Goal: Task Accomplishment & Management: Manage account settings

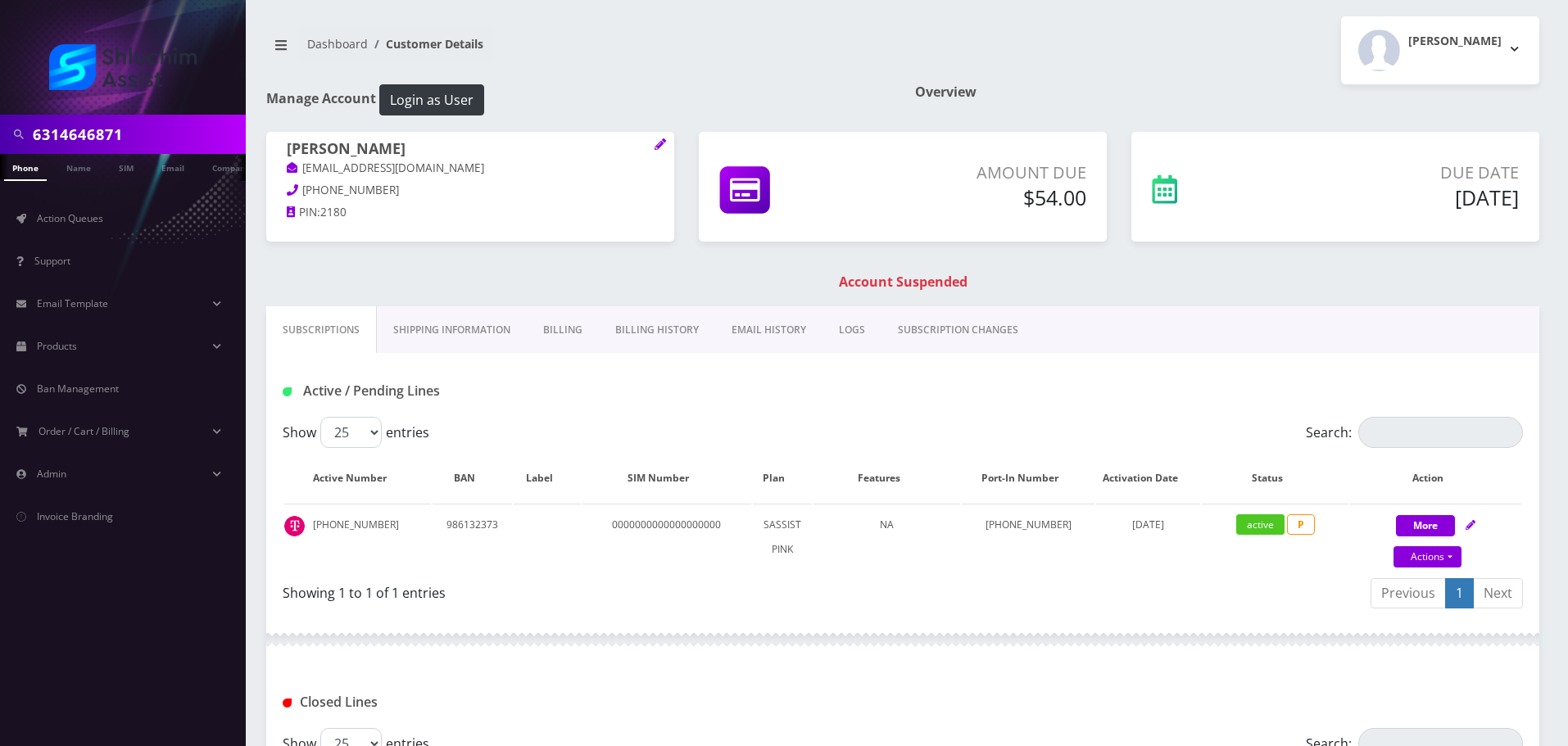
scroll to position [251, 0]
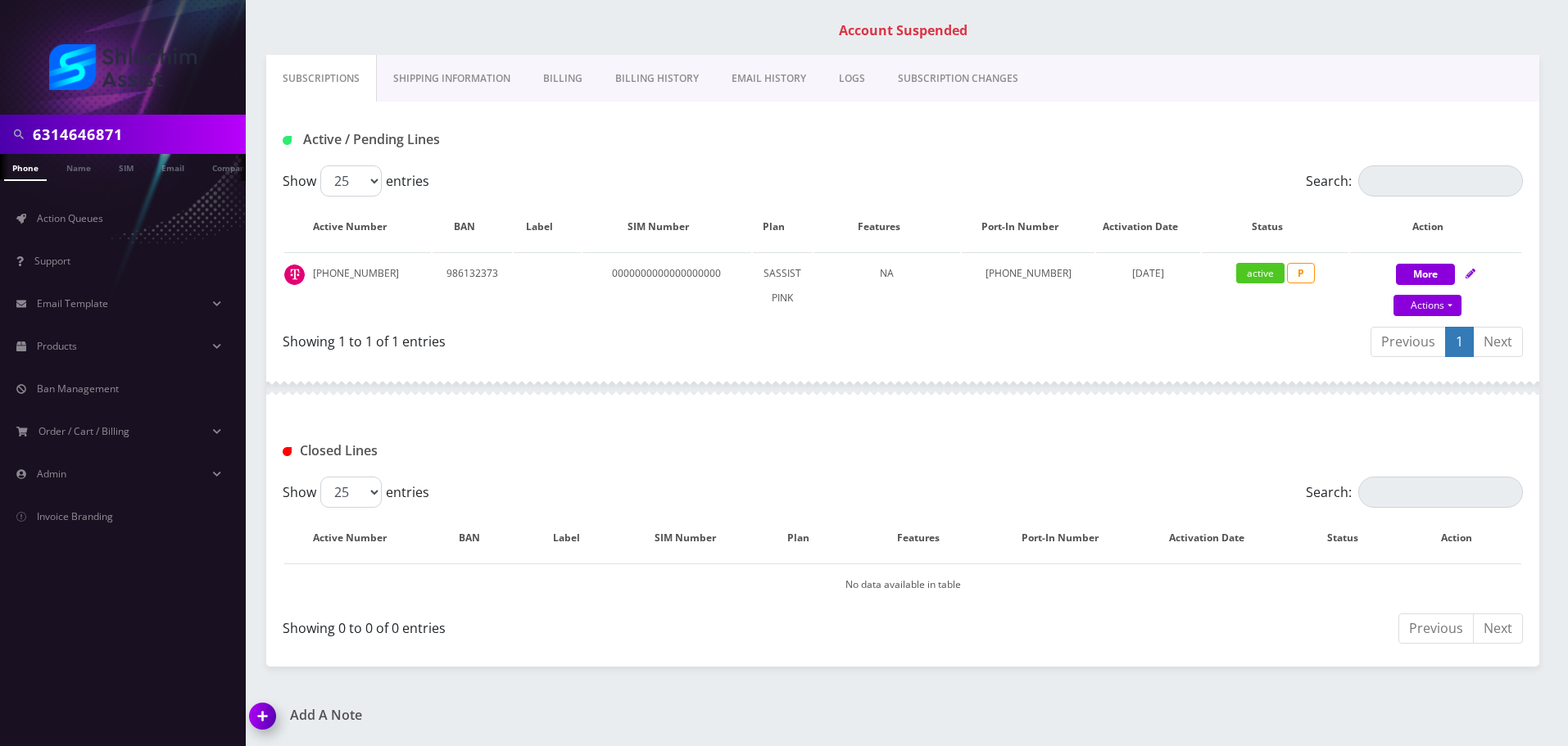
click at [174, 127] on input "6314646871" at bounding box center [137, 134] width 209 height 31
click at [102, 142] on input "929-683-5539" at bounding box center [137, 134] width 209 height 31
type input "9296835539"
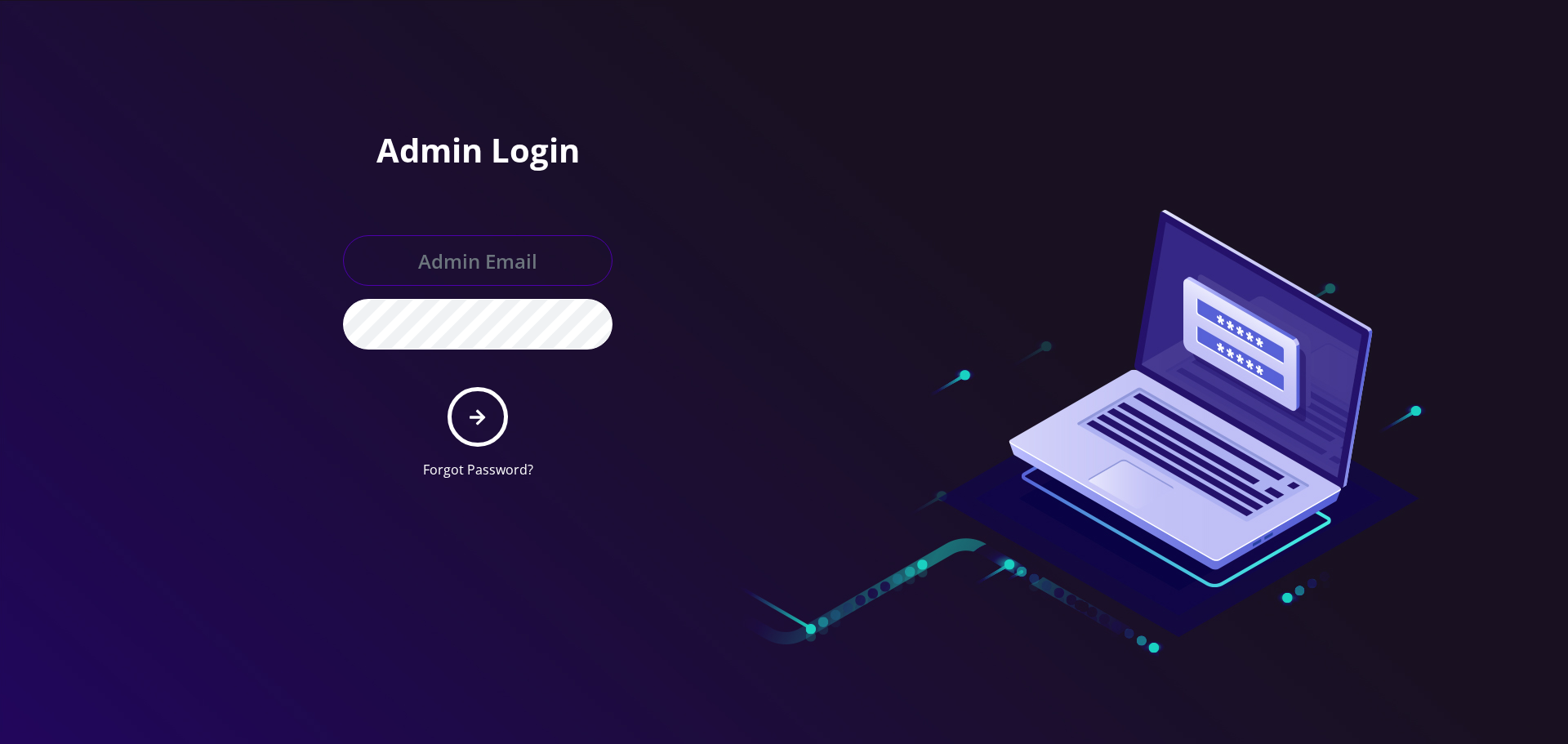
type input "[EMAIL_ADDRESS][DOMAIN_NAME]"
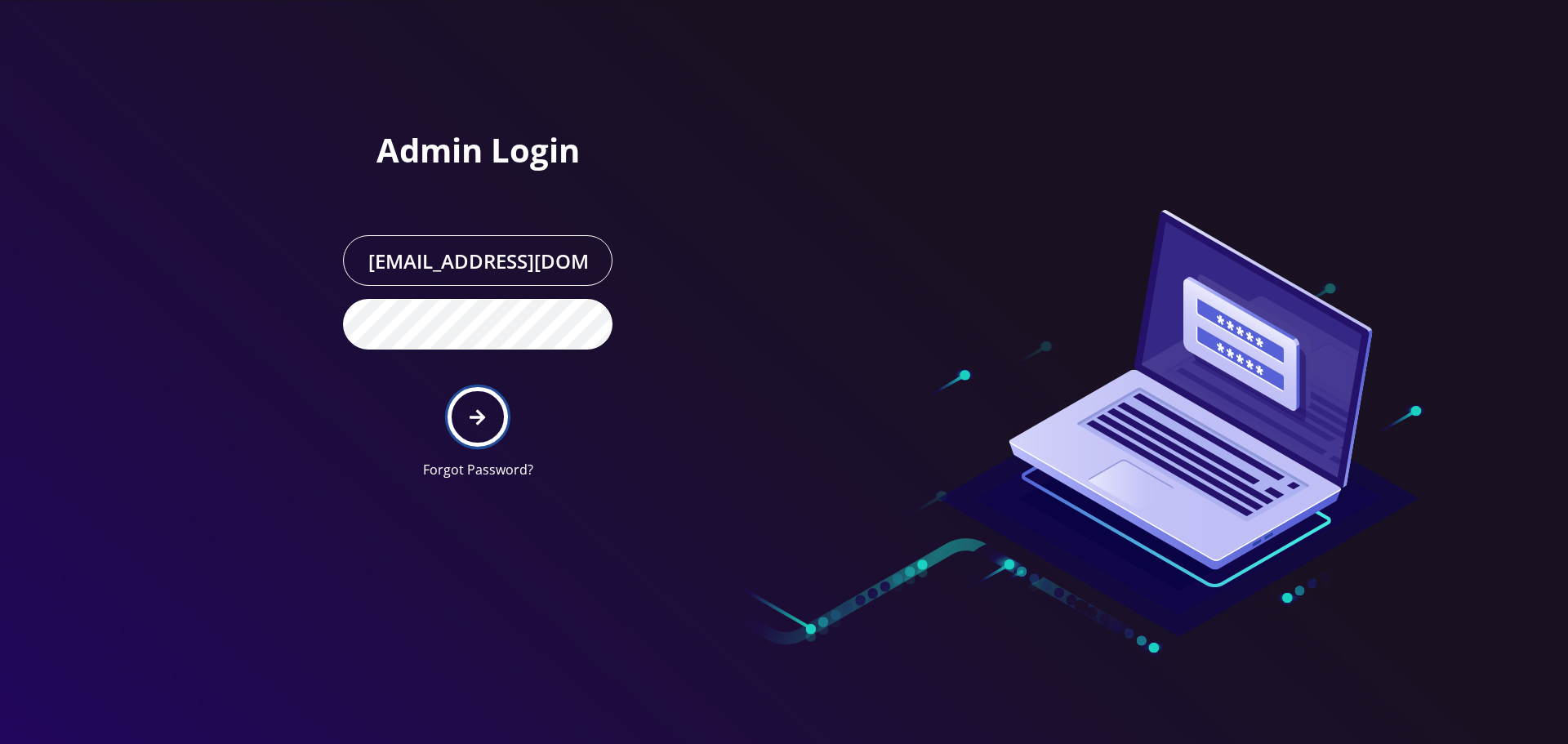
click at [486, 404] on button "submit" at bounding box center [477, 417] width 60 height 60
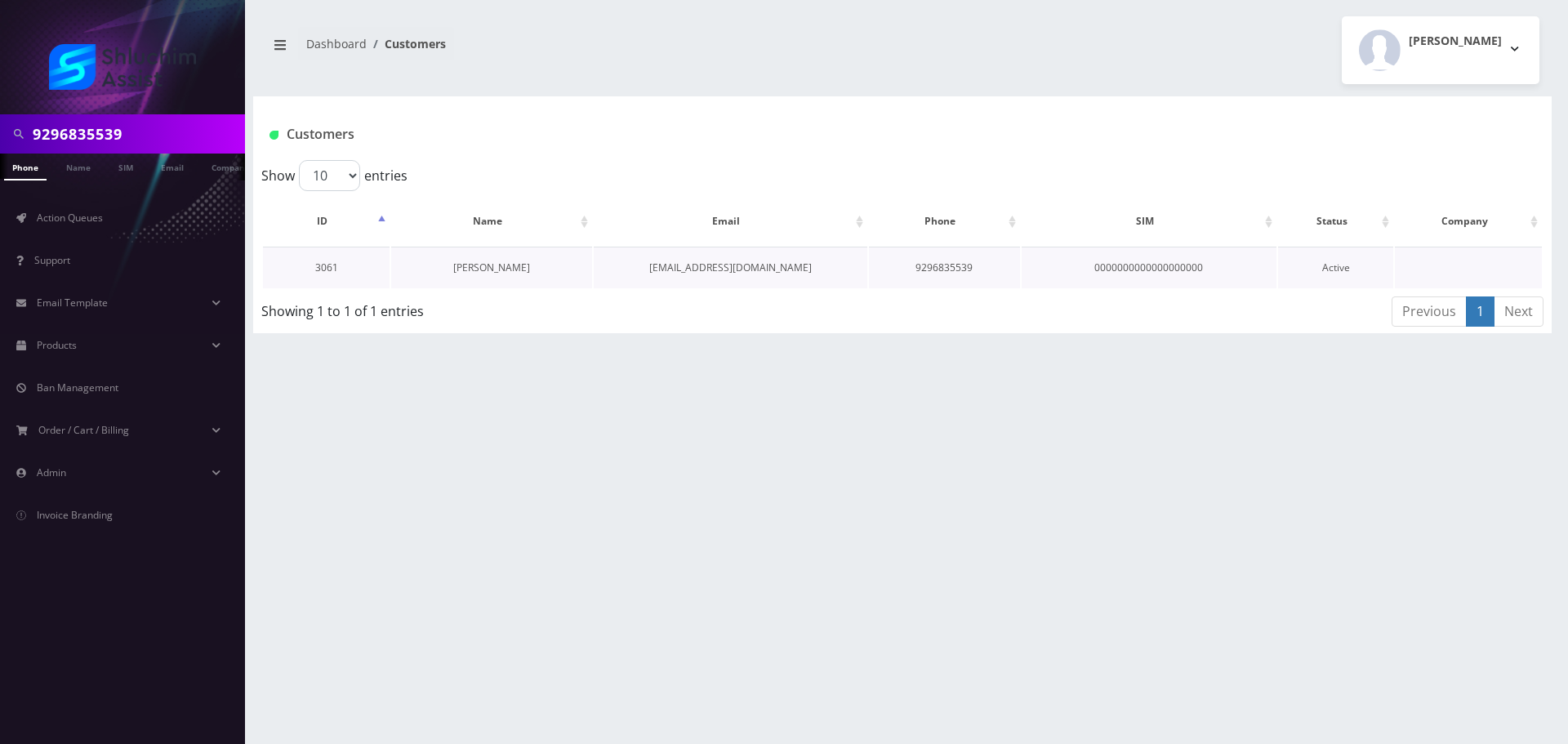
click at [508, 270] on link "Eliahu Ben Amotz" at bounding box center [491, 267] width 77 height 14
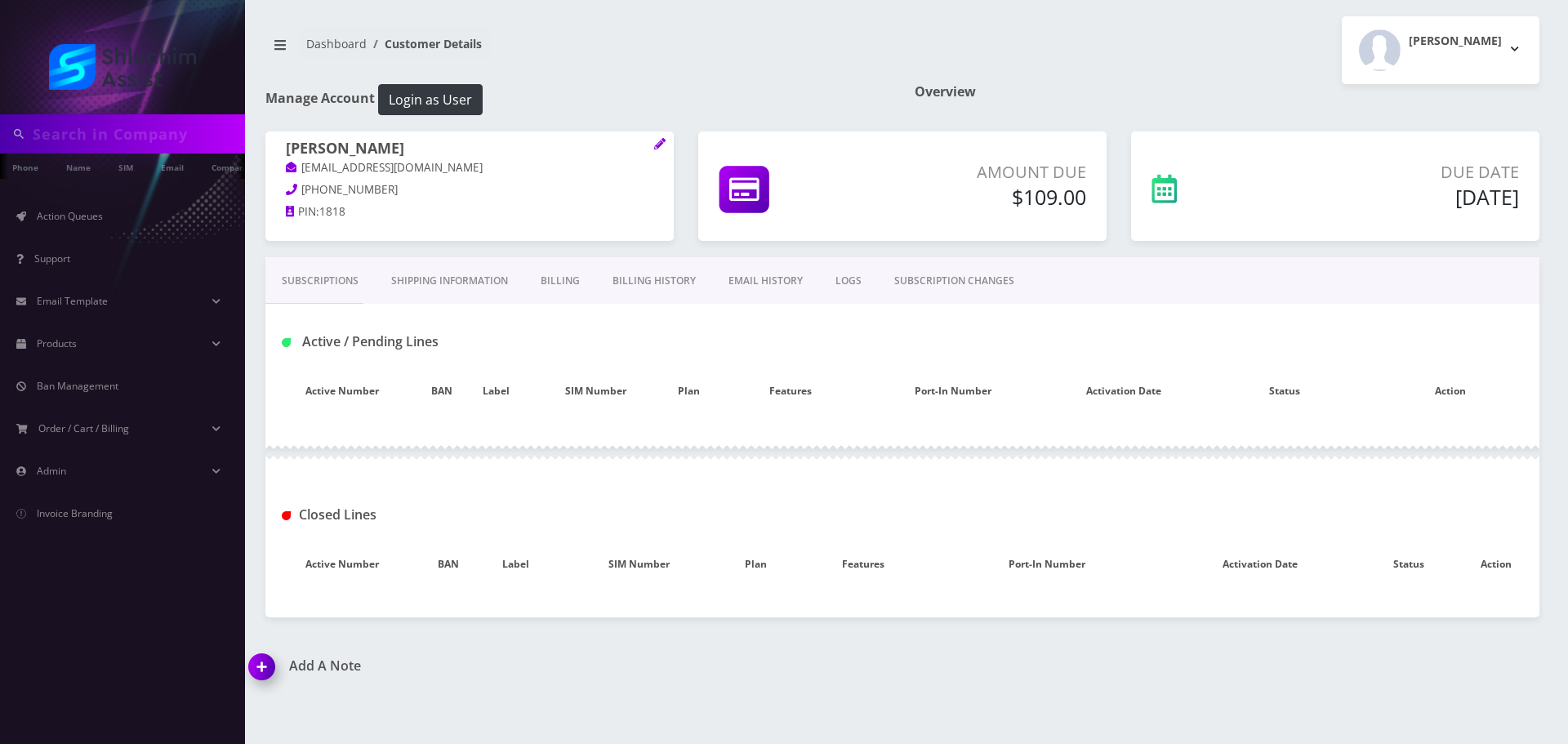
type input "9296835539"
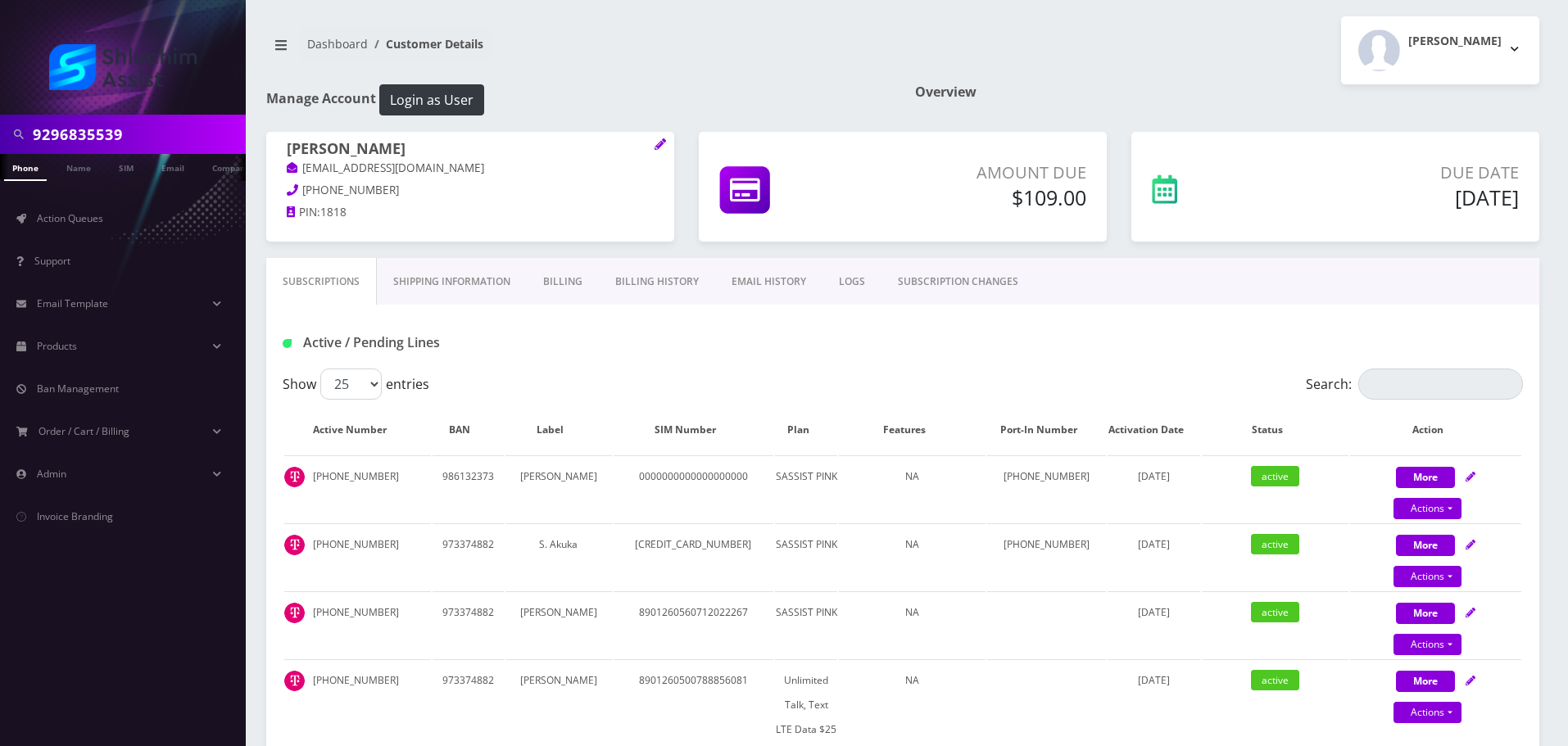
click at [618, 354] on div "Active / Pending Lines" at bounding box center [481, 343] width 422 height 27
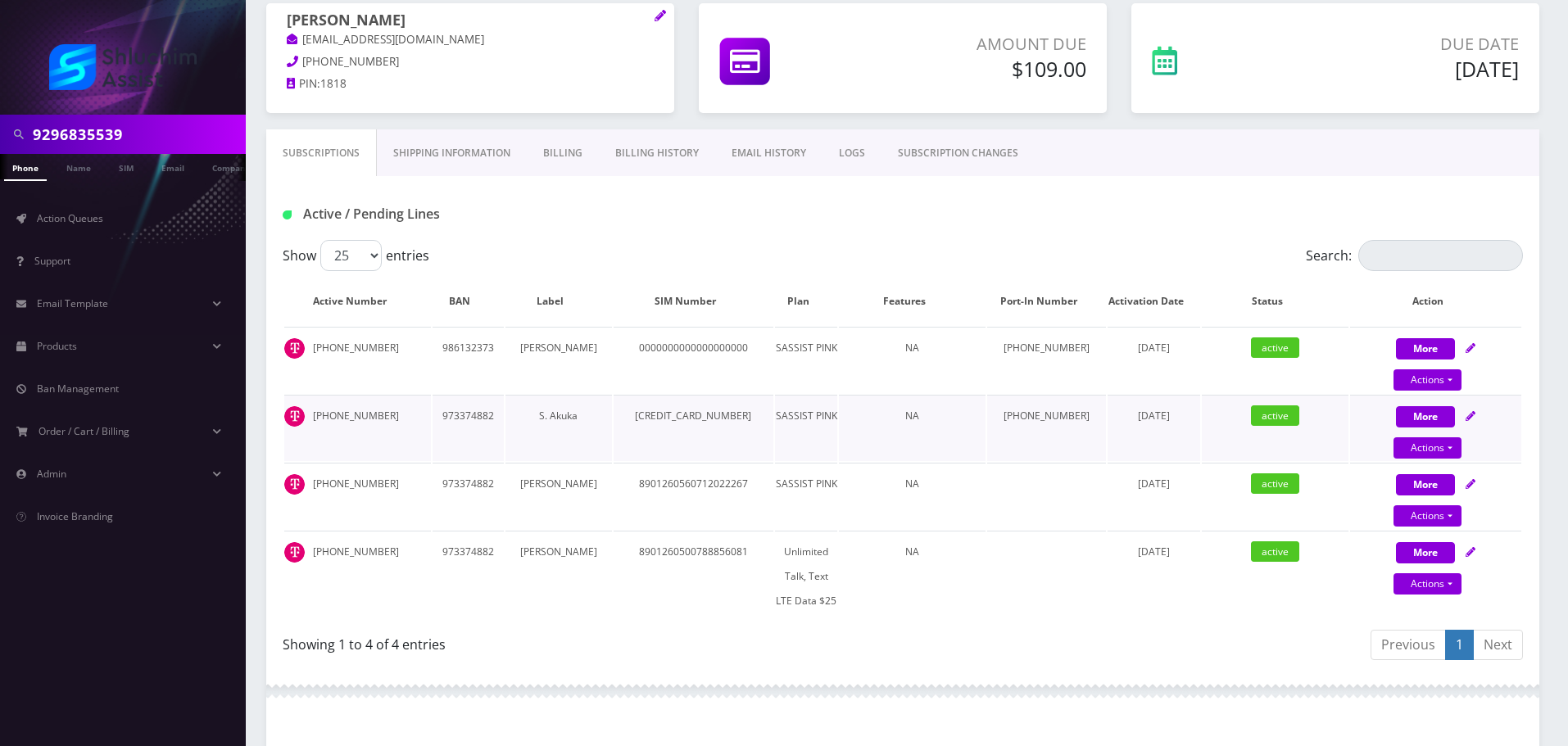
scroll to position [163, 0]
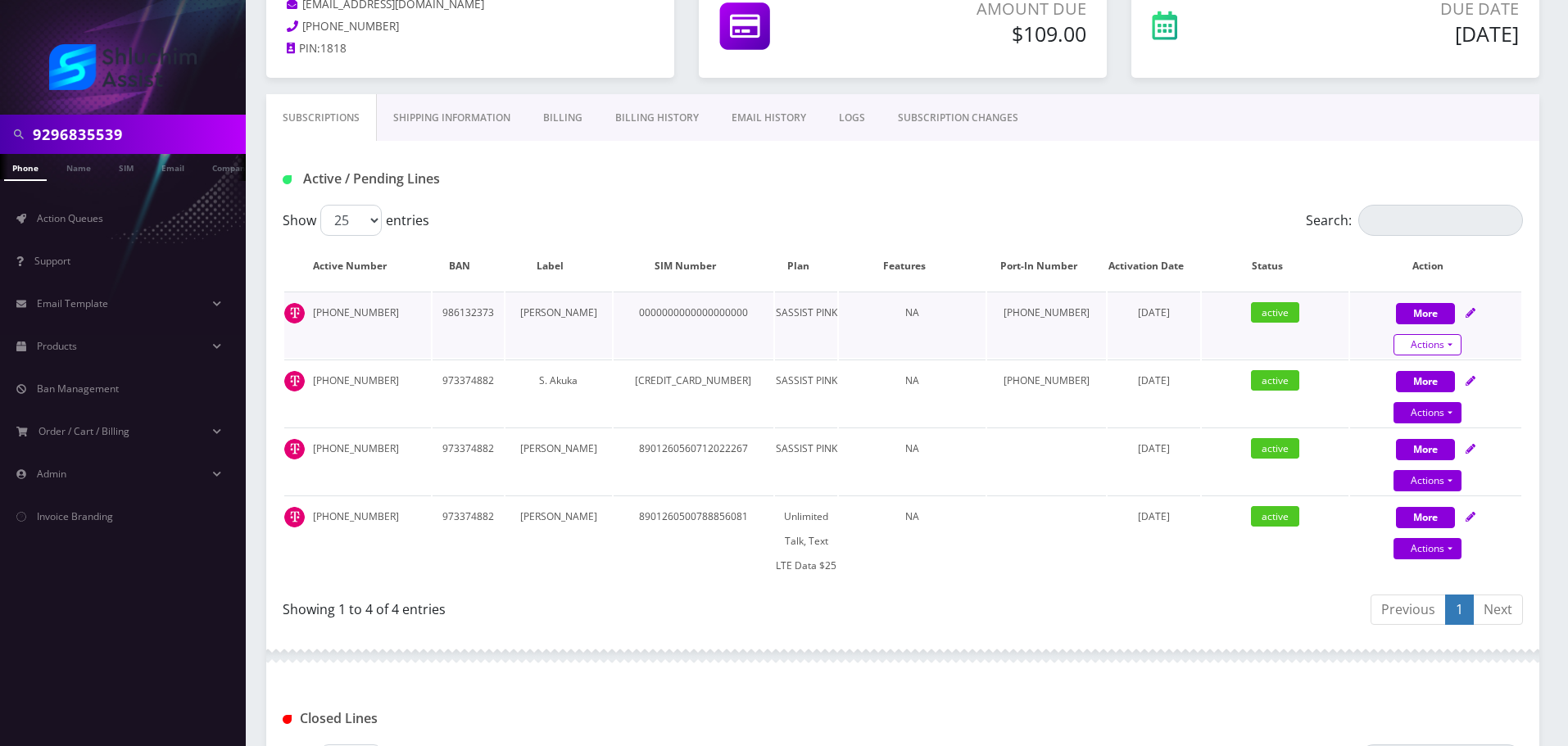
click at [1434, 340] on link "Actions" at bounding box center [1427, 345] width 68 height 22
select select "Sim Card"
select select "178"
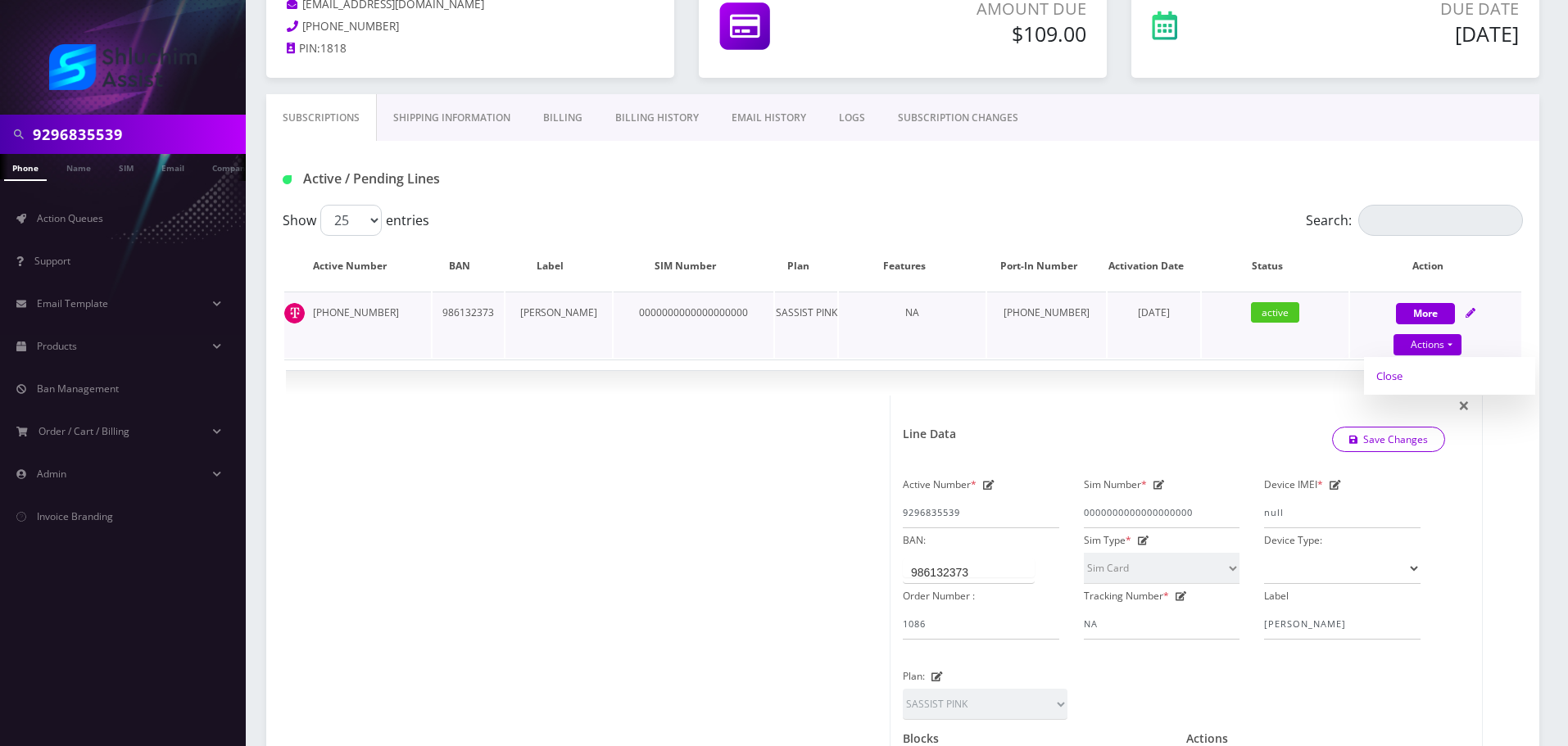
click at [1411, 380] on link "Close" at bounding box center [1449, 376] width 171 height 25
type input "09/14/2025"
select select "Sim Card"
select select "178"
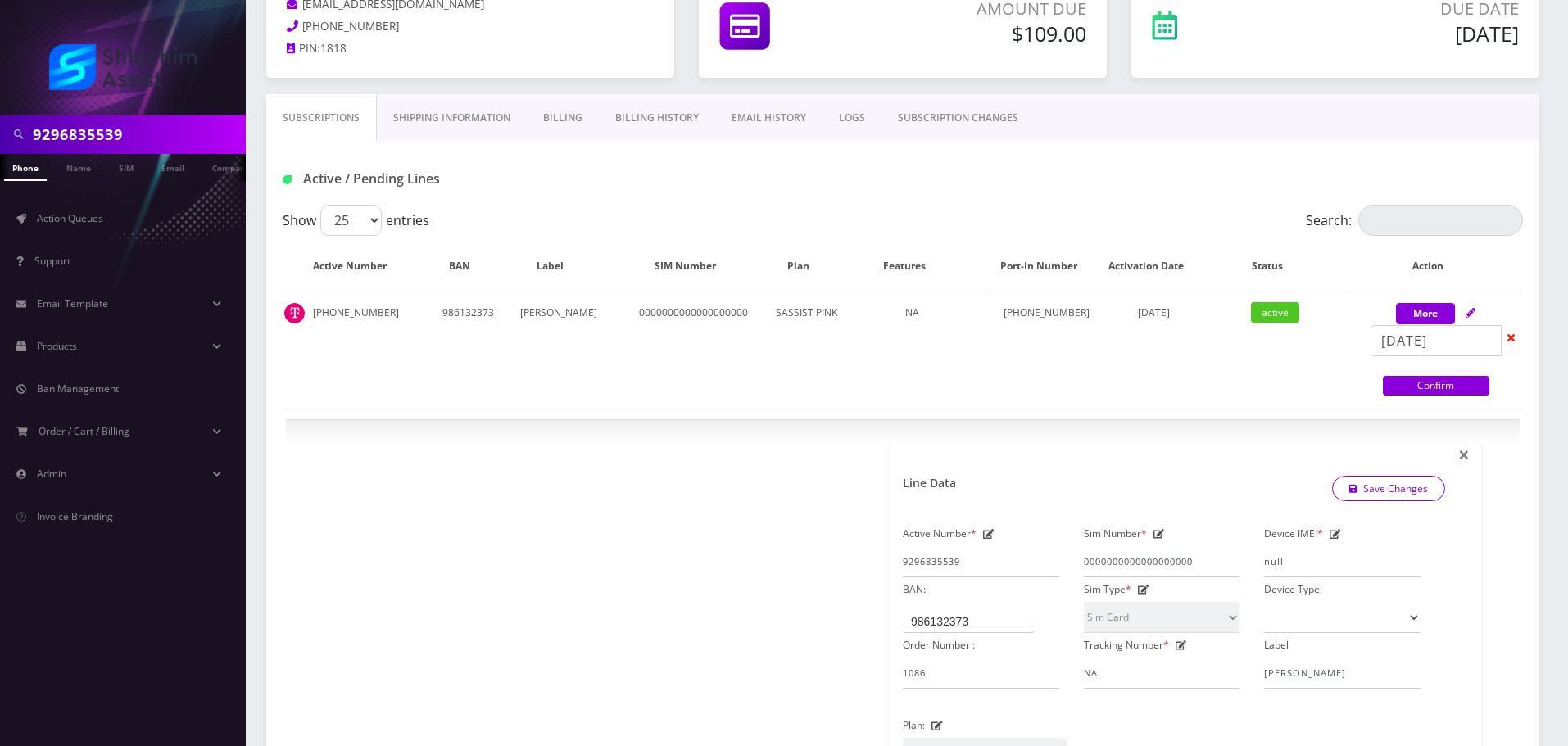
click at [1425, 388] on link "Confirm" at bounding box center [1436, 386] width 106 height 20
select select "Sim Card"
select select "178"
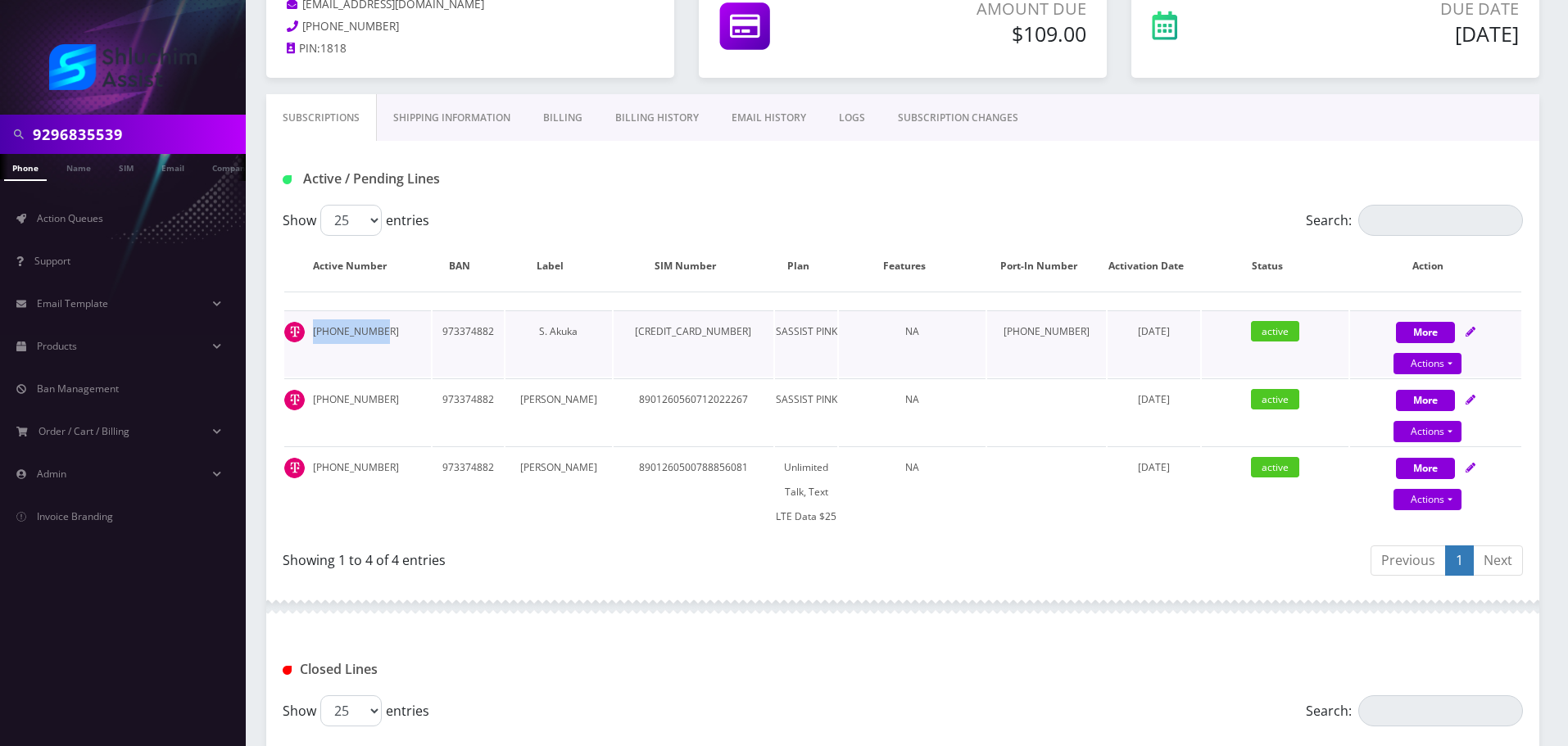
drag, startPoint x: 398, startPoint y: 336, endPoint x: 309, endPoint y: 335, distance: 89.0
click at [309, 335] on td "561-990-9964" at bounding box center [357, 344] width 147 height 66
copy td "561-990-9964"
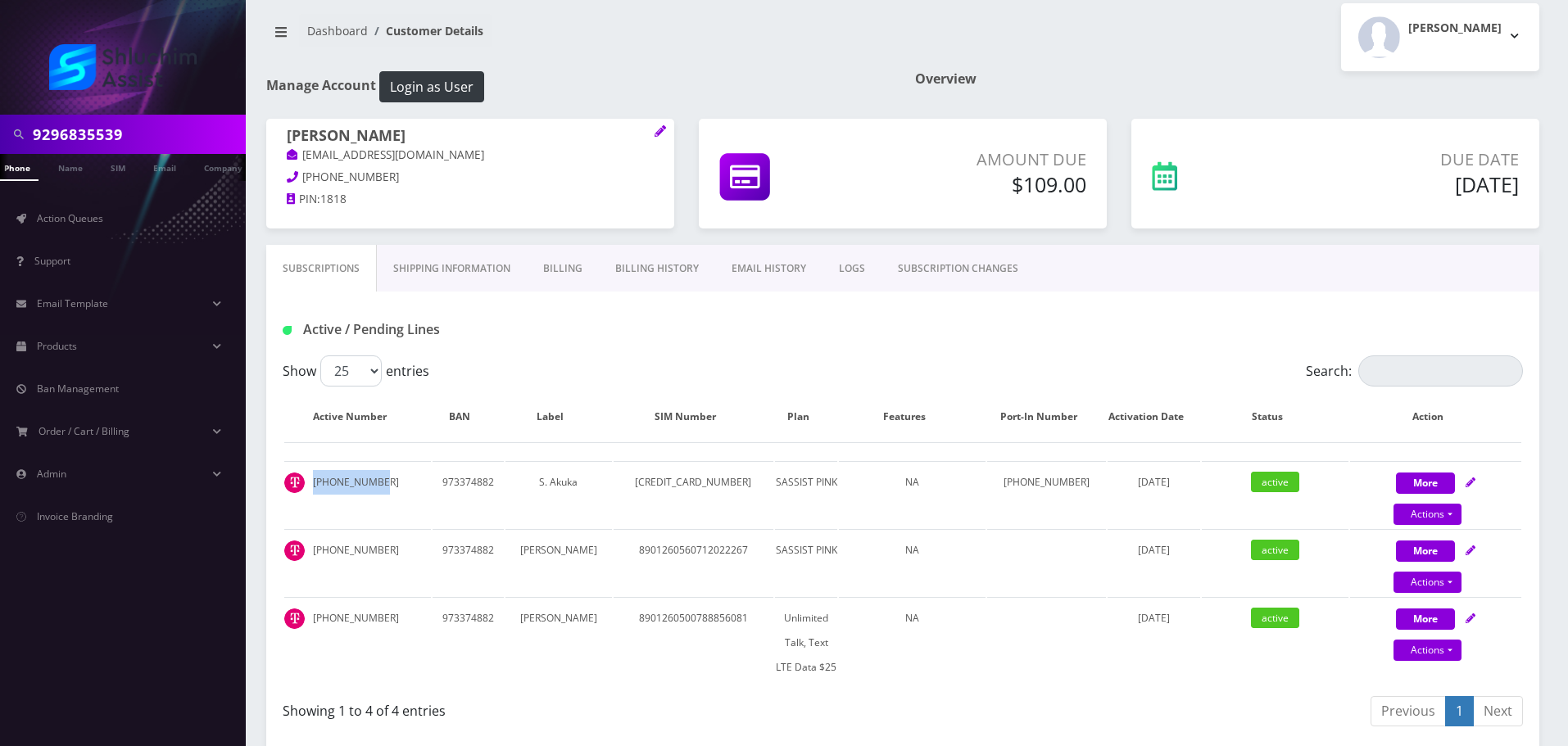
scroll to position [0, 0]
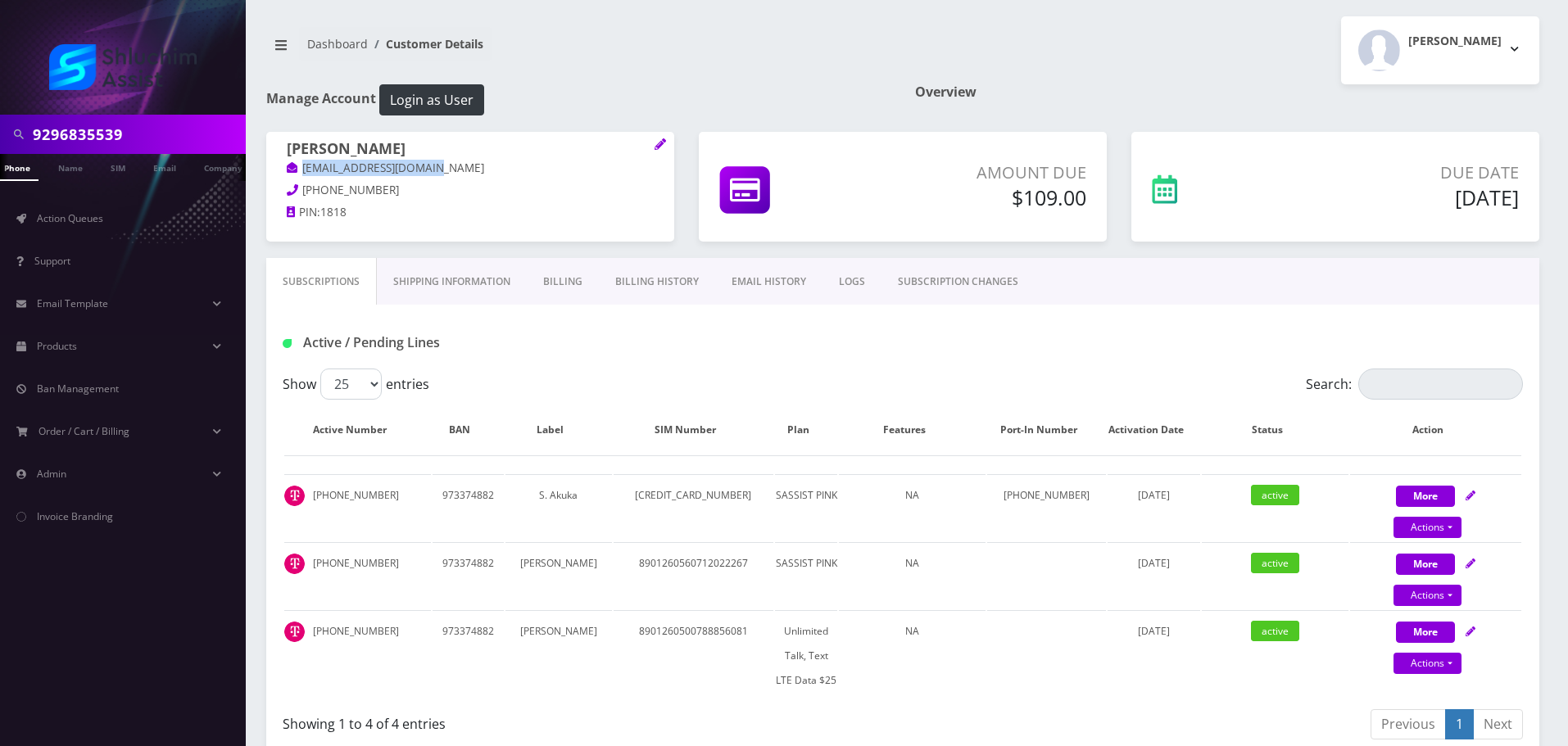
drag, startPoint x: 457, startPoint y: 169, endPoint x: 297, endPoint y: 171, distance: 160.0
click at [276, 169] on div "Eliahu Ben Amotz raphaelesses@gmail.com 347-620-7487 PIN: 1818" at bounding box center [470, 183] width 408 height 102
copy link "raphaelesses@gmail.com"
drag, startPoint x: 427, startPoint y: 146, endPoint x: 277, endPoint y: 148, distance: 150.0
click at [272, 149] on div "Eliahu Ben Amotz raphaelesses@gmail.com 347-620-7487 PIN: 1818" at bounding box center [470, 183] width 408 height 102
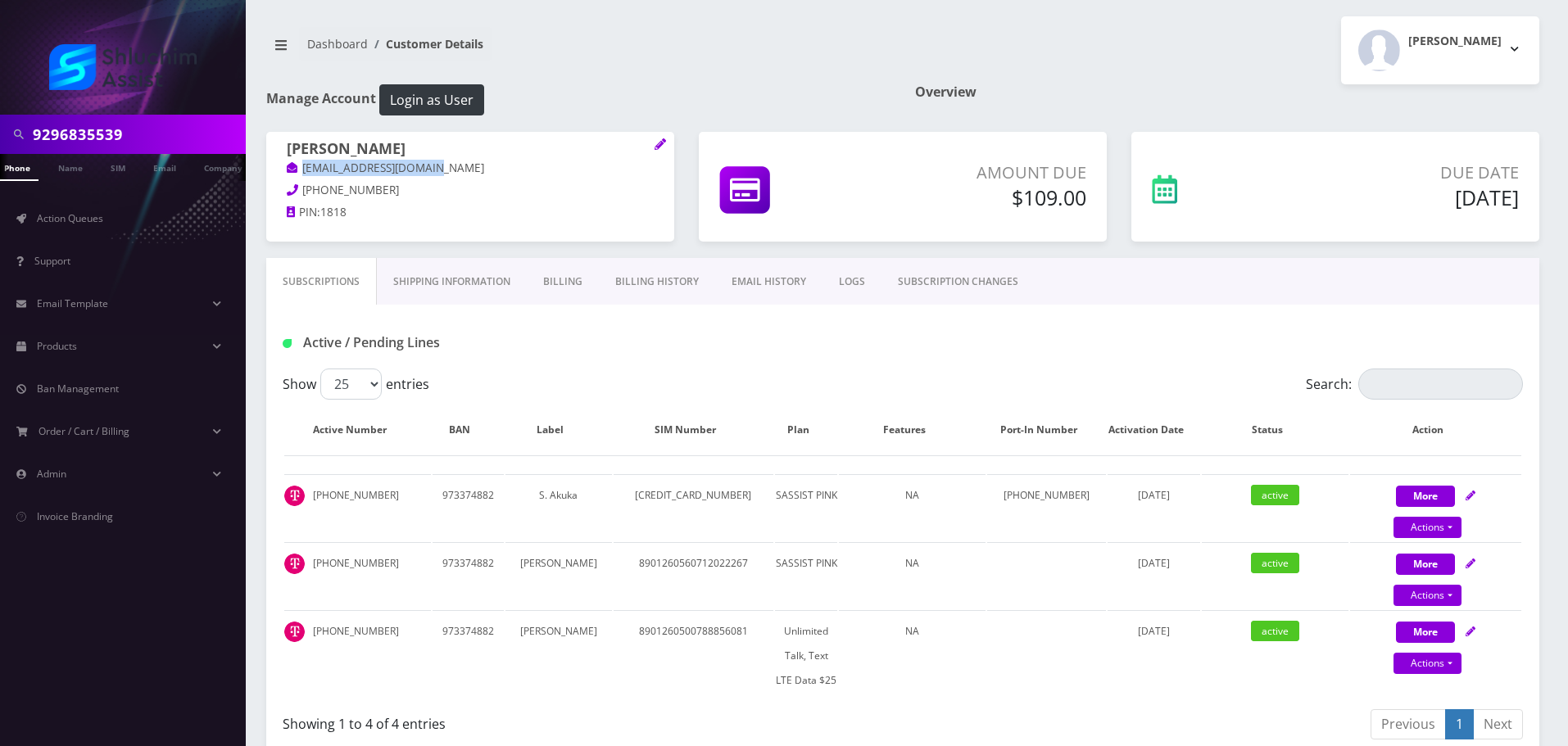
copy h1 "Eliahu Ben Amotz"
click at [450, 124] on div "Manage Account Login as User" at bounding box center [578, 108] width 648 height 47
click at [150, 142] on input "9296835539" at bounding box center [137, 134] width 209 height 31
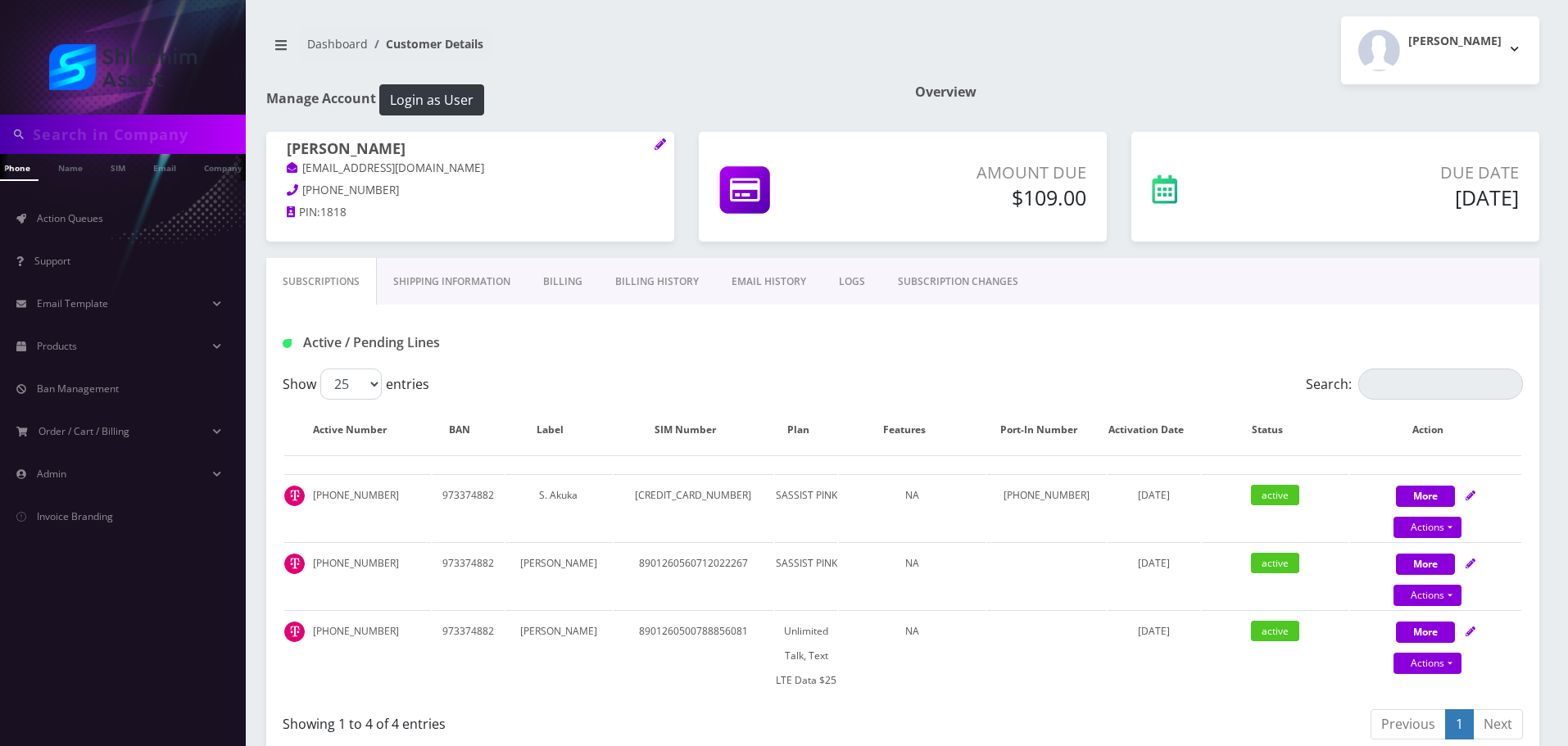
click at [607, 285] on link "Billing History" at bounding box center [657, 281] width 116 height 47
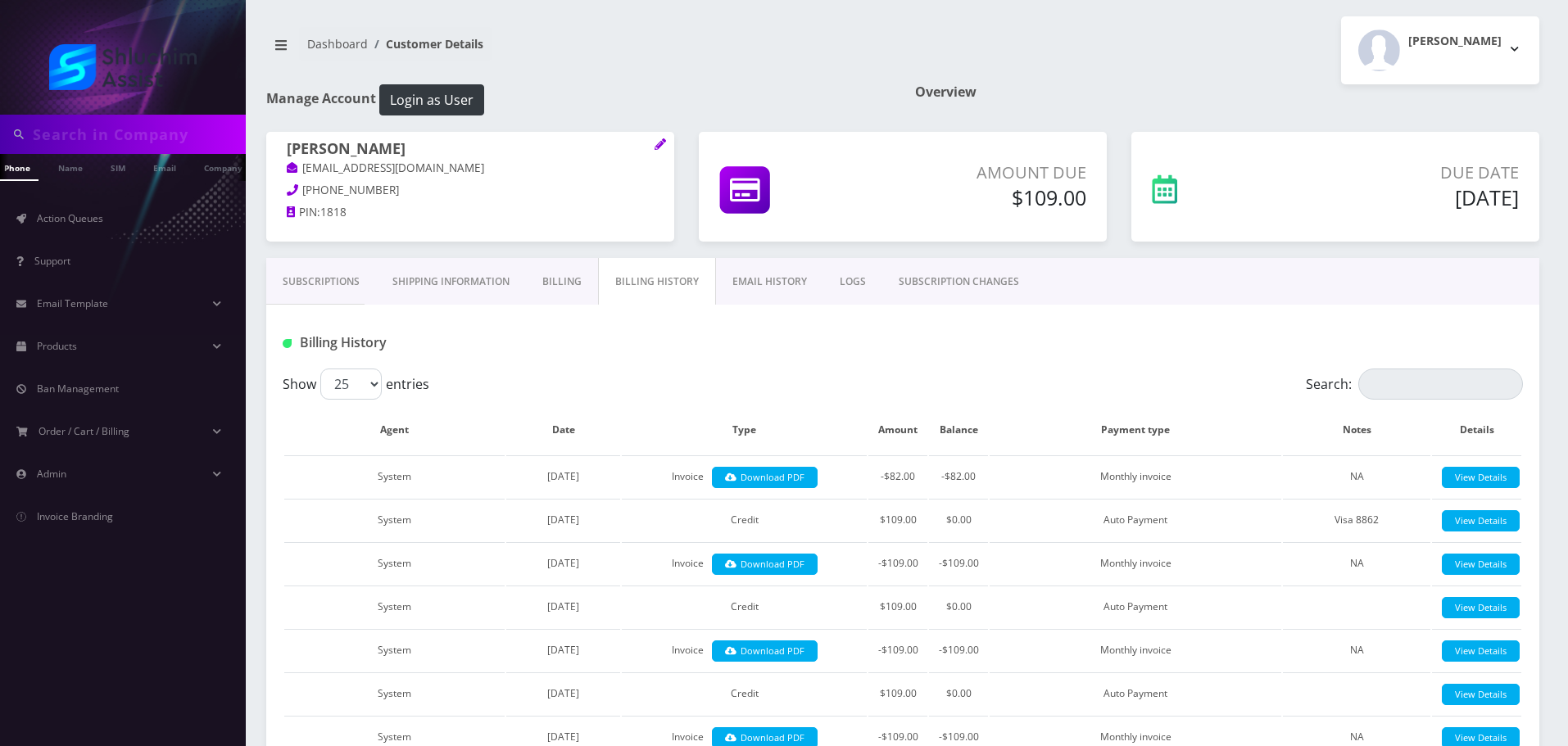
click at [559, 287] on link "Billing" at bounding box center [561, 281] width 72 height 47
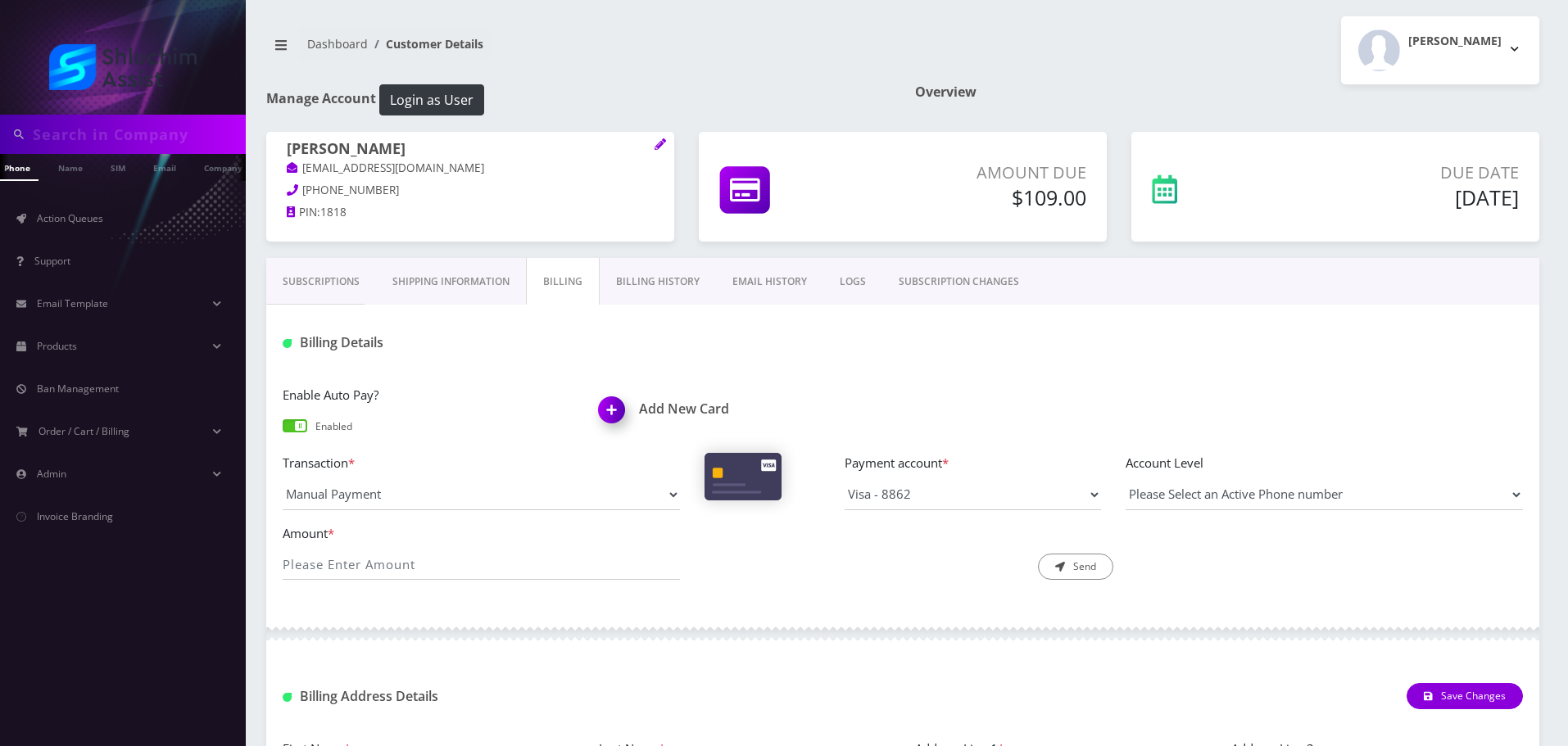
click at [293, 429] on span at bounding box center [295, 426] width 25 height 13
click at [282, 433] on input "checkbox" at bounding box center [282, 433] width 0 height 0
click at [647, 285] on link "Billing History" at bounding box center [657, 281] width 116 height 47
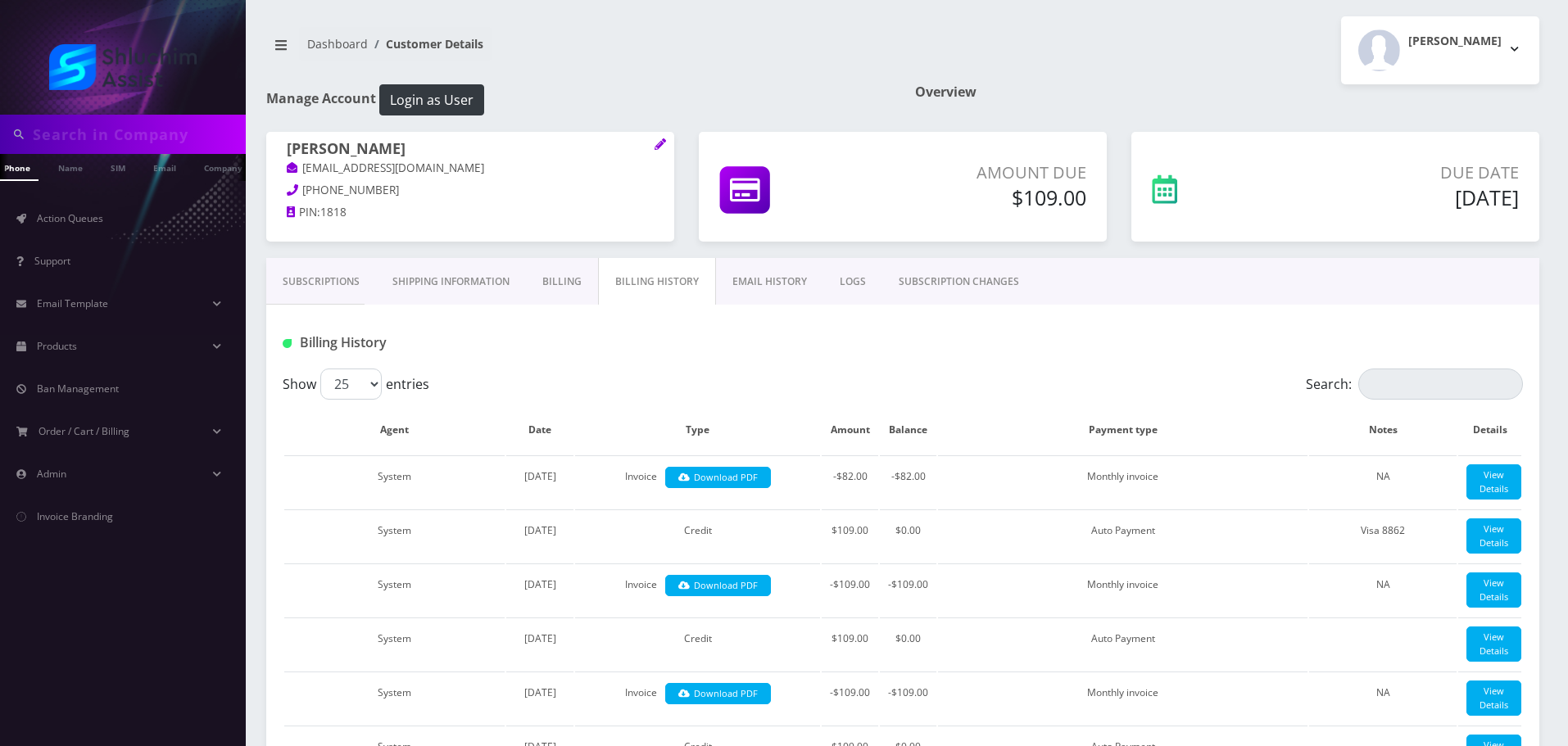
click at [587, 285] on link "Billing" at bounding box center [561, 281] width 72 height 47
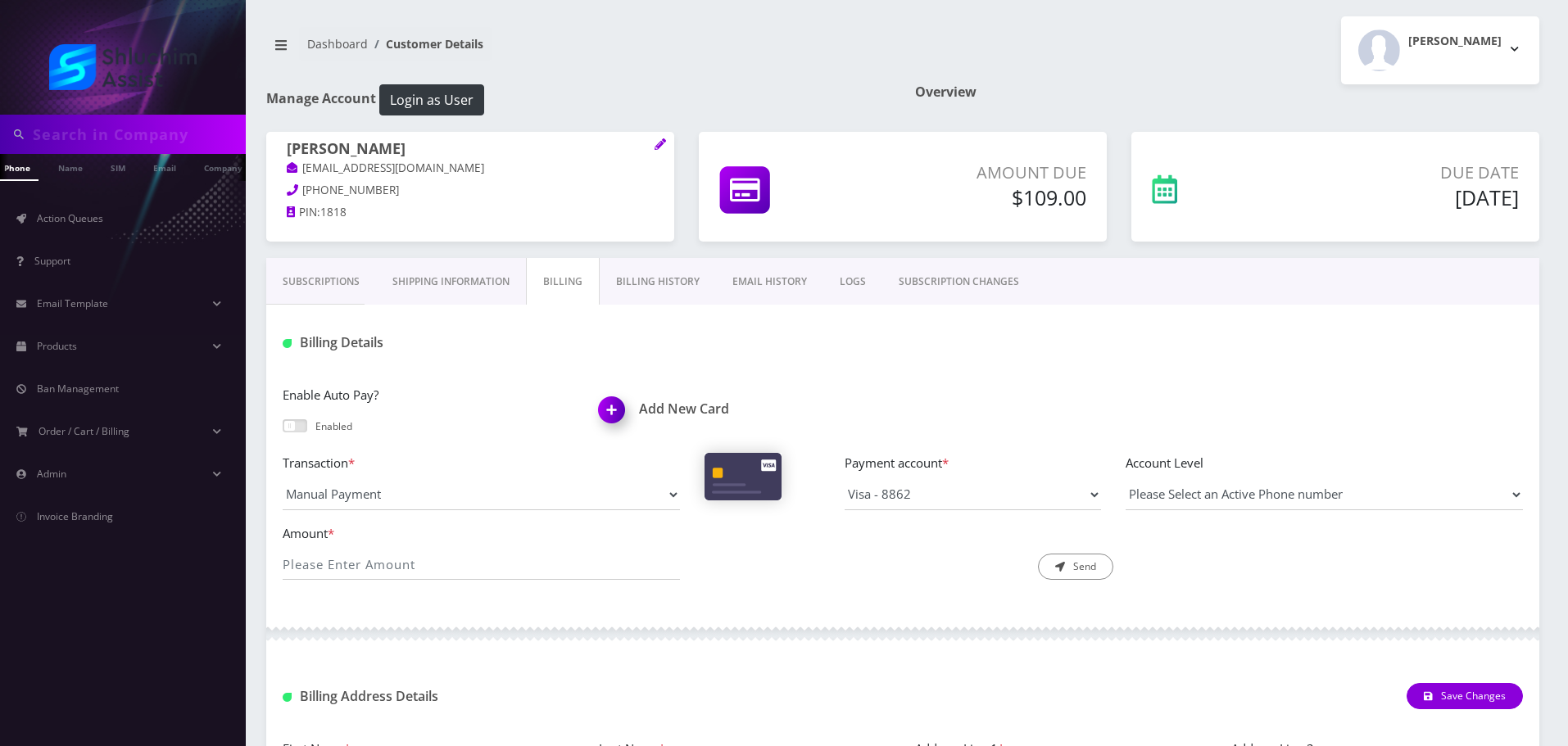
click at [283, 427] on span at bounding box center [295, 426] width 25 height 13
click at [282, 433] on input "checkbox" at bounding box center [282, 433] width 0 height 0
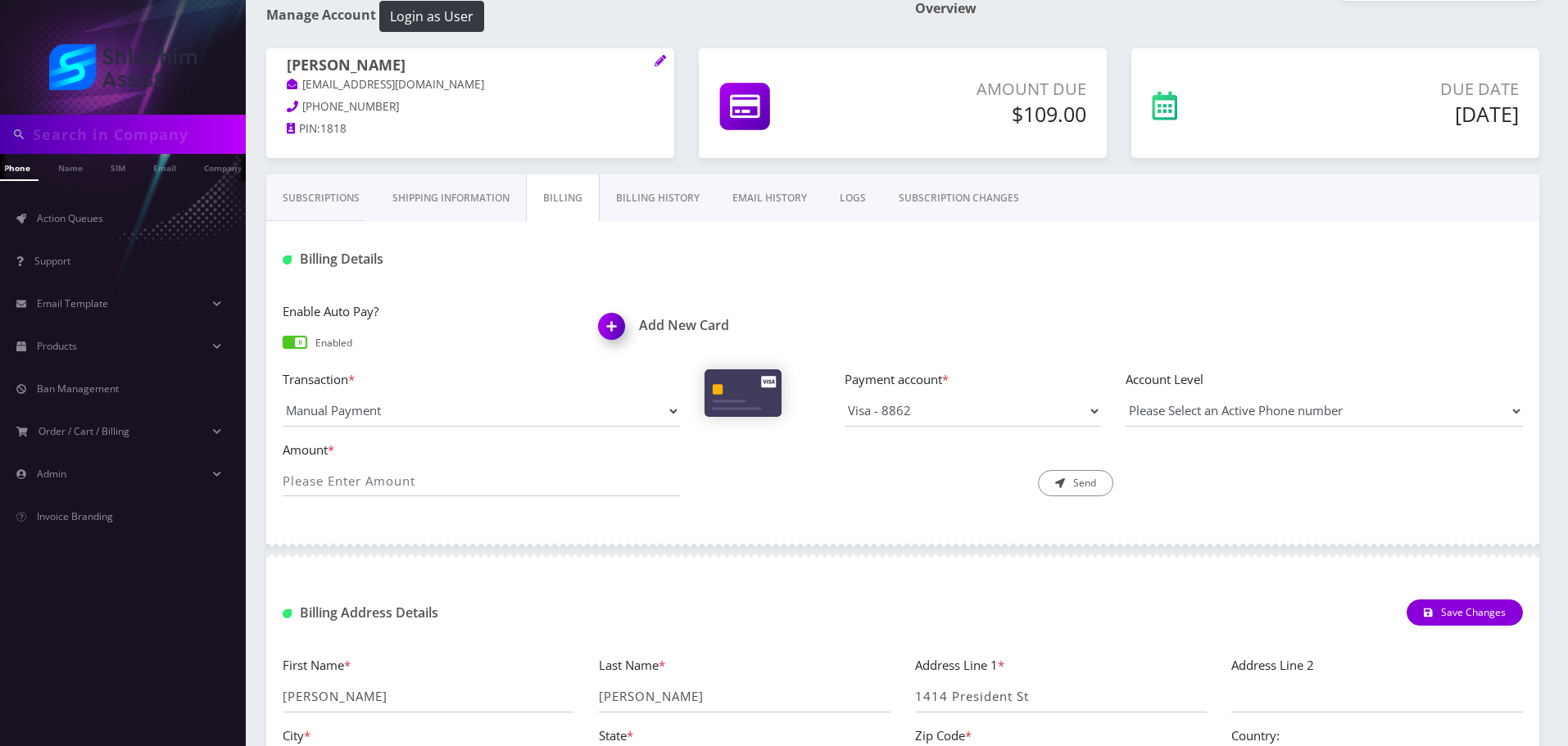
scroll to position [81, 0]
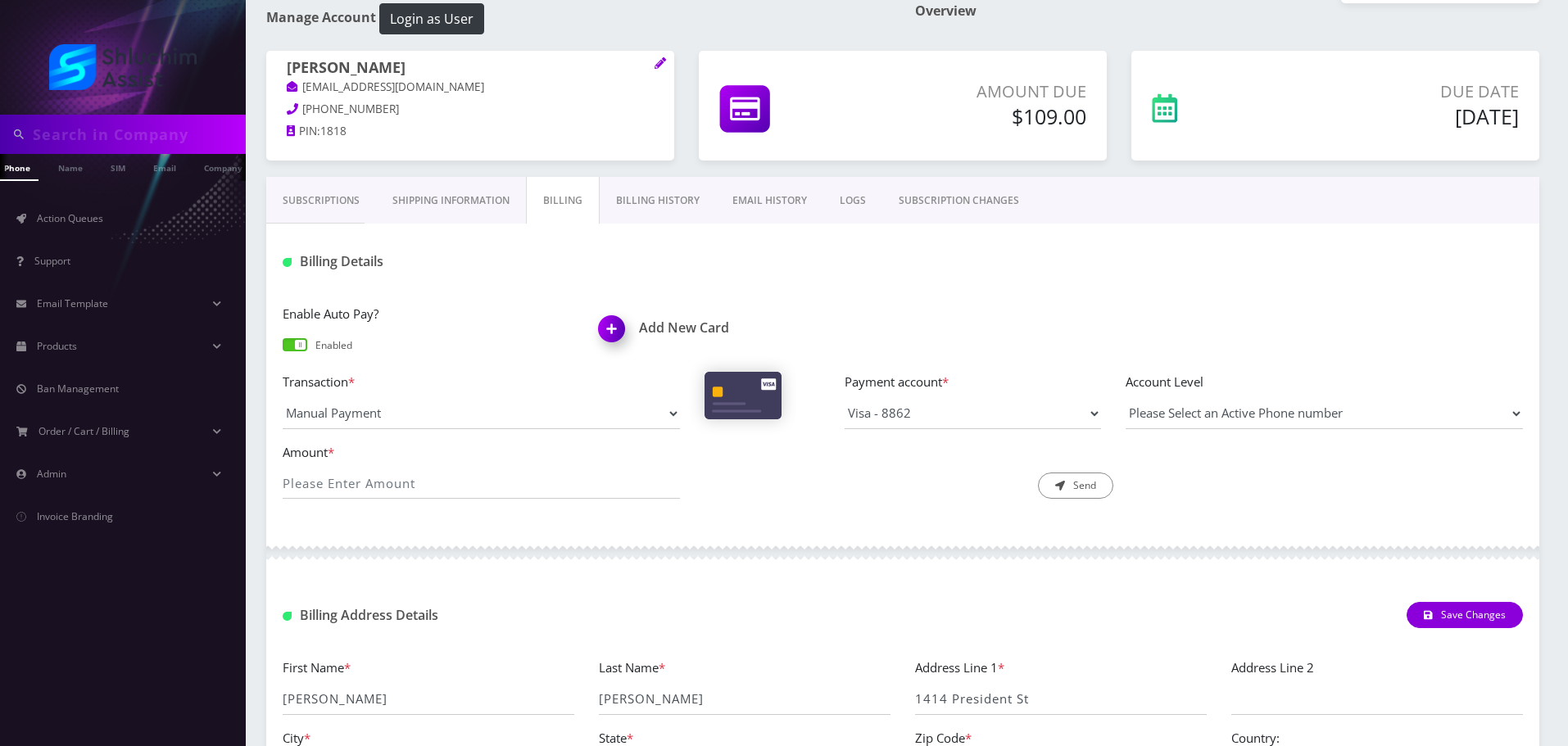
click at [337, 199] on link "Subscriptions" at bounding box center [321, 200] width 110 height 47
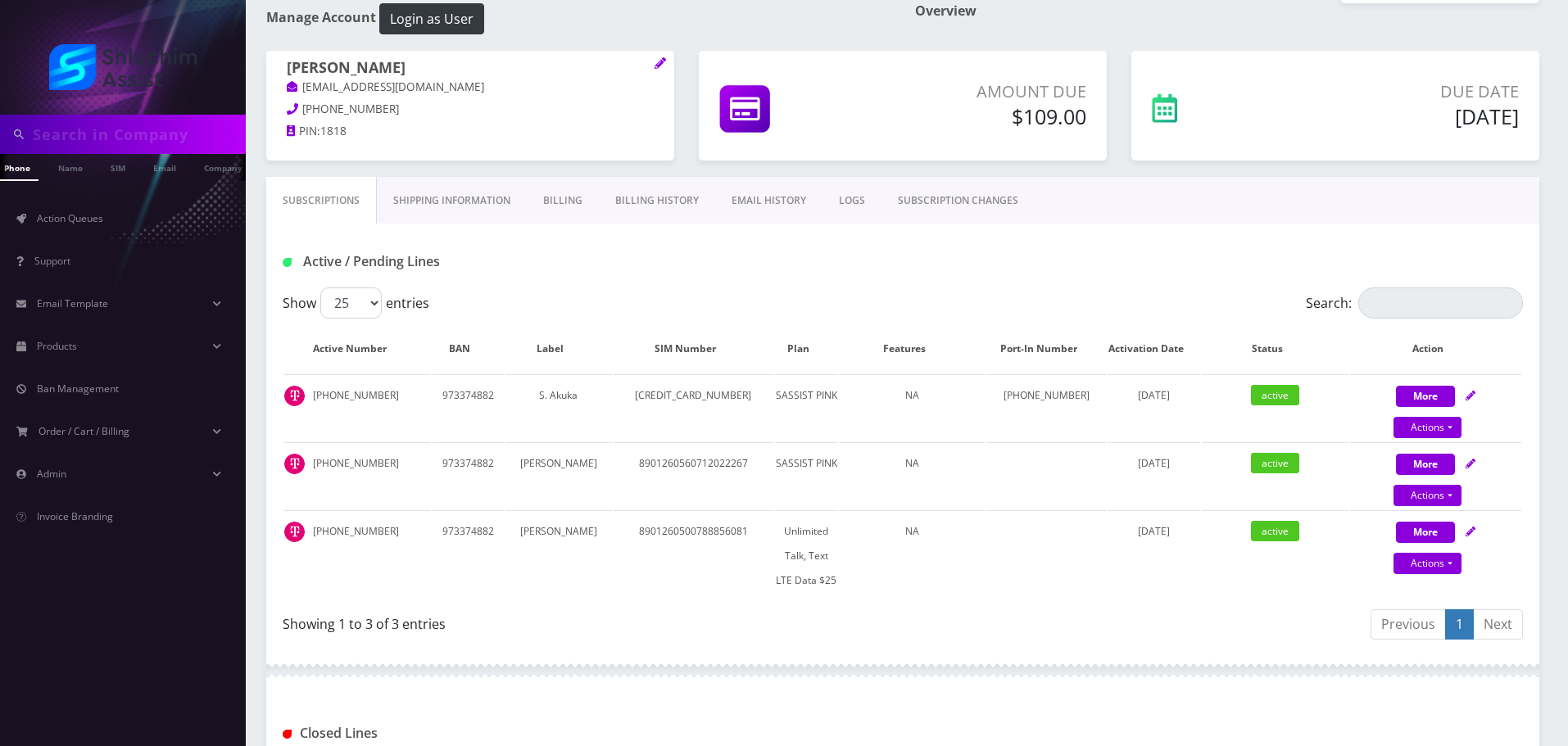
click at [554, 202] on link "Billing" at bounding box center [562, 200] width 72 height 47
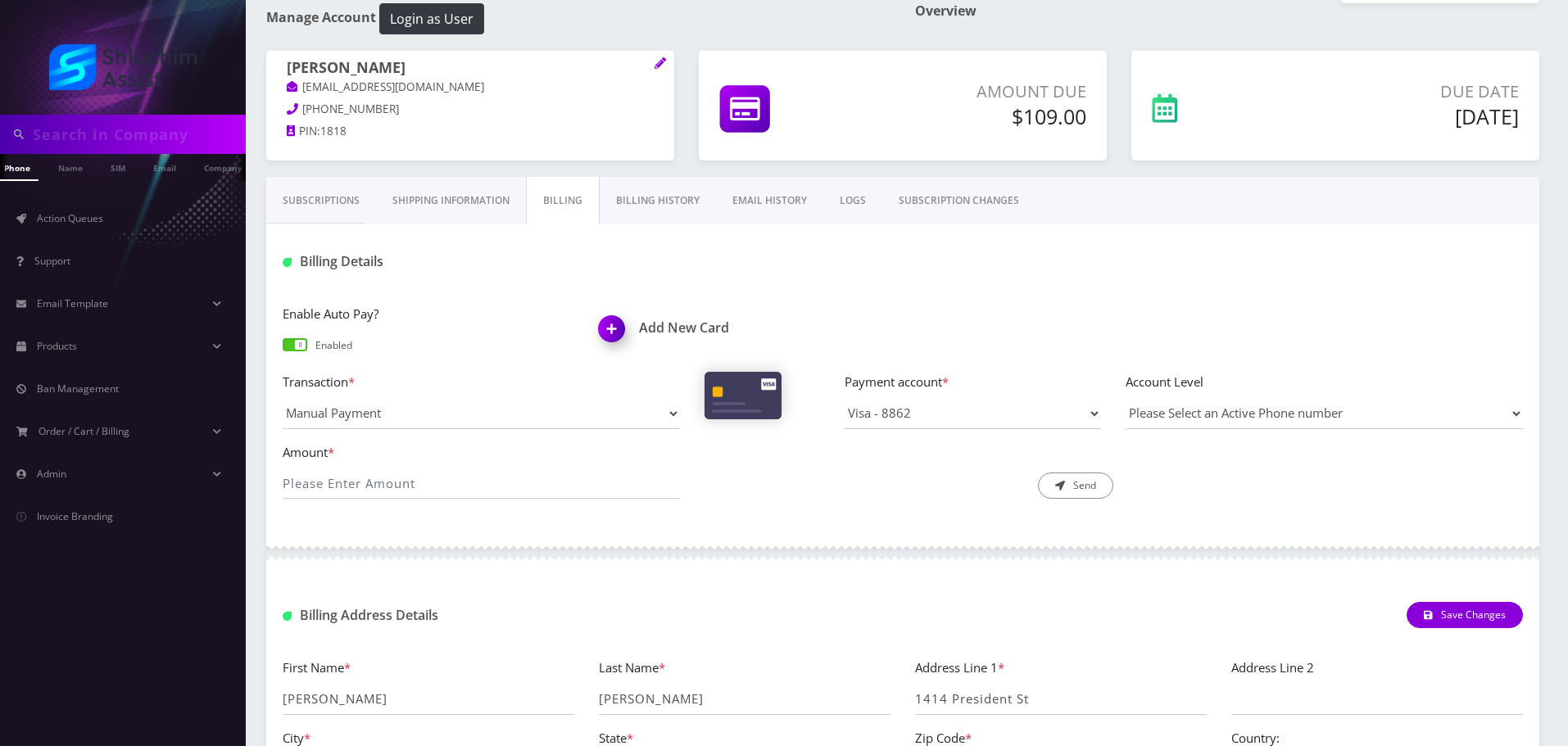
click at [656, 197] on link "Billing History" at bounding box center [657, 200] width 116 height 47
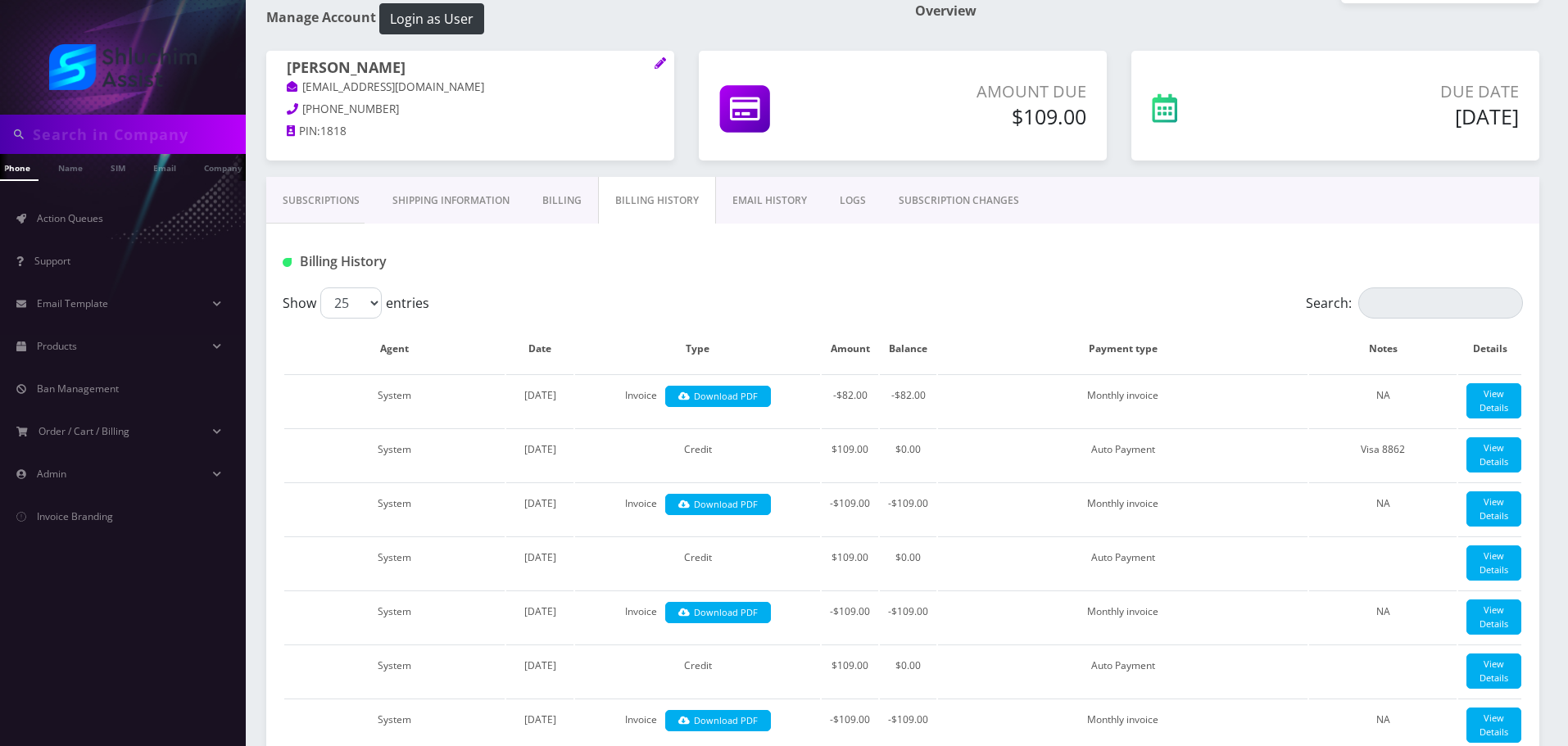
click at [339, 205] on link "Subscriptions" at bounding box center [321, 200] width 110 height 47
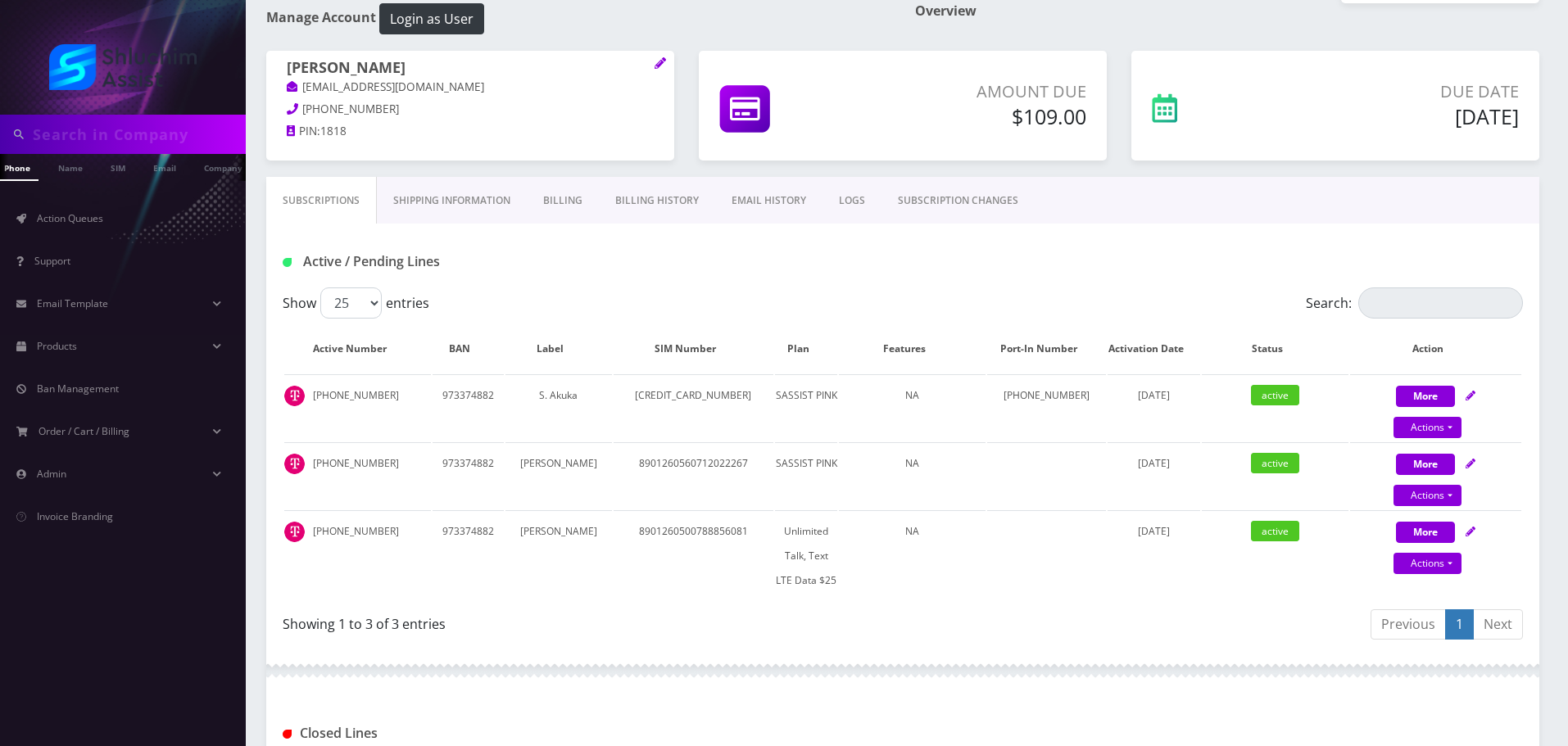
click at [615, 195] on link "Billing History" at bounding box center [657, 200] width 116 height 47
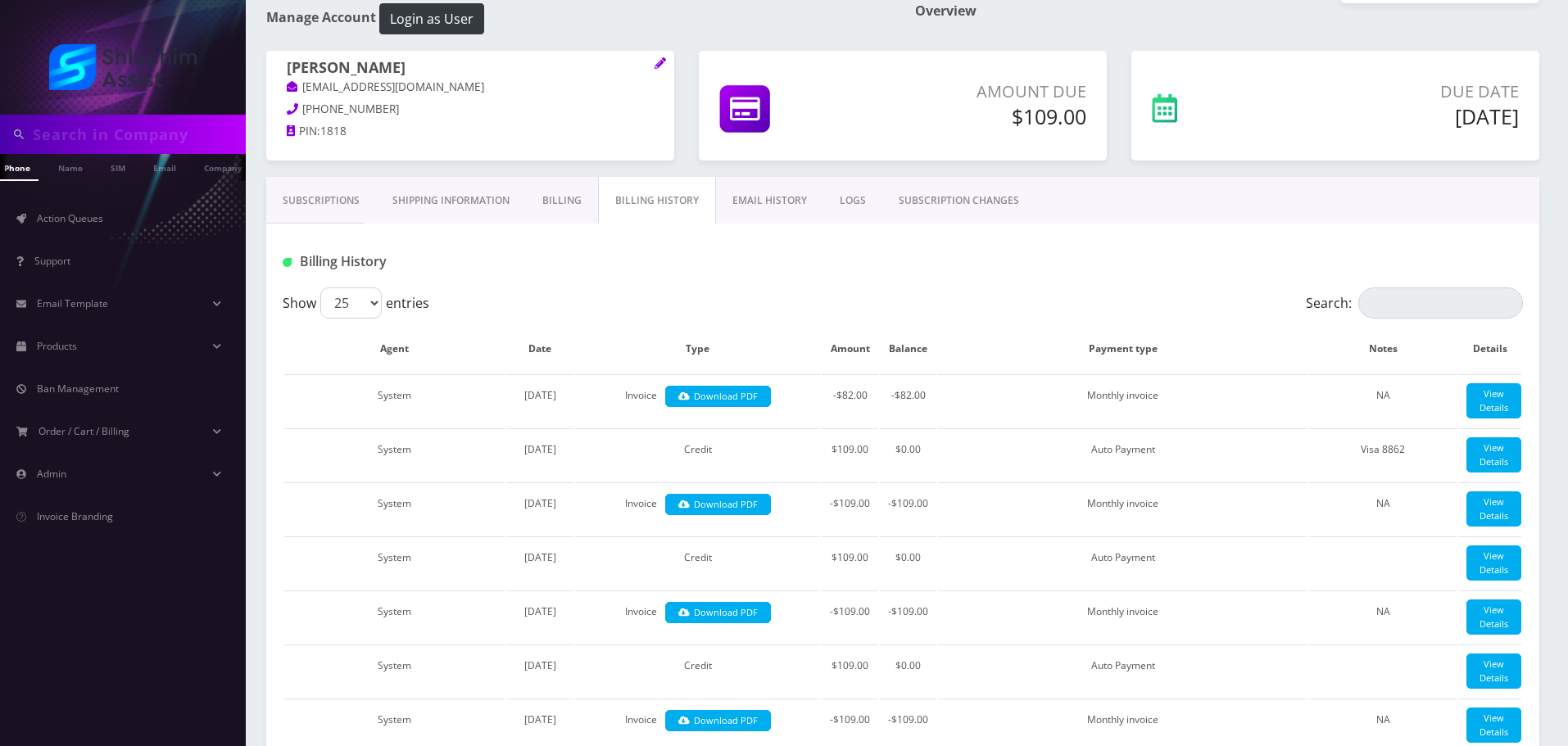
click at [565, 199] on link "Billing" at bounding box center [561, 200] width 72 height 47
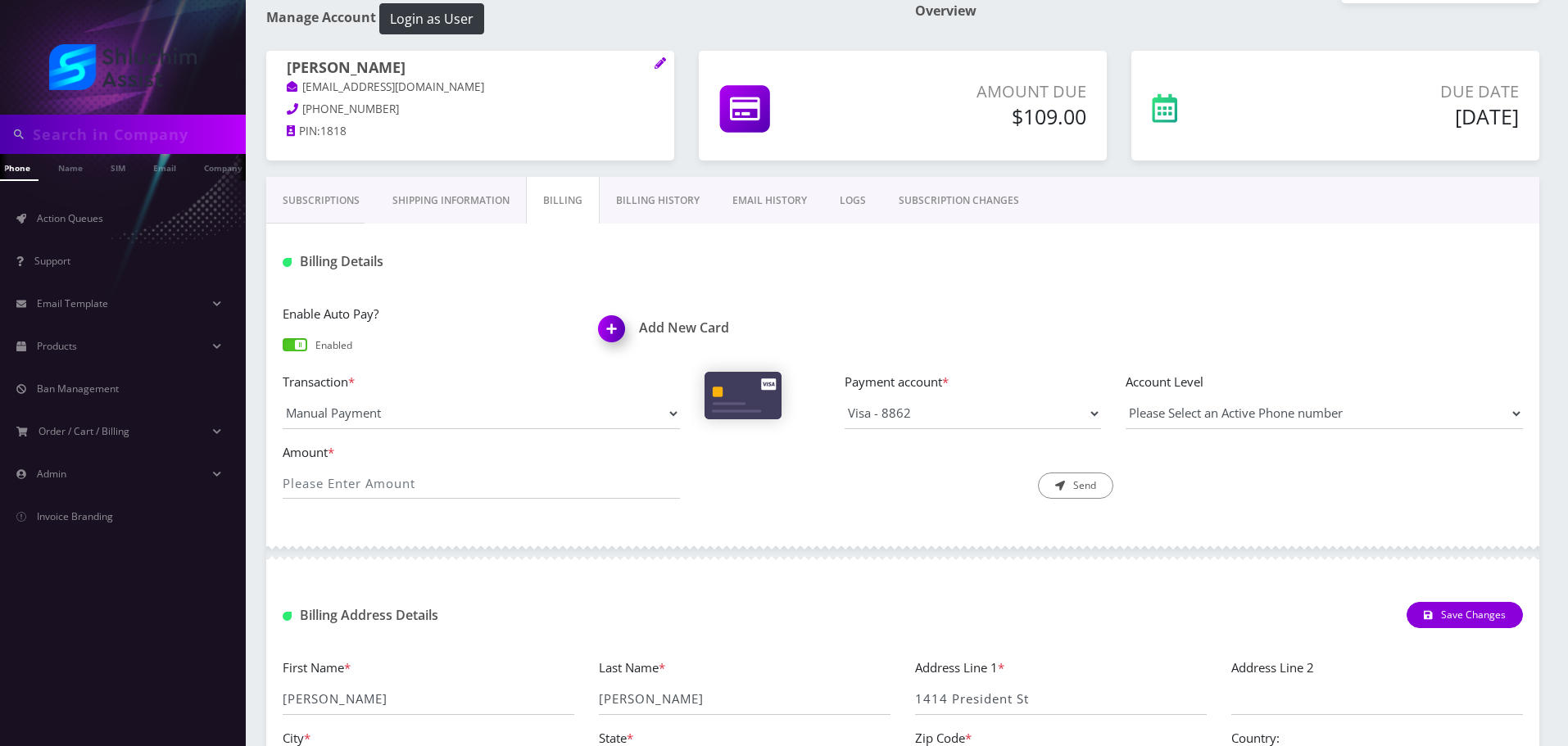
click at [650, 212] on link "Billing History" at bounding box center [657, 200] width 116 height 47
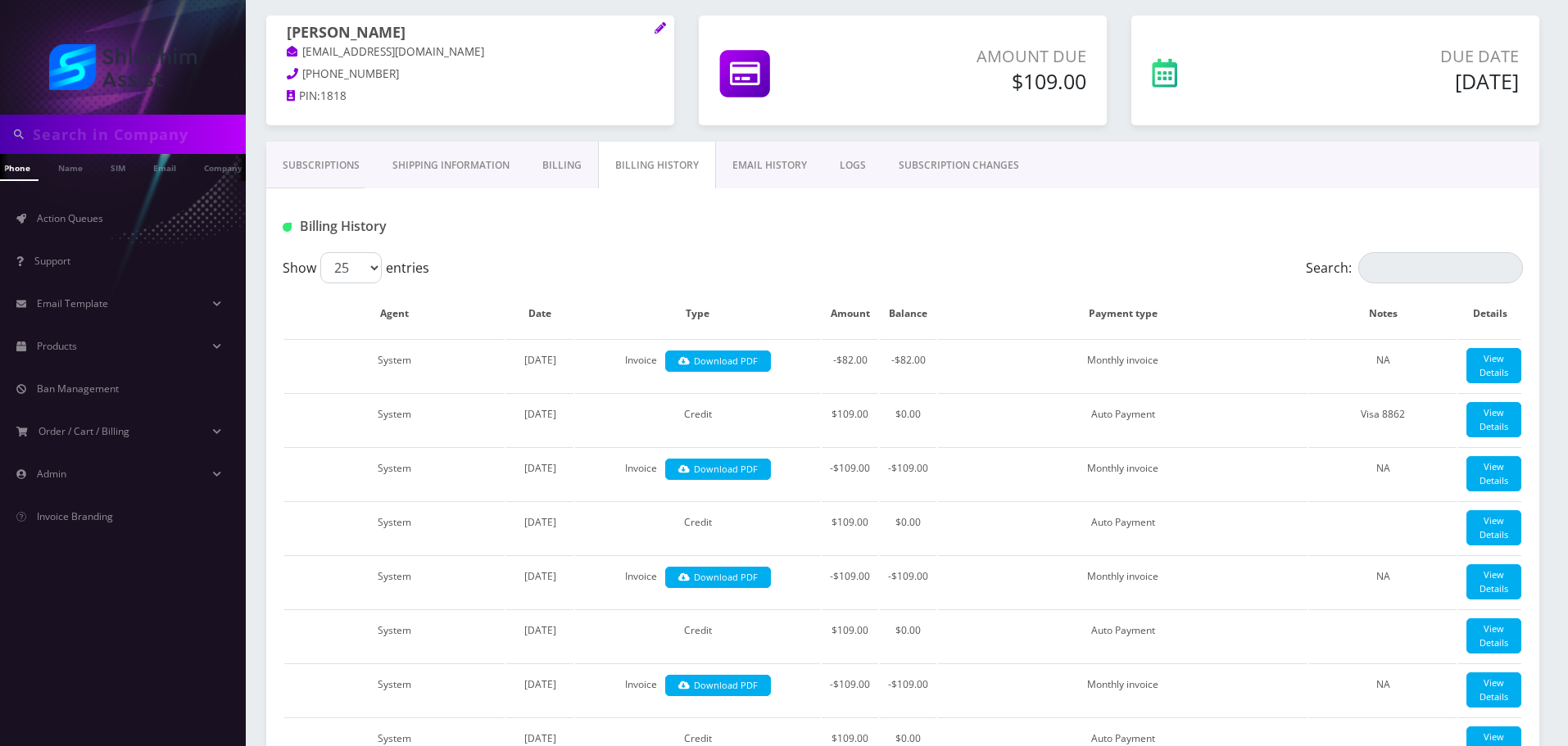
scroll to position [81, 0]
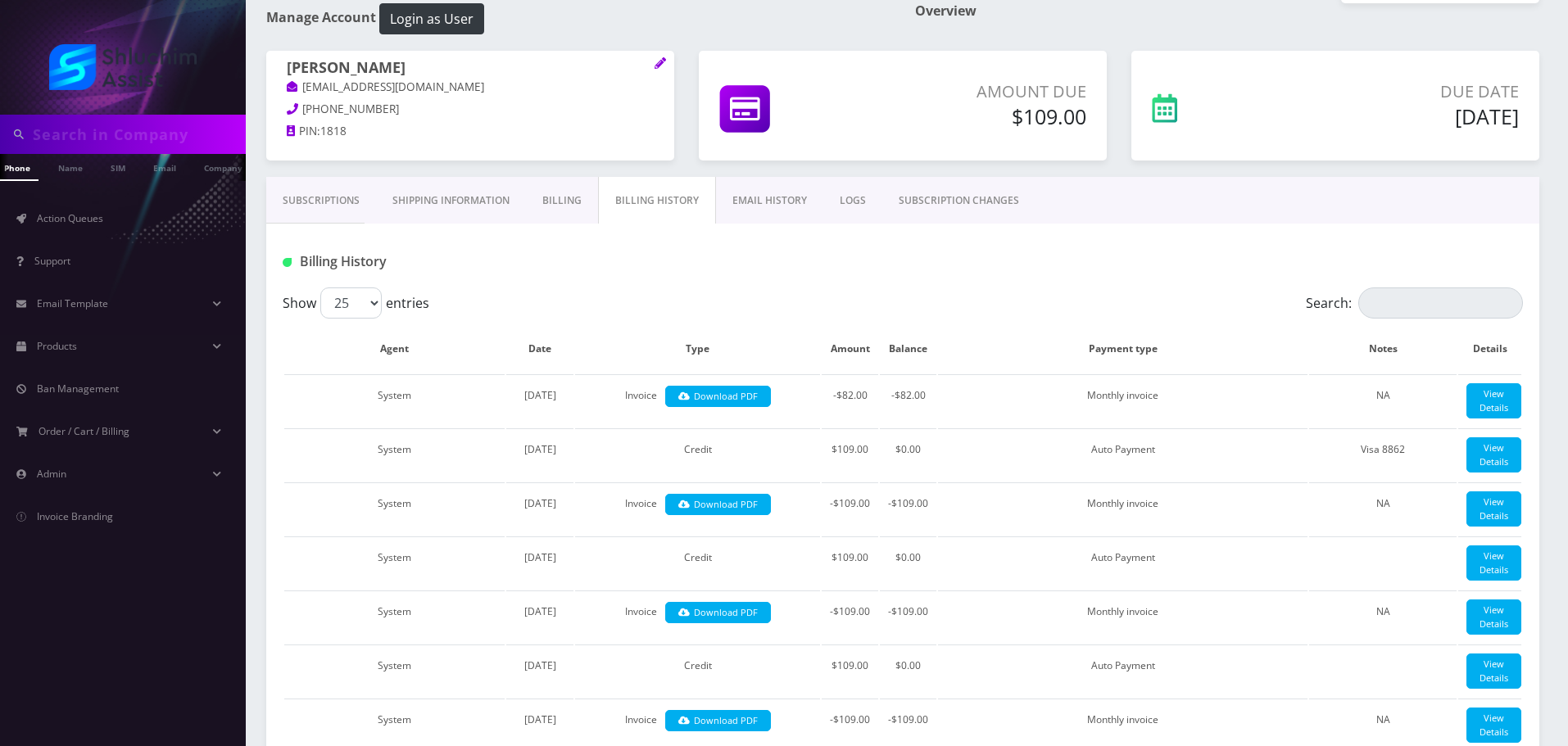
click at [325, 190] on link "Subscriptions" at bounding box center [321, 200] width 110 height 47
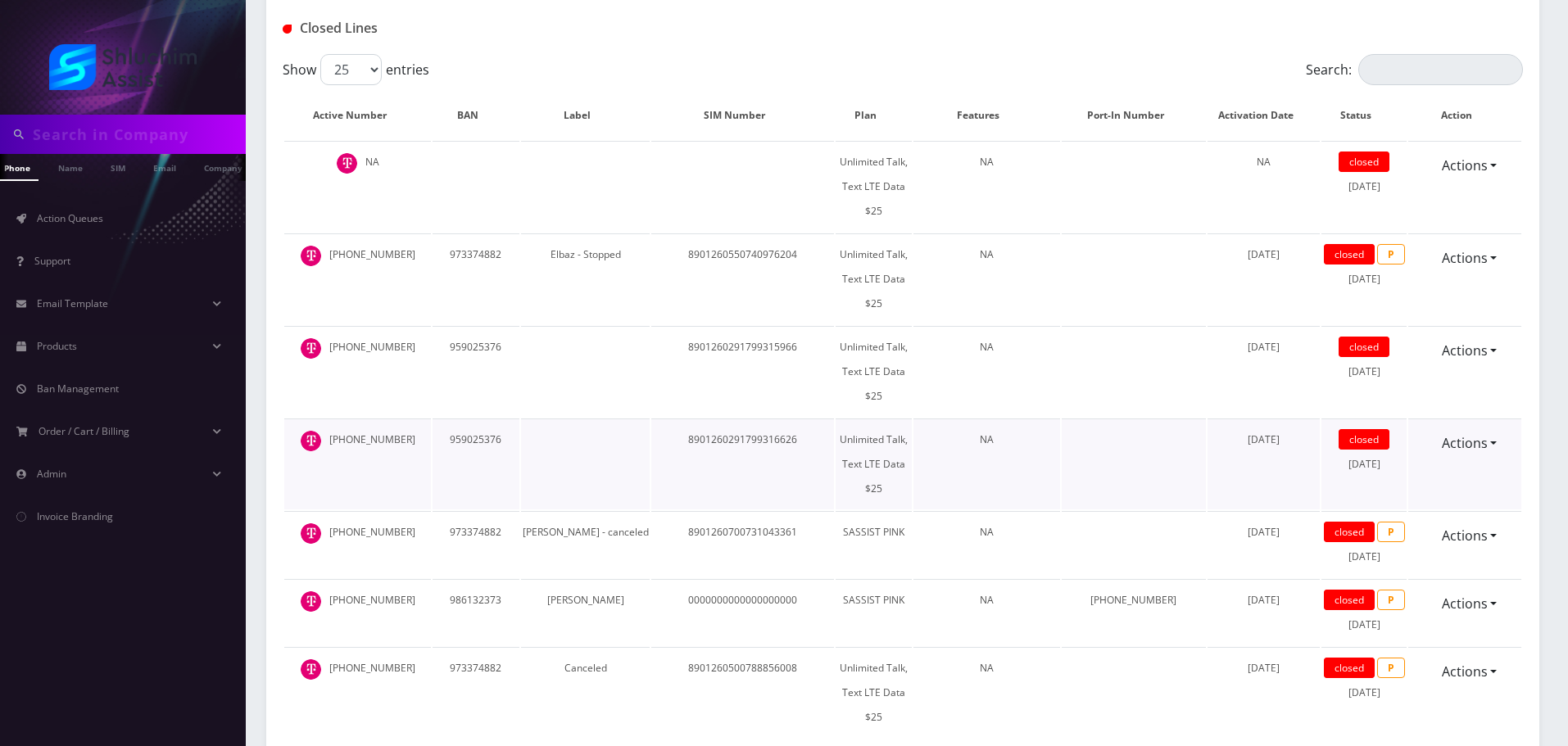
scroll to position [796, 0]
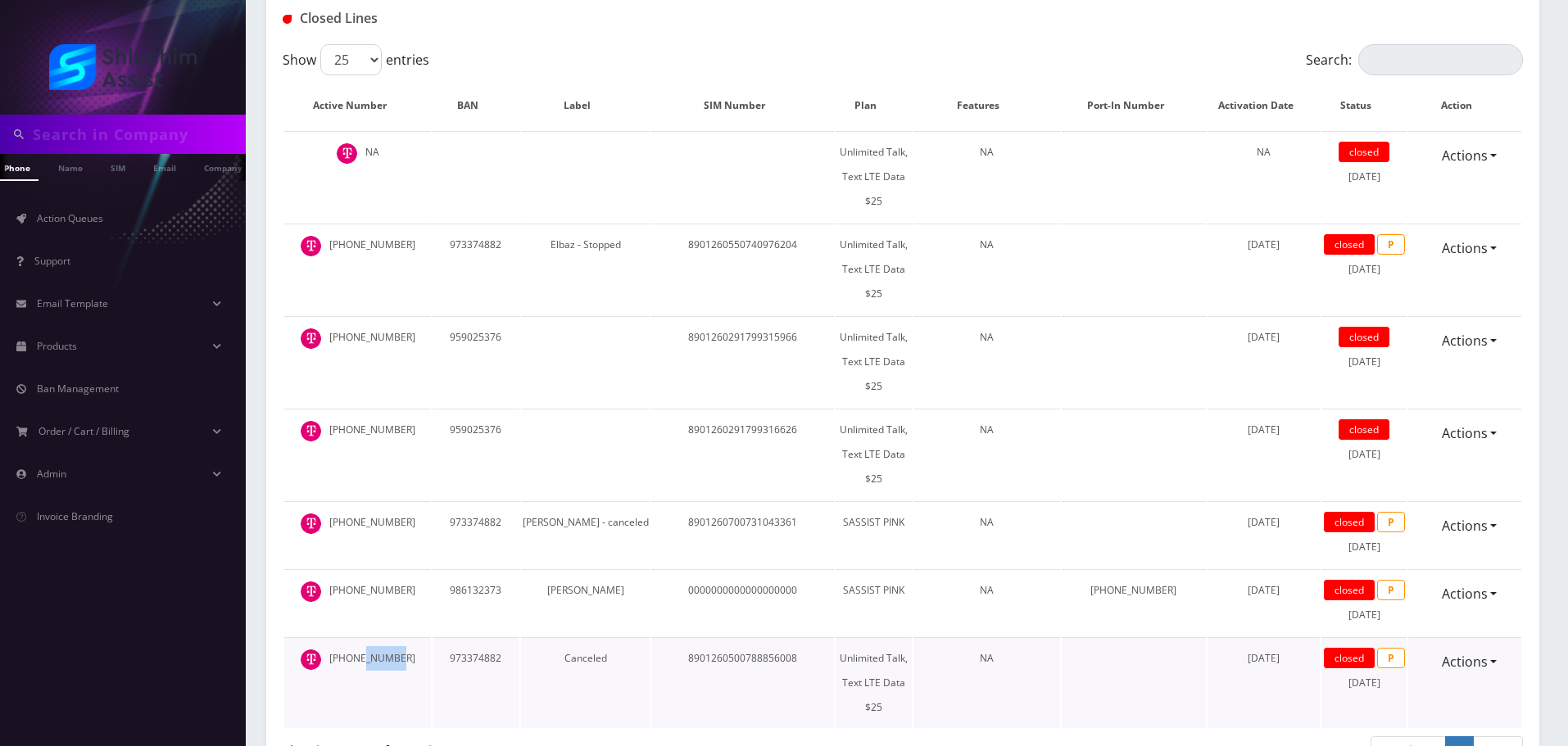
drag, startPoint x: 374, startPoint y: 561, endPoint x: 401, endPoint y: 561, distance: 27.0
click at [401, 637] on td "934-223-9295" at bounding box center [357, 683] width 147 height 91
drag, startPoint x: 369, startPoint y: 492, endPoint x: 403, endPoint y: 509, distance: 38.0
click at [403, 569] on td "929-683-5539" at bounding box center [357, 602] width 147 height 66
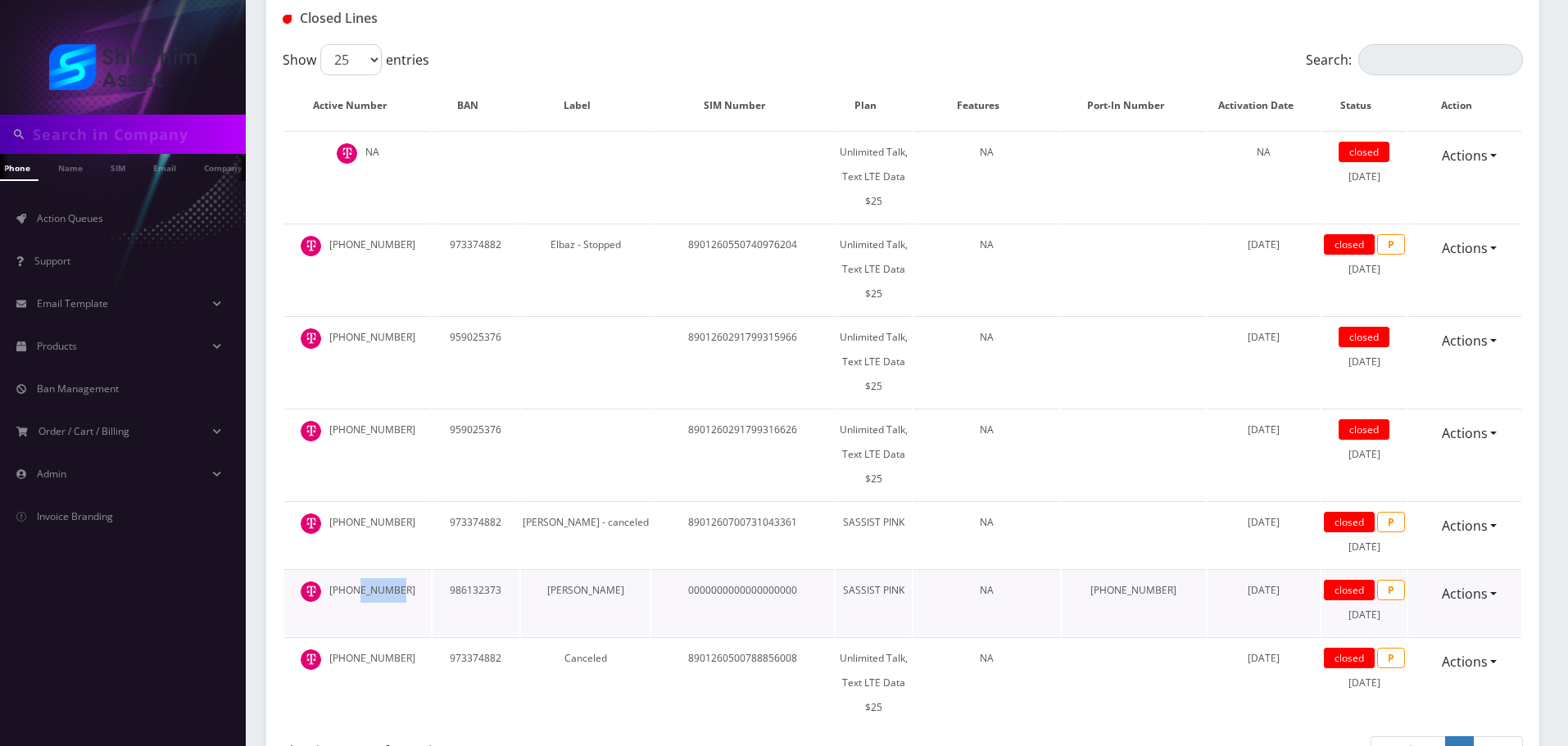
click at [403, 569] on td "929-683-5539" at bounding box center [357, 602] width 147 height 66
drag, startPoint x: 361, startPoint y: 473, endPoint x: 406, endPoint y: 489, distance: 47.8
click at [406, 569] on td "929-683-5539" at bounding box center [357, 602] width 147 height 66
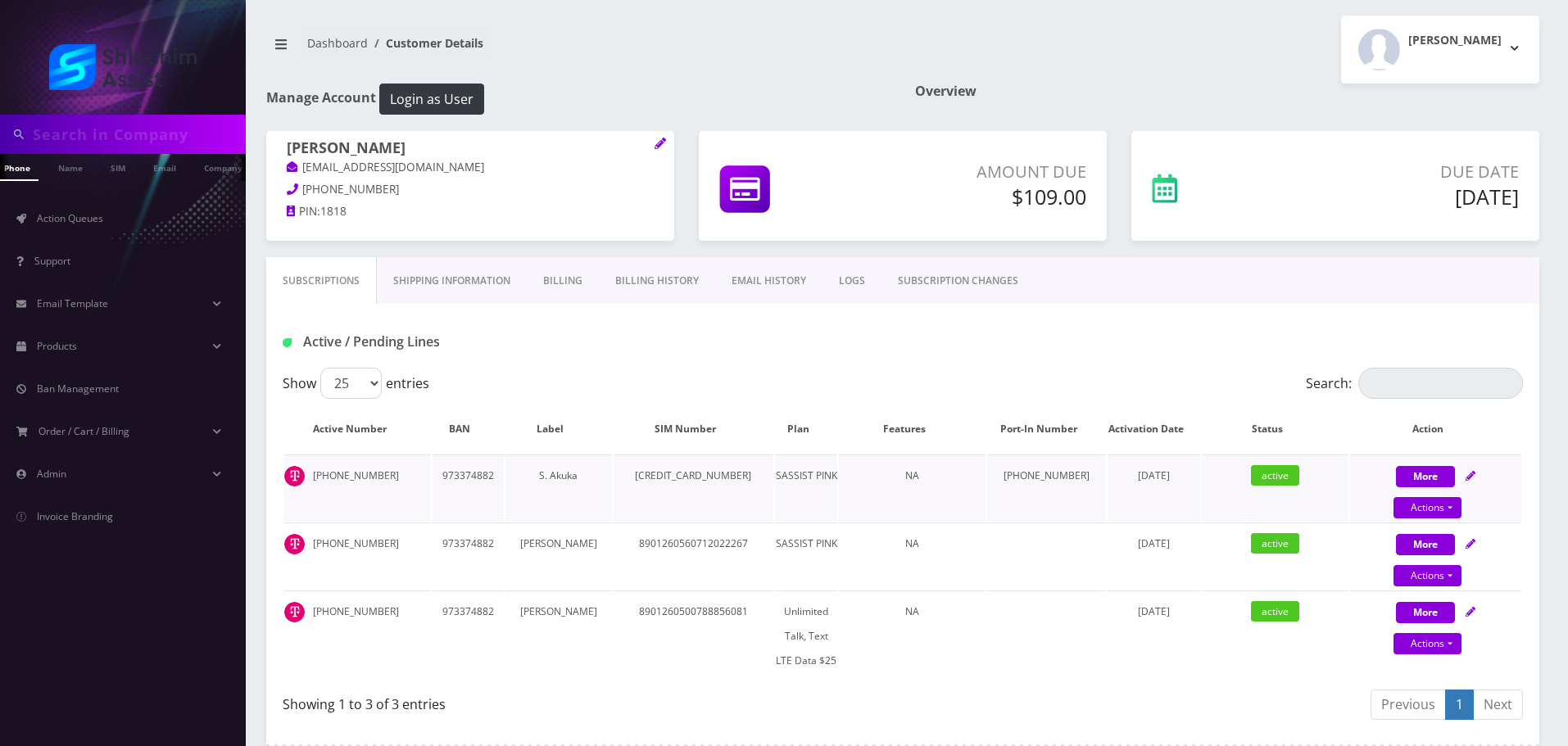
scroll to position [0, 0]
click at [644, 290] on link "Billing History" at bounding box center [657, 281] width 116 height 47
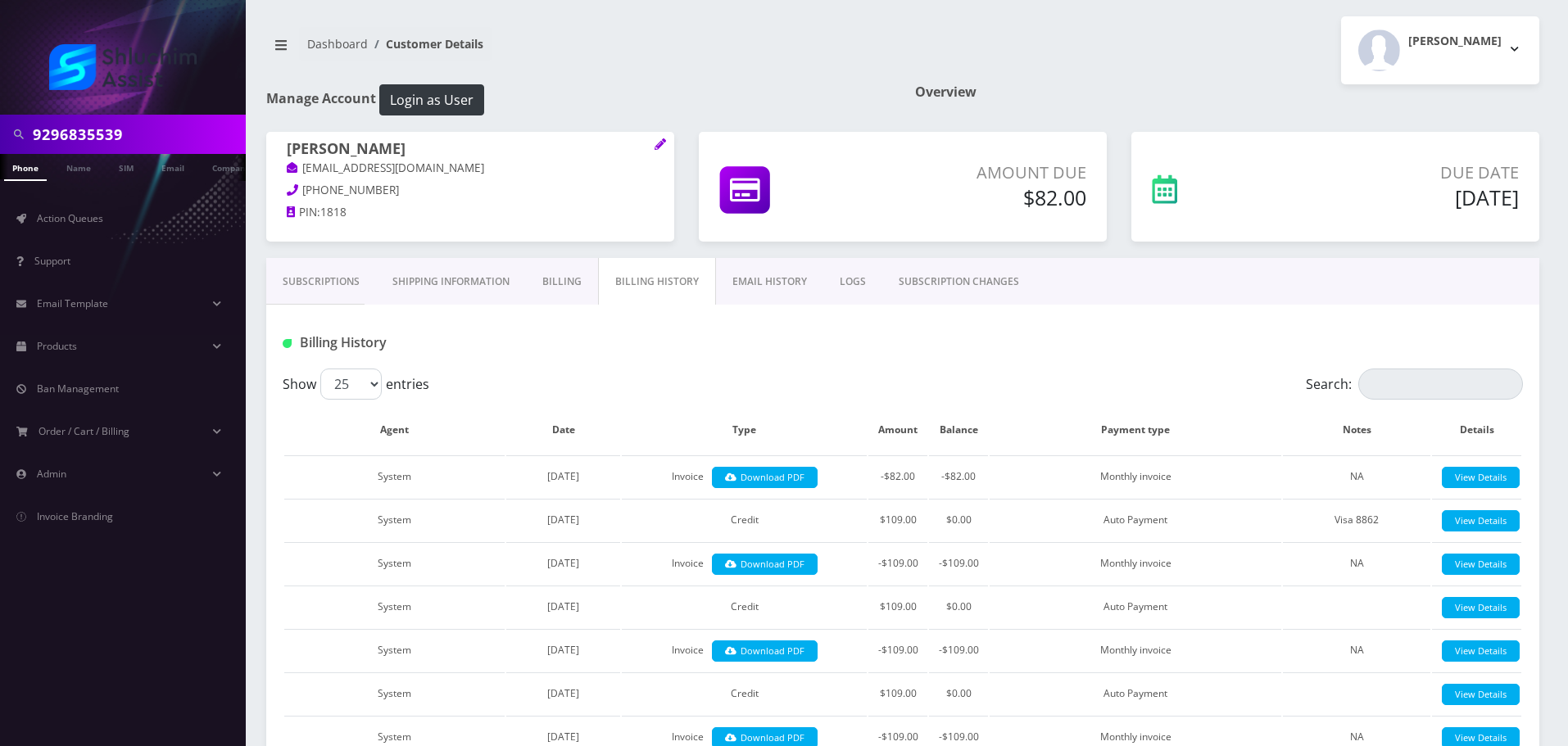
click at [330, 272] on link "Subscriptions" at bounding box center [321, 281] width 110 height 47
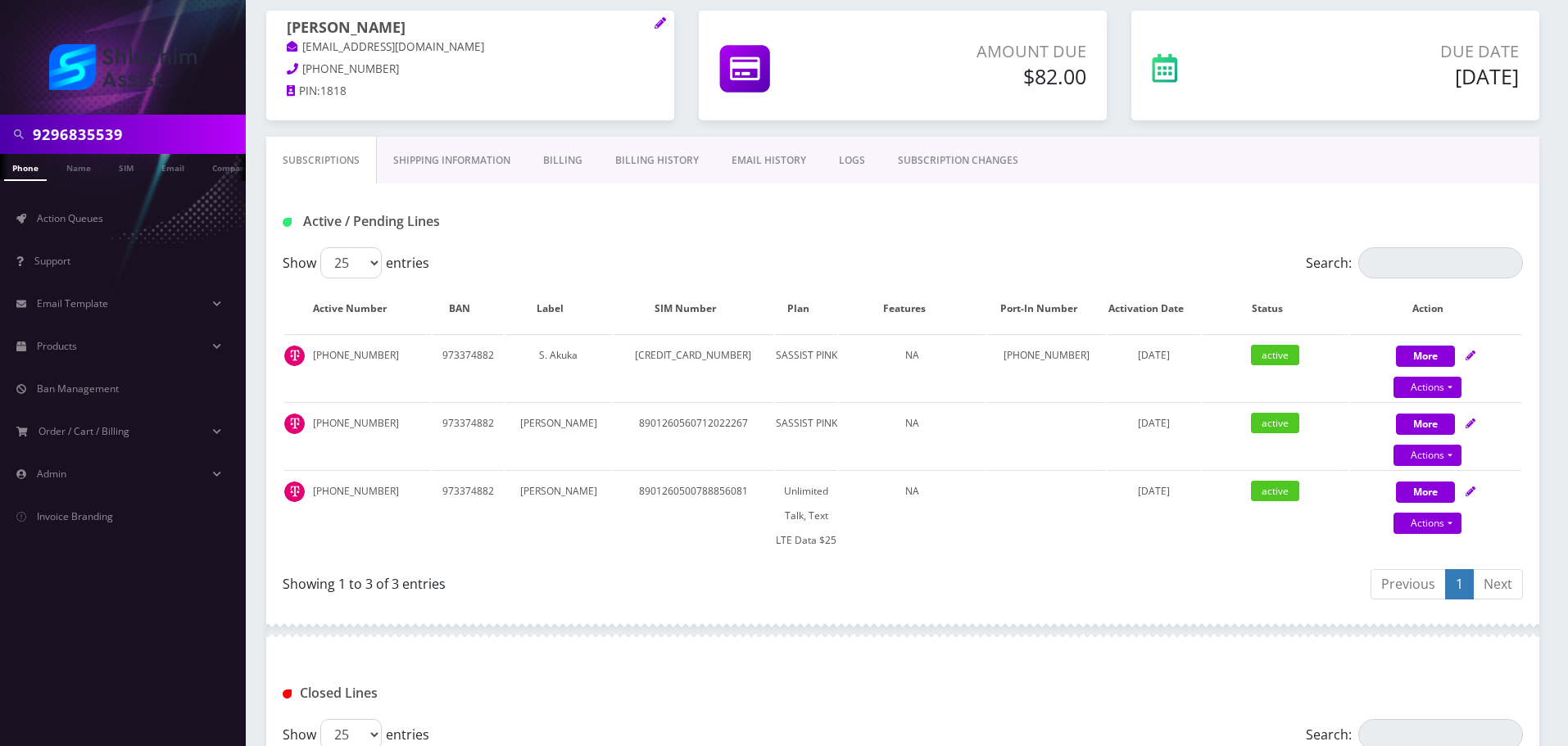
scroll to position [246, 0]
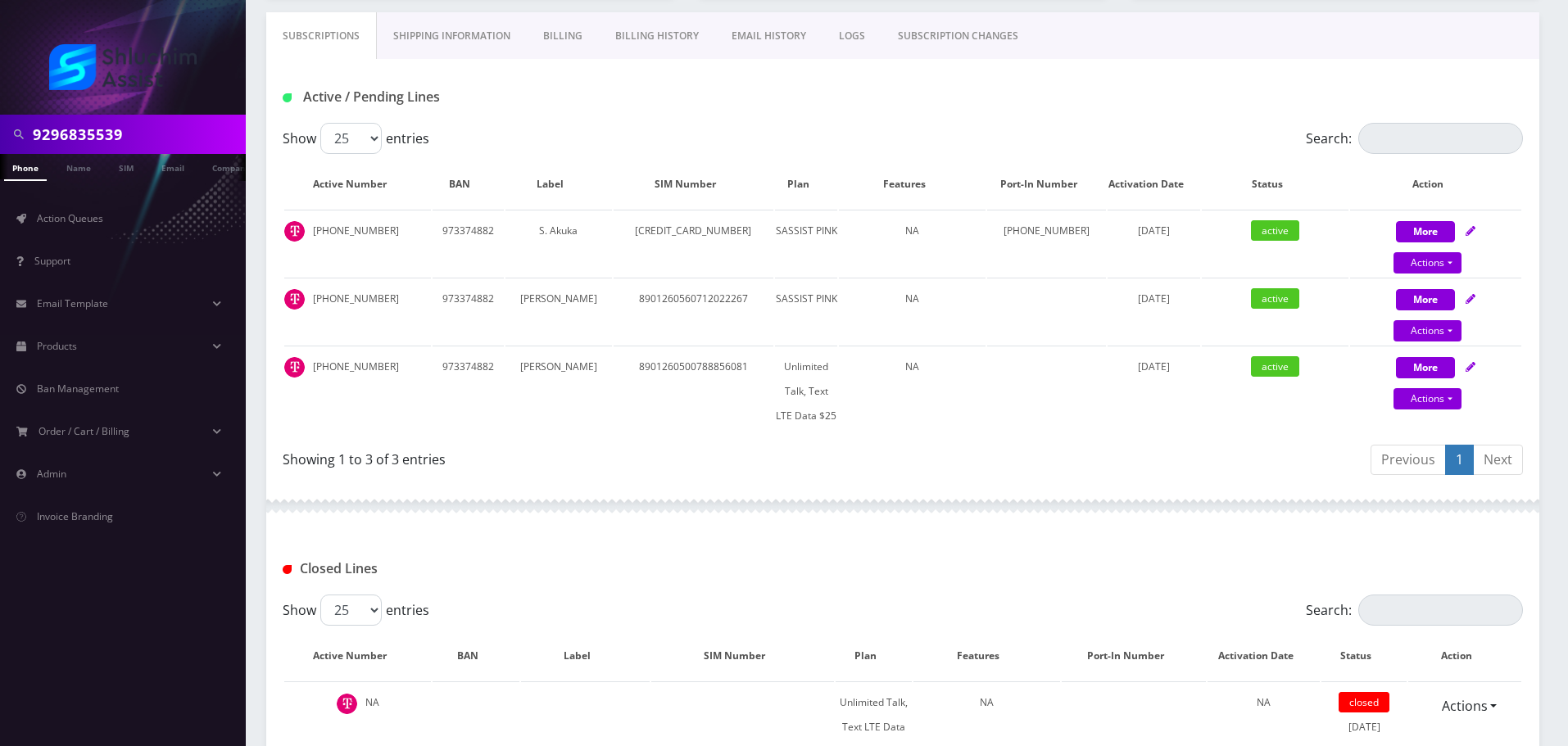
click at [169, 127] on input "9296835539" at bounding box center [137, 134] width 209 height 31
click at [651, 32] on link "Billing History" at bounding box center [657, 36] width 116 height 47
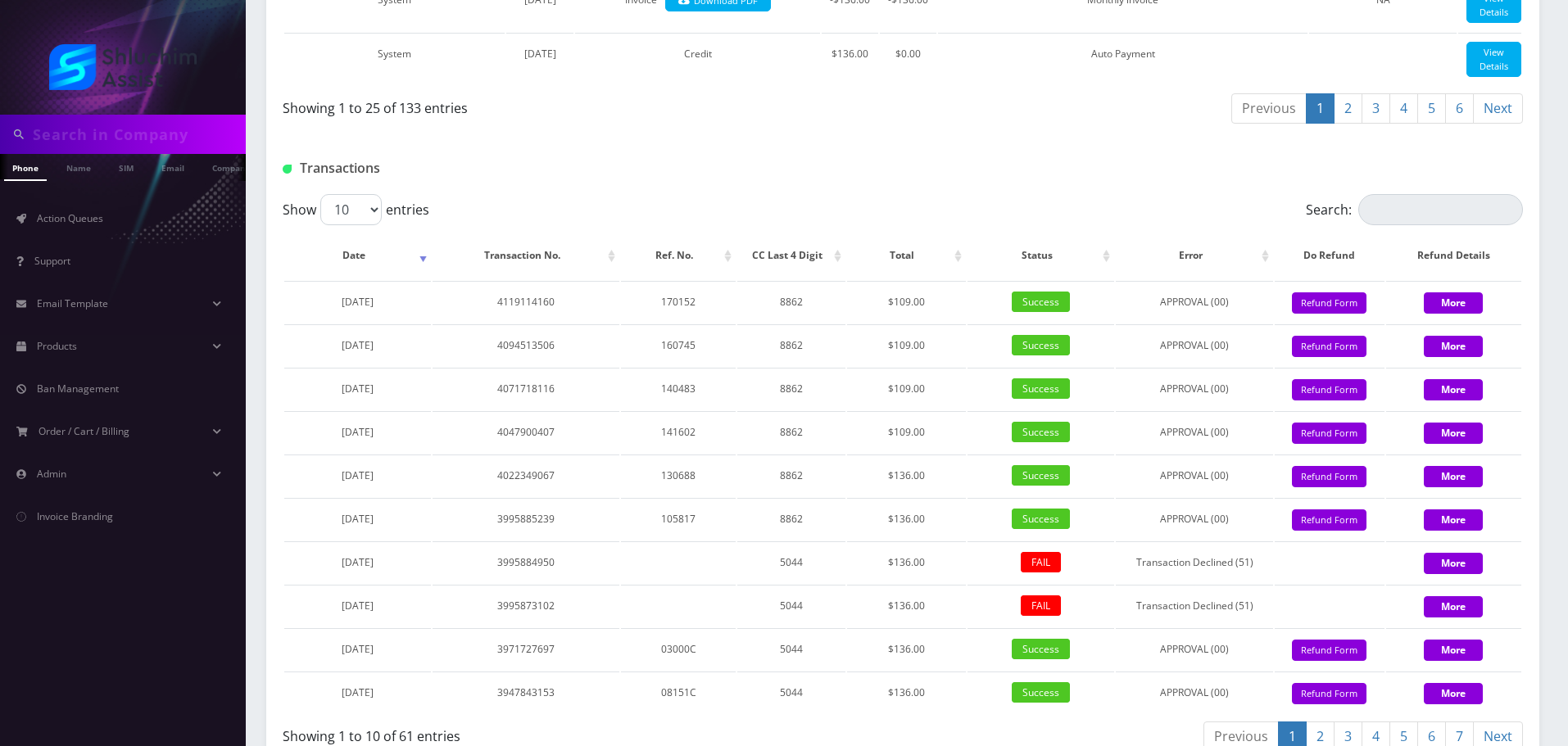
scroll to position [2176, 0]
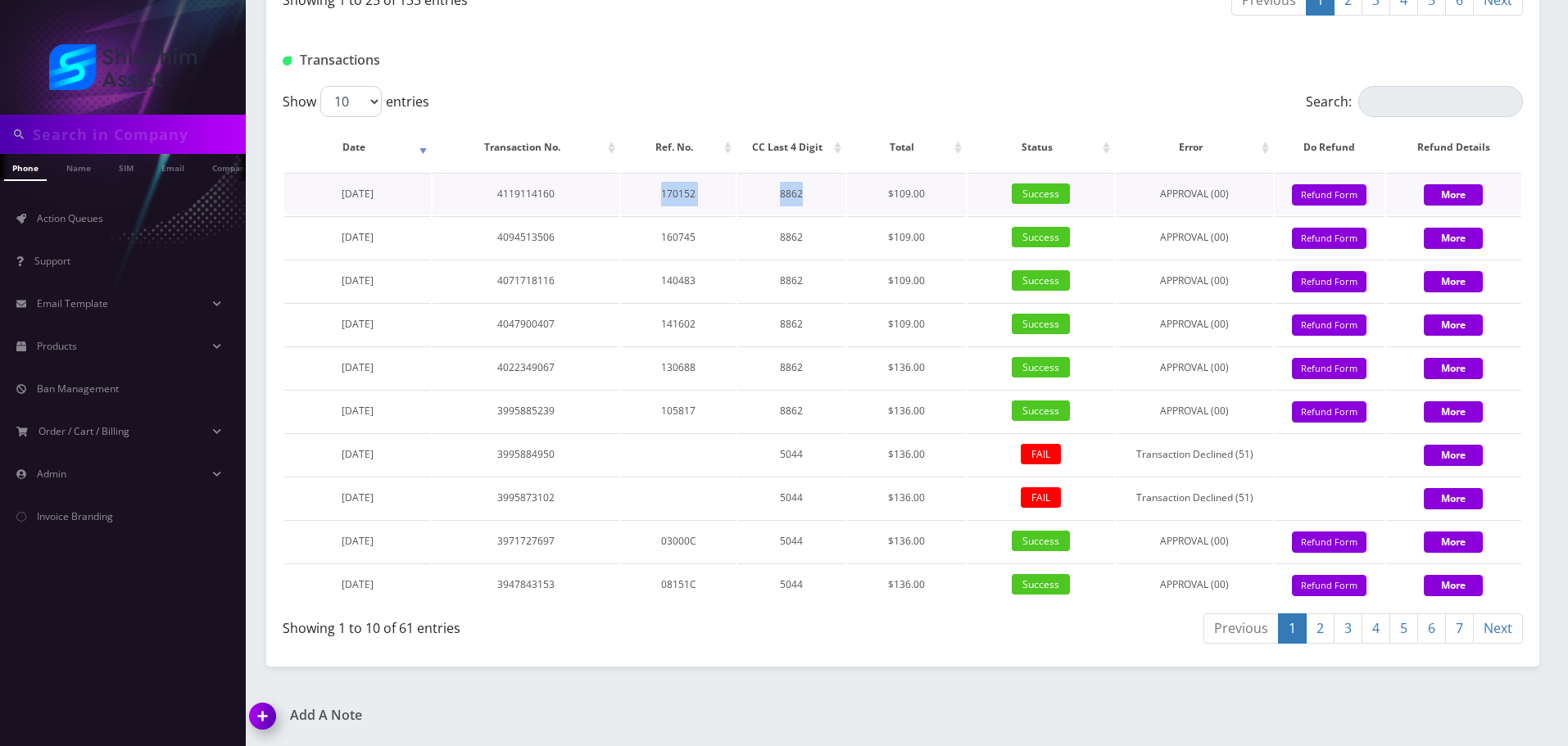
drag, startPoint x: 634, startPoint y: 197, endPoint x: 821, endPoint y: 197, distance: 187.0
click at [821, 197] on tr "August 17, 2025 4119114160 170152 8862 $109.00 Success APPROVAL (00) 109 Give C…" at bounding box center [902, 193] width 1237 height 41
click at [821, 197] on td "8862" at bounding box center [791, 193] width 108 height 41
drag, startPoint x: 730, startPoint y: 197, endPoint x: 925, endPoint y: 197, distance: 195.0
click at [925, 197] on tr "August 17, 2025 4119114160 170152 8862 $109.00 Success APPROVAL (00) 109 Give C…" at bounding box center [902, 193] width 1237 height 41
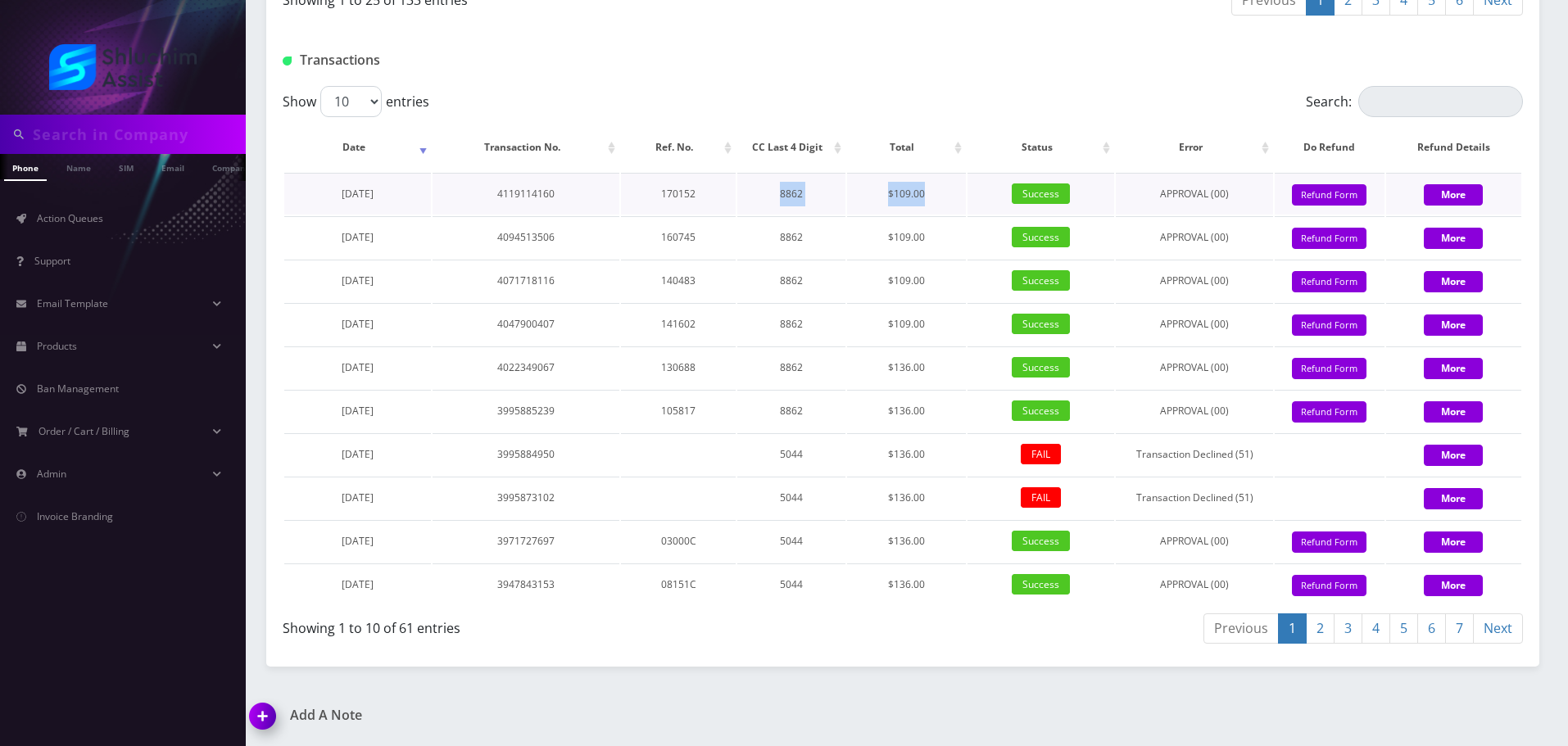
click at [925, 197] on td "$109.00" at bounding box center [906, 193] width 119 height 41
drag, startPoint x: 700, startPoint y: 198, endPoint x: 885, endPoint y: 199, distance: 185.0
click at [869, 199] on tr "August 17, 2025 4119114160 170152 8862 $109.00 Success APPROVAL (00) 109 Give C…" at bounding box center [902, 193] width 1237 height 41
click at [886, 199] on td "$109.00" at bounding box center [906, 193] width 119 height 41
drag, startPoint x: 710, startPoint y: 199, endPoint x: 935, endPoint y: 200, distance: 225.0
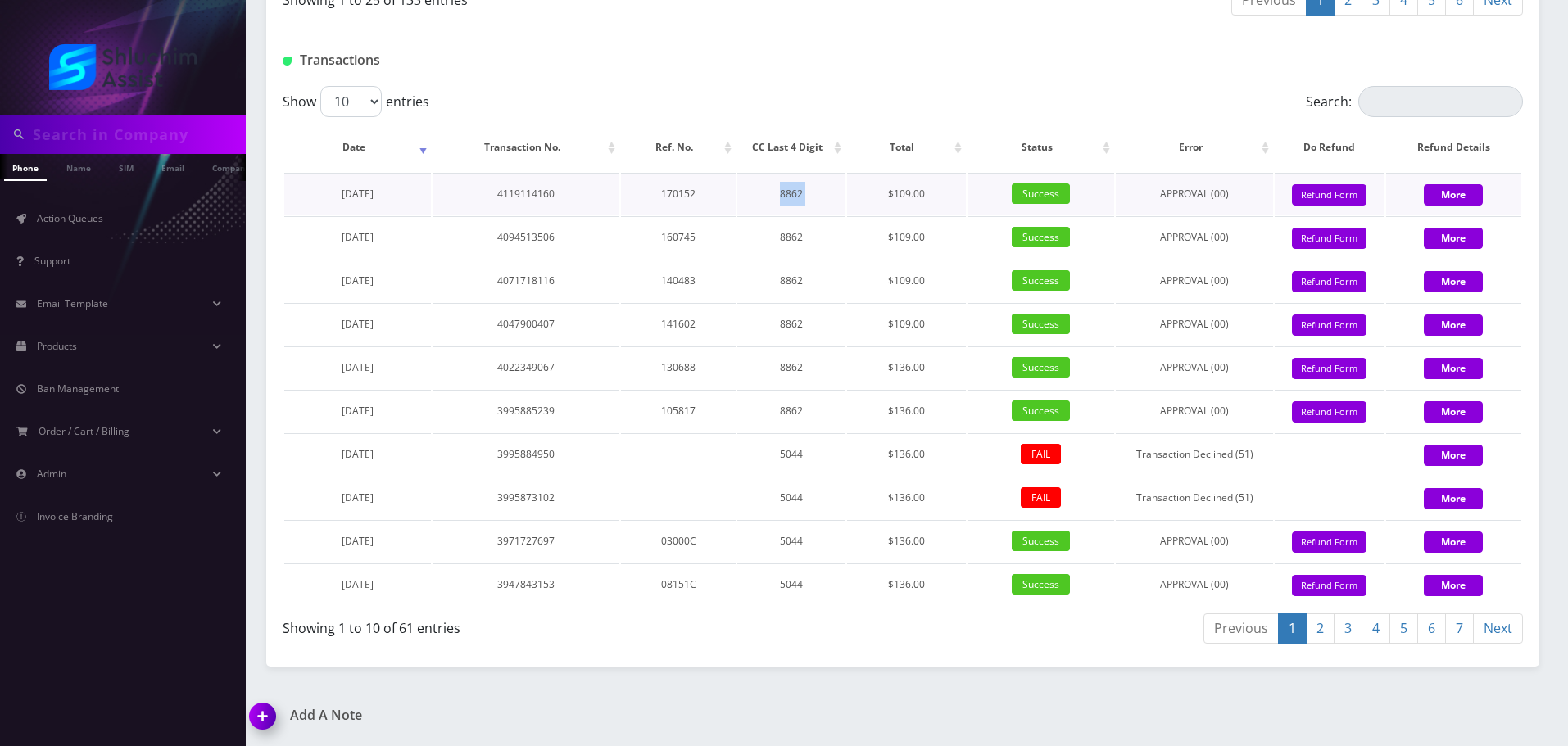
click at [928, 200] on tr "August 17, 2025 4119114160 170152 8862 $109.00 Success APPROVAL (00) 109 Give C…" at bounding box center [902, 193] width 1237 height 41
click at [935, 200] on td "$109.00" at bounding box center [906, 193] width 119 height 41
drag, startPoint x: 821, startPoint y: 197, endPoint x: 858, endPoint y: 197, distance: 37.0
click at [858, 197] on tr "August 17, 2025 4119114160 170152 8862 $109.00 Success APPROVAL (00) 109 Give C…" at bounding box center [902, 193] width 1237 height 41
click at [858, 197] on td "$109.00" at bounding box center [906, 193] width 119 height 41
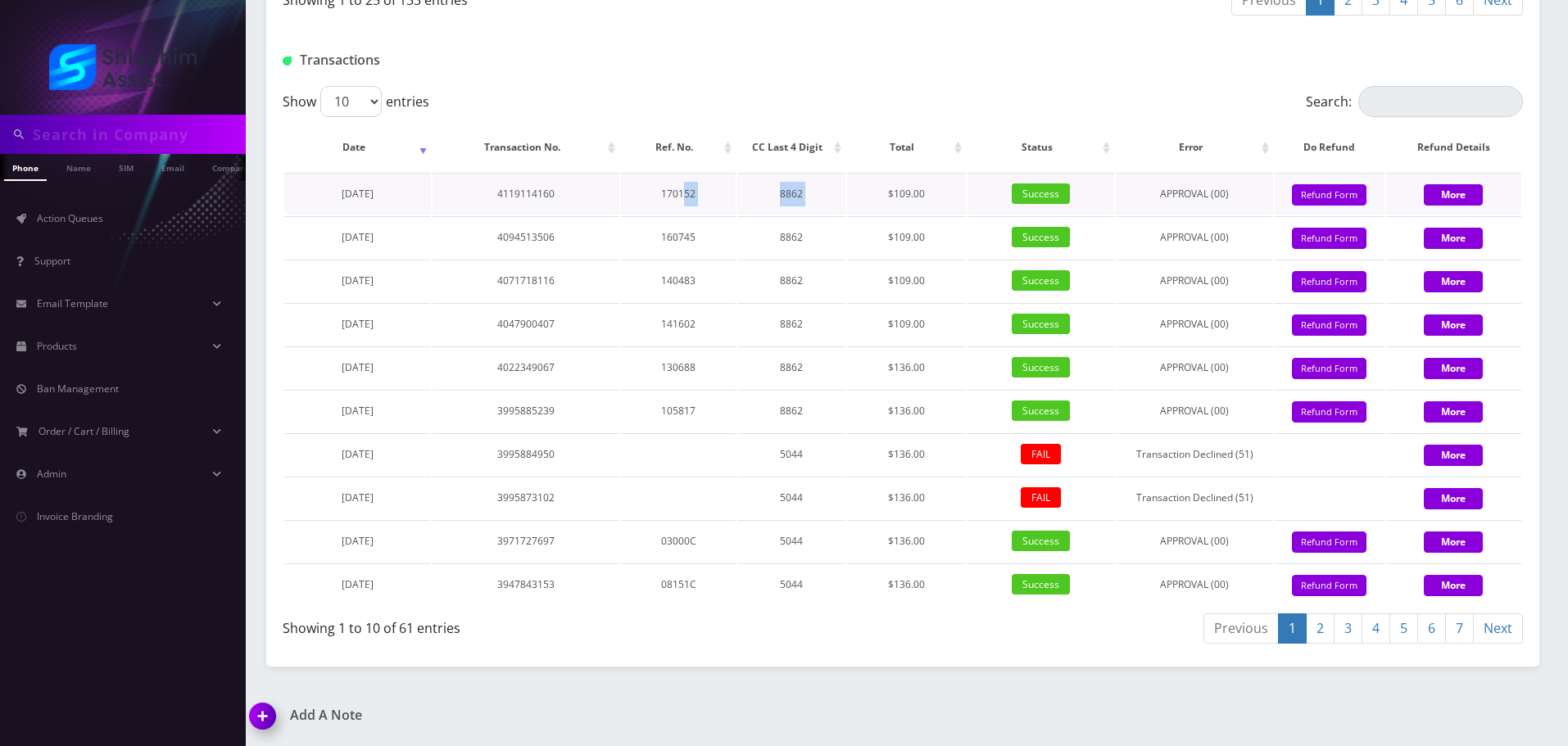
drag, startPoint x: 686, startPoint y: 193, endPoint x: 906, endPoint y: 196, distance: 220.0
click at [906, 196] on tr "August 17, 2025 4119114160 170152 8862 $109.00 Success APPROVAL (00) 109 Give C…" at bounding box center [902, 193] width 1237 height 41
click at [906, 196] on td "$109.00" at bounding box center [906, 193] width 119 height 41
drag, startPoint x: 735, startPoint y: 195, endPoint x: 923, endPoint y: 198, distance: 188.0
click at [921, 198] on table "Date Transaction No. Ref. No. CC Last 4 Digit Total Status Error Do Refund Refu…" at bounding box center [902, 364] width 1240 height 485
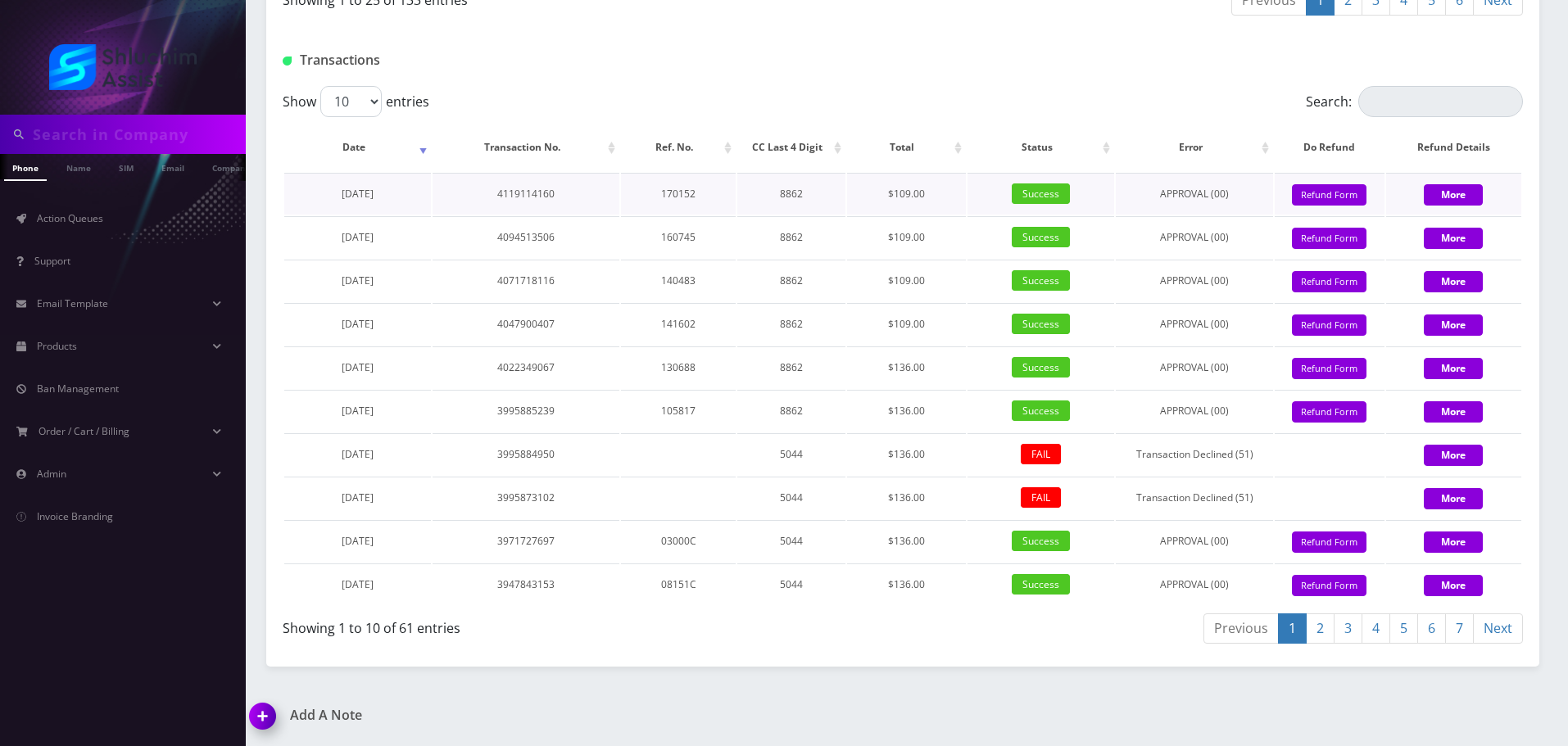
click at [923, 198] on td "$109.00" at bounding box center [906, 193] width 119 height 41
drag, startPoint x: 727, startPoint y: 194, endPoint x: 935, endPoint y: 196, distance: 208.0
click at [935, 196] on tr "August 17, 2025 4119114160 170152 8862 $109.00 Success APPROVAL (00) 109 Give C…" at bounding box center [902, 193] width 1237 height 41
click at [935, 196] on td "$109.00" at bounding box center [906, 193] width 119 height 41
drag, startPoint x: 759, startPoint y: 195, endPoint x: 919, endPoint y: 196, distance: 160.0
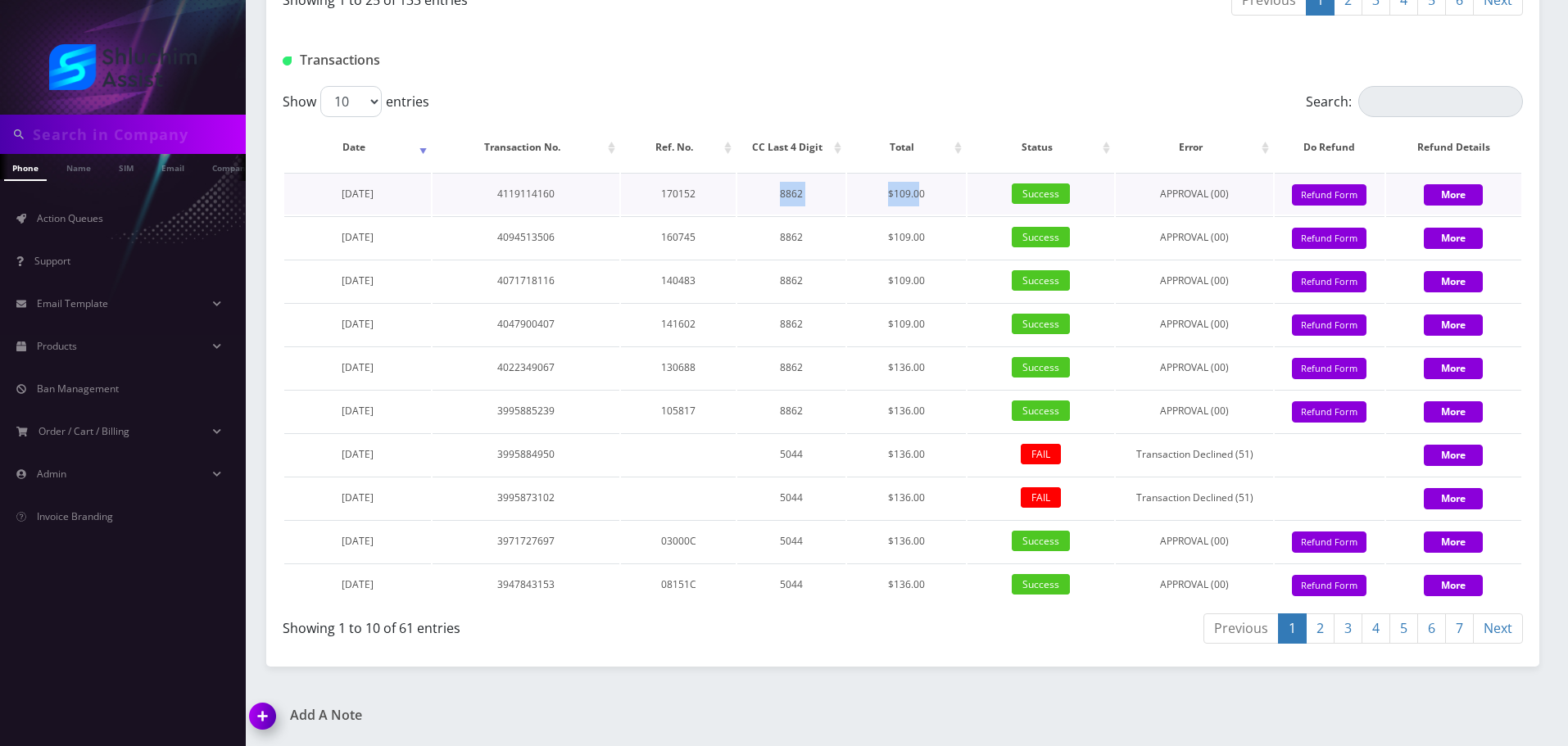
click at [919, 196] on tr "August 17, 2025 4119114160 170152 8862 $109.00 Success APPROVAL (00) 109 Give C…" at bounding box center [902, 193] width 1237 height 41
click at [919, 196] on td "$109.00" at bounding box center [906, 193] width 119 height 41
drag, startPoint x: 649, startPoint y: 196, endPoint x: 918, endPoint y: 200, distance: 269.0
click at [918, 200] on tr "August 17, 2025 4119114160 170152 8862 $109.00 Success APPROVAL (00) 109 Give C…" at bounding box center [902, 193] width 1237 height 41
click at [925, 200] on td "$109.00" at bounding box center [906, 193] width 119 height 41
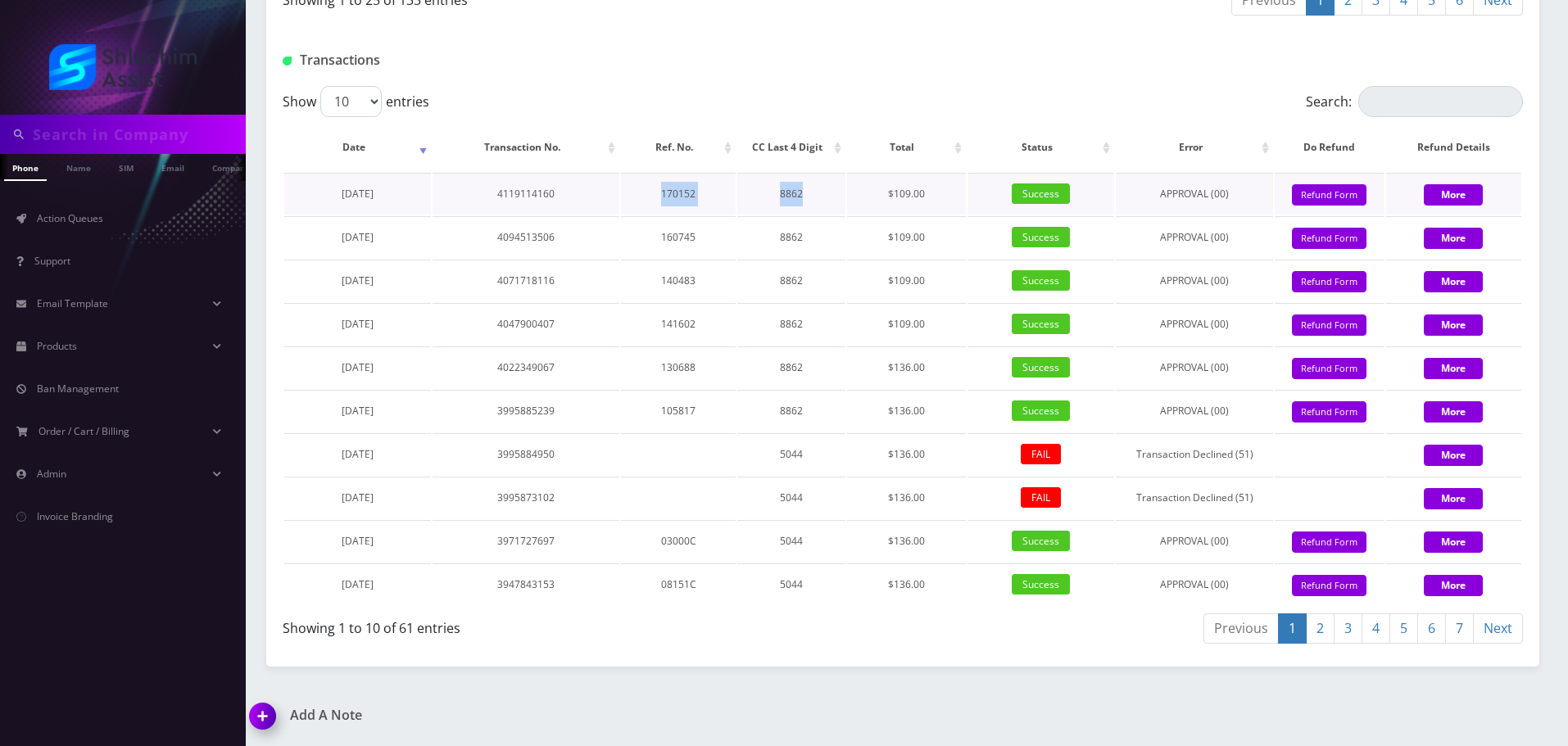
drag, startPoint x: 645, startPoint y: 199, endPoint x: 889, endPoint y: 200, distance: 244.0
click at [858, 200] on tr "August 17, 2025 4119114160 170152 8862 $109.00 Success APPROVAL (00) 109 Give C…" at bounding box center [902, 193] width 1237 height 41
click at [889, 200] on td "$109.00" at bounding box center [906, 193] width 119 height 41
drag, startPoint x: 698, startPoint y: 202, endPoint x: 919, endPoint y: 202, distance: 221.0
click at [897, 202] on tr "August 17, 2025 4119114160 170152 8862 $109.00 Success APPROVAL (00) 109 Give C…" at bounding box center [902, 193] width 1237 height 41
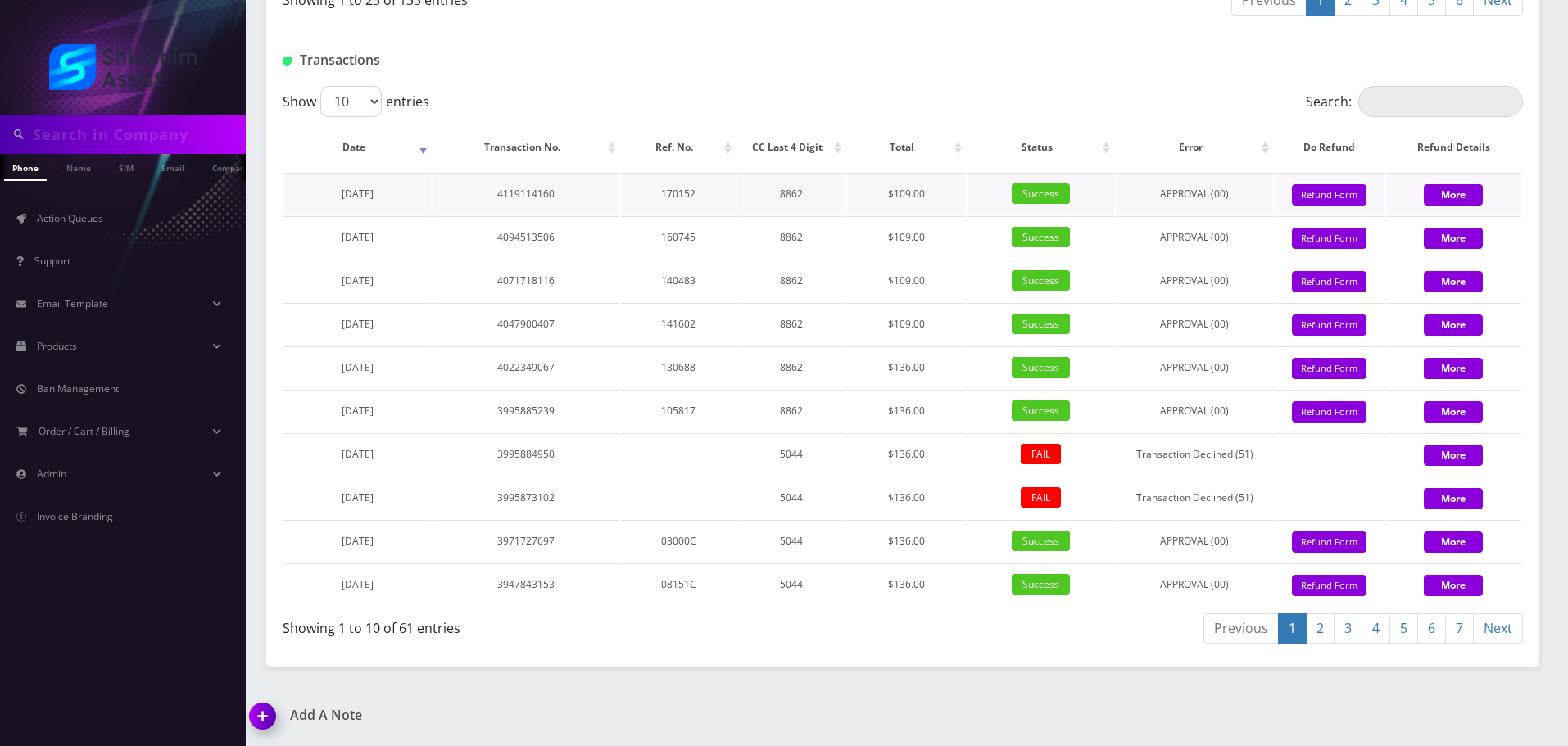
click at [919, 202] on td "$109.00" at bounding box center [906, 193] width 119 height 41
drag, startPoint x: 764, startPoint y: 207, endPoint x: 885, endPoint y: 207, distance: 121.0
click at [862, 207] on tr "August 17, 2025 4119114160 170152 8862 $109.00 Success APPROVAL (00) 109 Give C…" at bounding box center [902, 193] width 1237 height 41
click at [885, 207] on td "$109.00" at bounding box center [906, 193] width 119 height 41
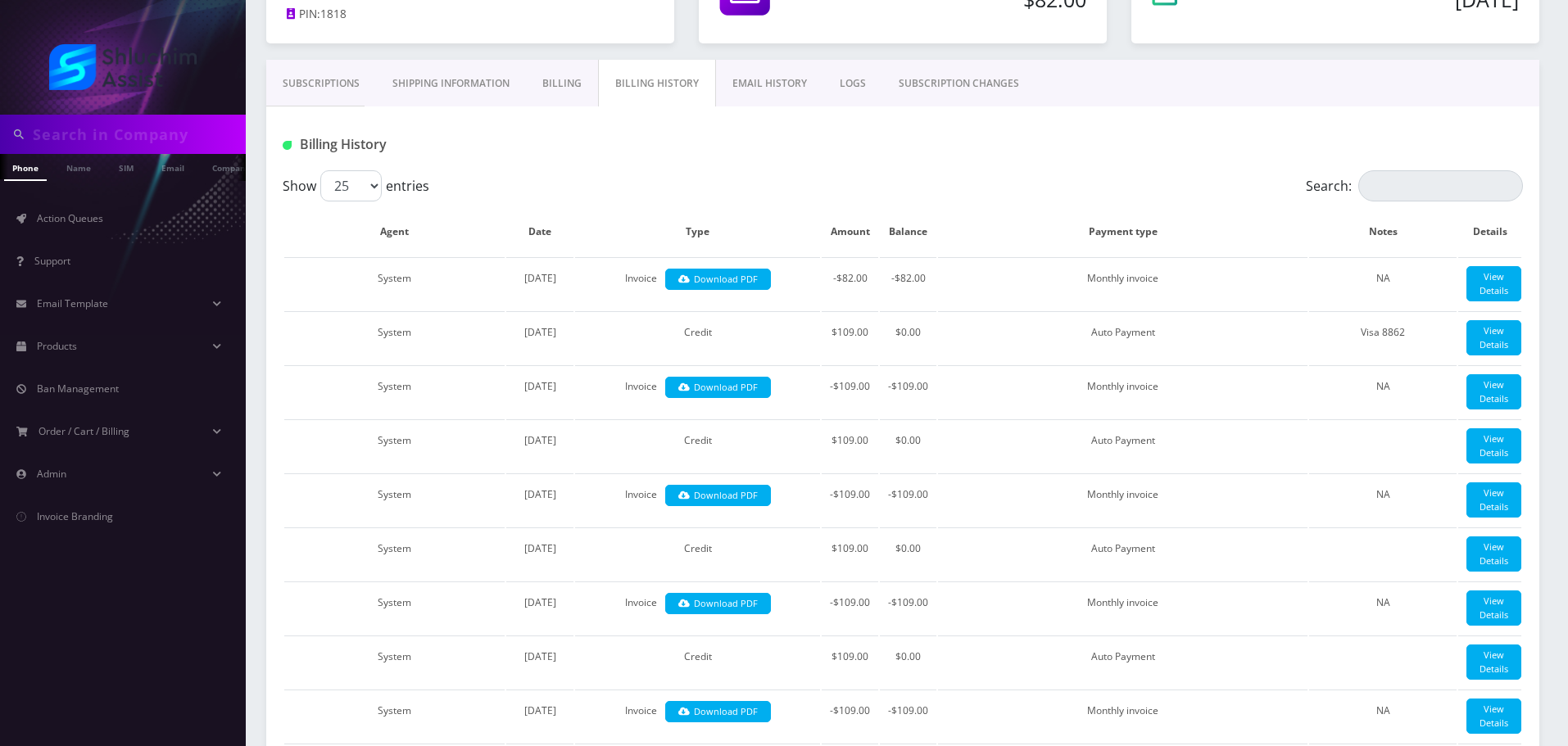
scroll to position [246, 0]
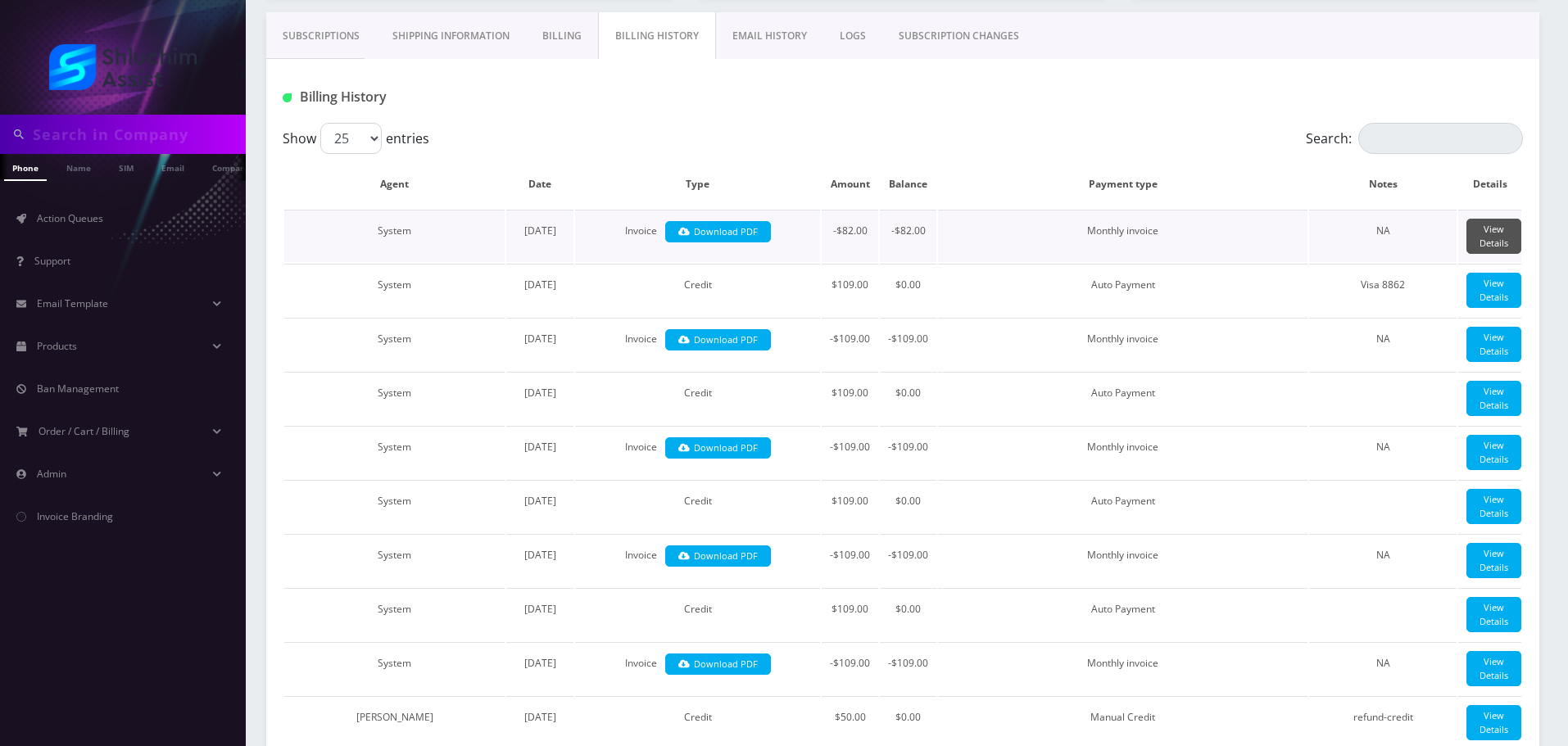
click at [1483, 240] on link "View Details" at bounding box center [1493, 236] width 55 height 35
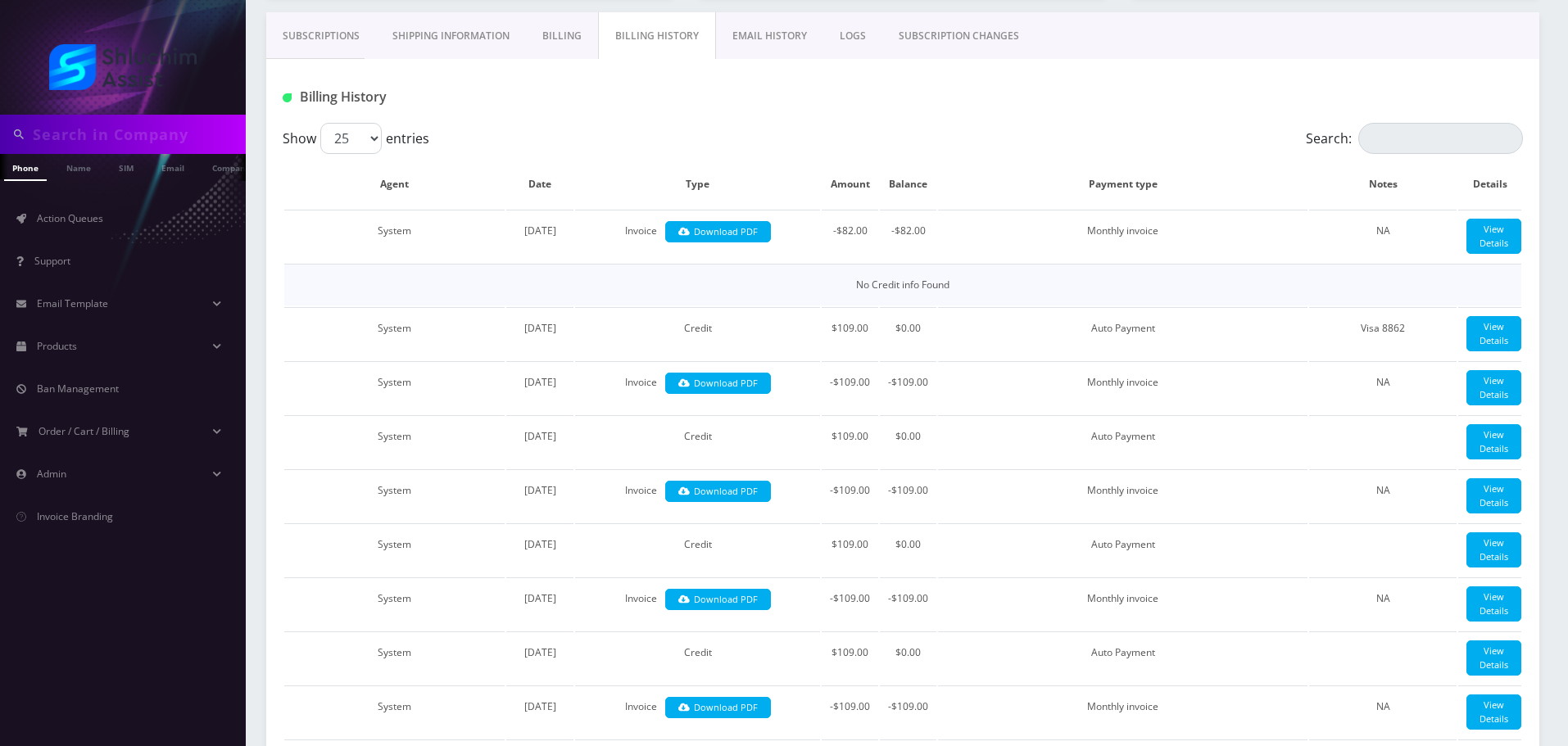
click at [560, 37] on link "Billing" at bounding box center [561, 36] width 72 height 47
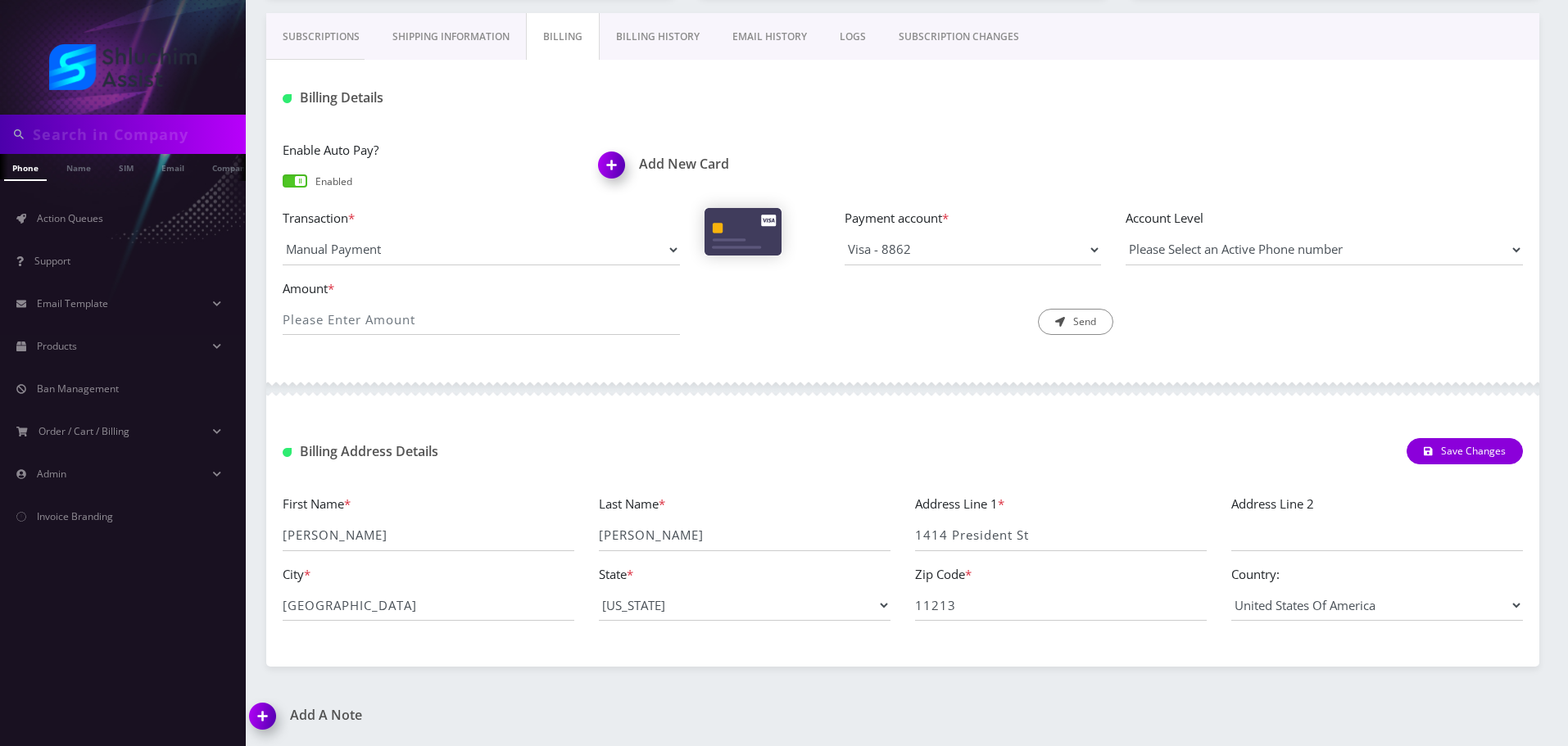
scroll to position [245, 0]
drag, startPoint x: 344, startPoint y: 150, endPoint x: 399, endPoint y: 150, distance: 55.0
click at [399, 150] on label "Enable Auto Pay?" at bounding box center [427, 150] width 291 height 19
click at [319, 42] on link "Subscriptions" at bounding box center [321, 37] width 110 height 47
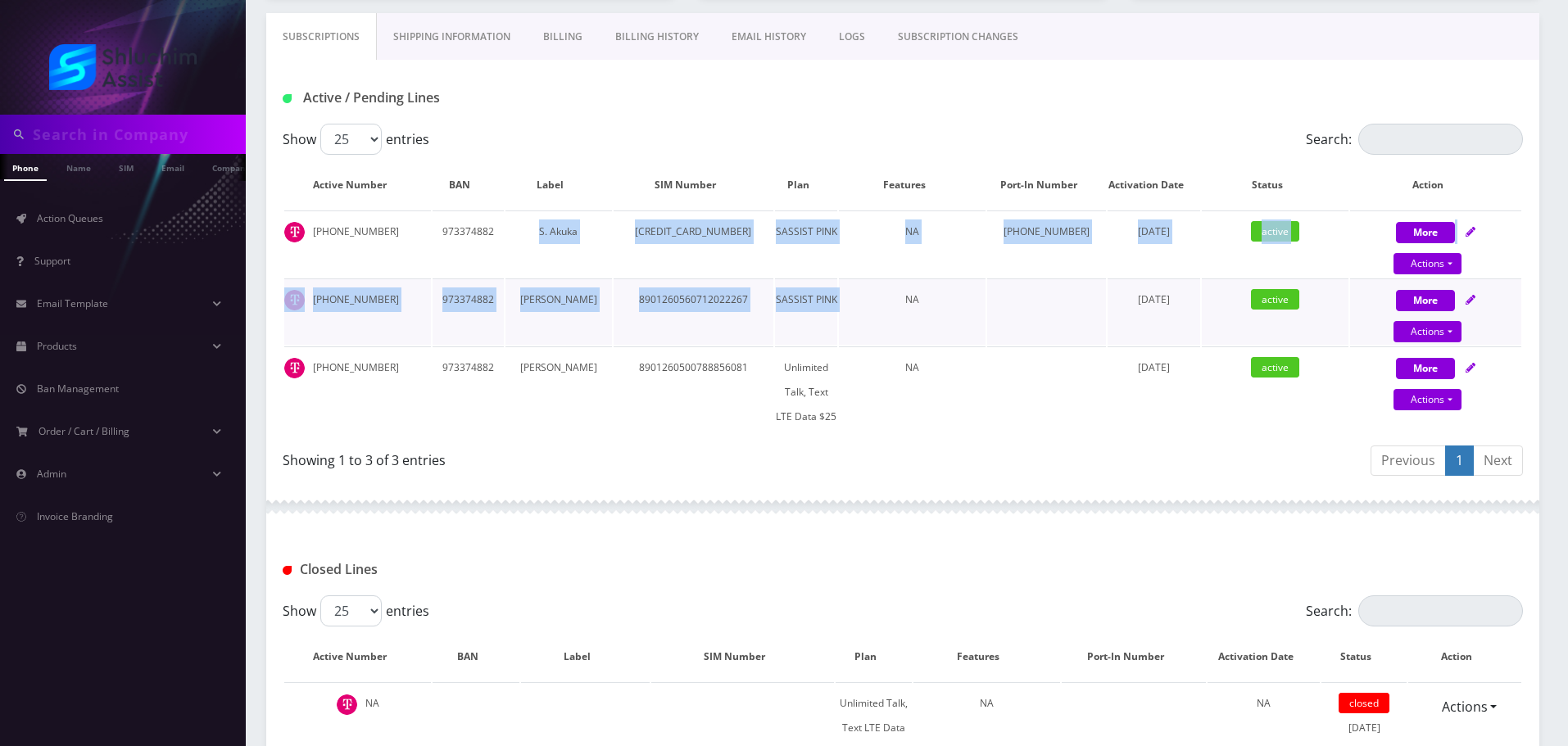
drag, startPoint x: 599, startPoint y: 248, endPoint x: 887, endPoint y: 335, distance: 300.9
click at [887, 335] on tbody "561-990-9964 973374882 S. Akuka 3530571155026610000 SASSIST PINK NA 561-990-996…" at bounding box center [902, 324] width 1237 height 227
click at [887, 335] on td "NA" at bounding box center [911, 311] width 147 height 66
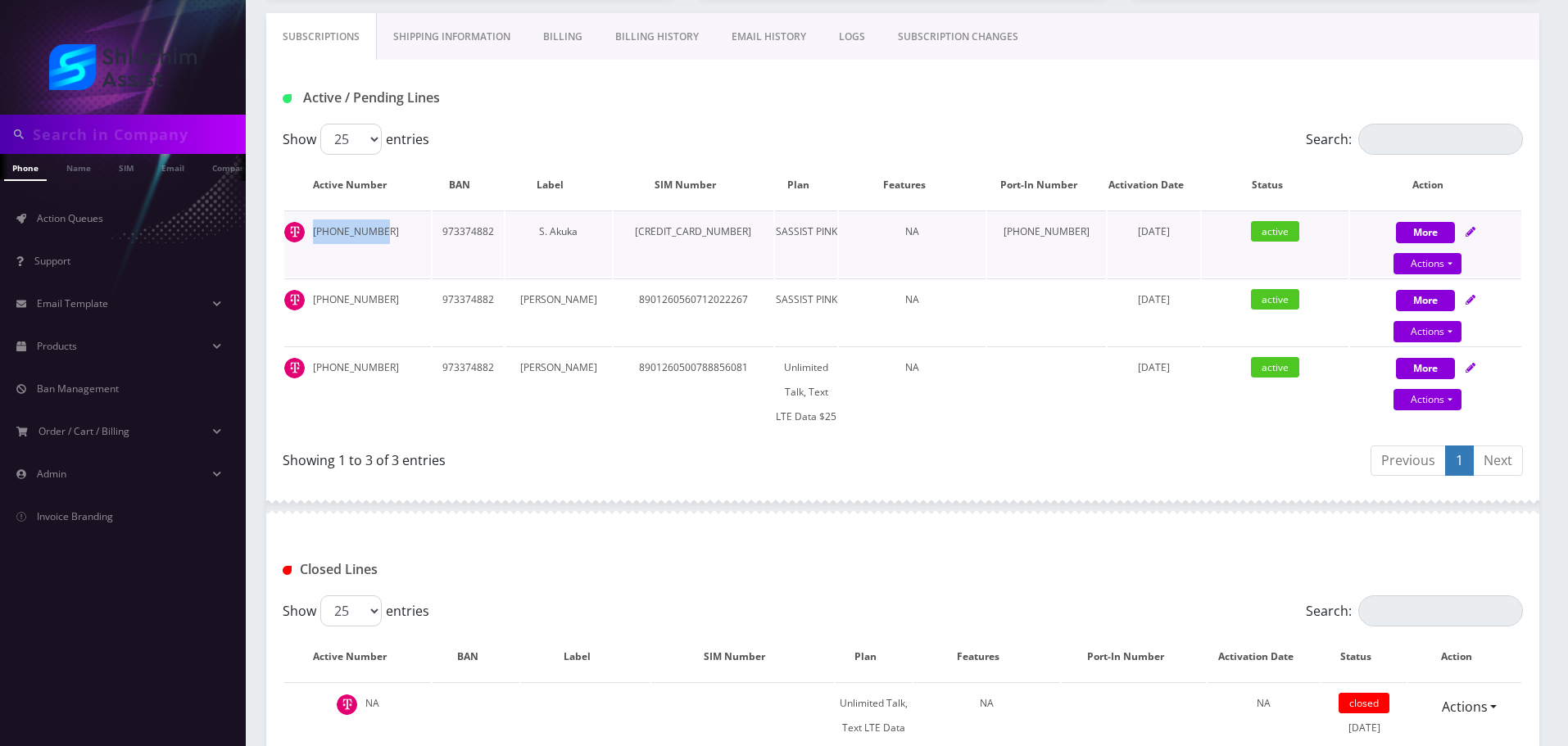
drag, startPoint x: 406, startPoint y: 235, endPoint x: 295, endPoint y: 234, distance: 111.0
click at [295, 234] on td "561-990-9964" at bounding box center [357, 244] width 147 height 66
copy td "561-990-9964"
click at [115, 127] on input "text" at bounding box center [137, 134] width 209 height 31
paste input "561-990-9964"
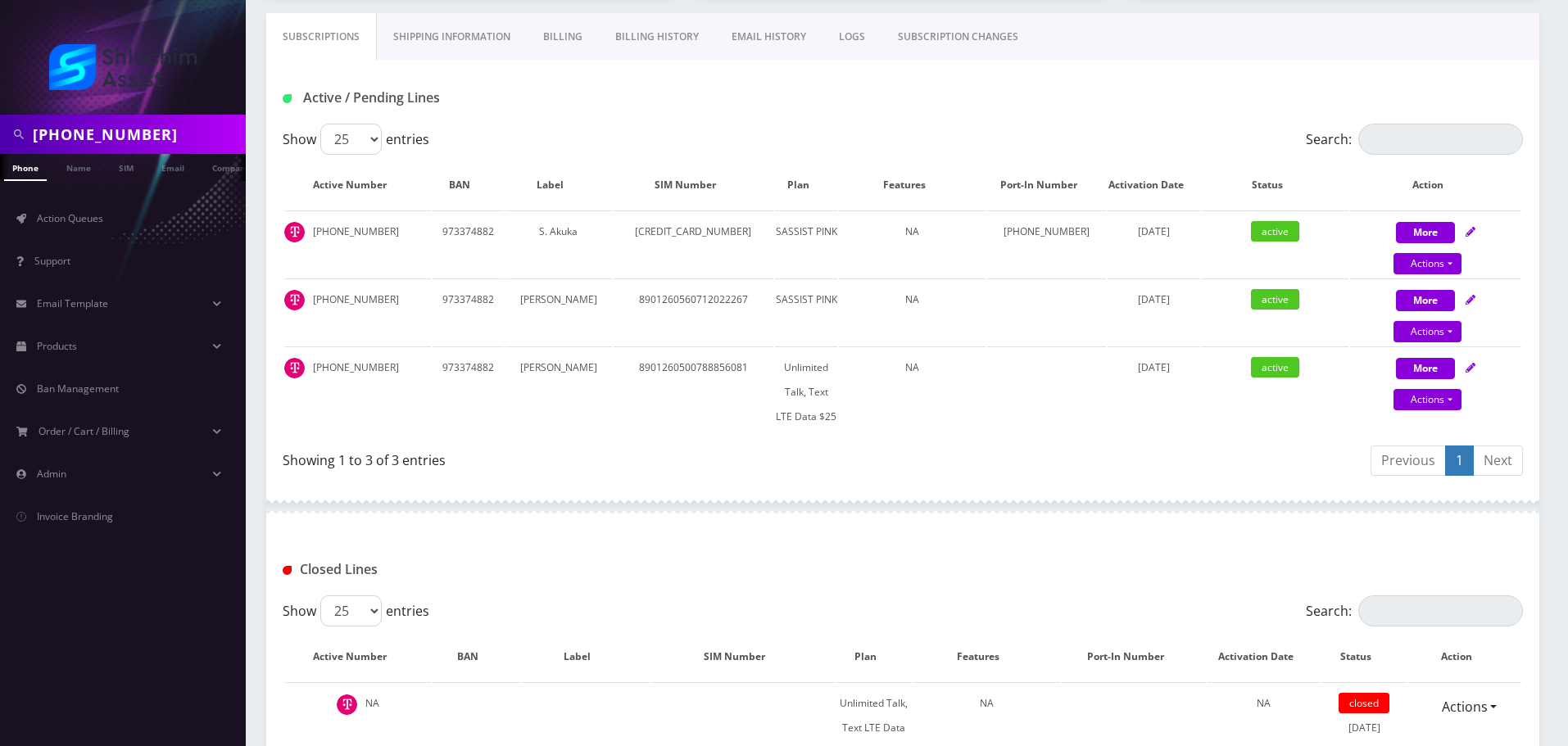
click at [89, 136] on input "561-990-9964" at bounding box center [137, 134] width 209 height 31
click at [97, 134] on input "561-990-9964" at bounding box center [137, 134] width 209 height 31
type input "5619909964"
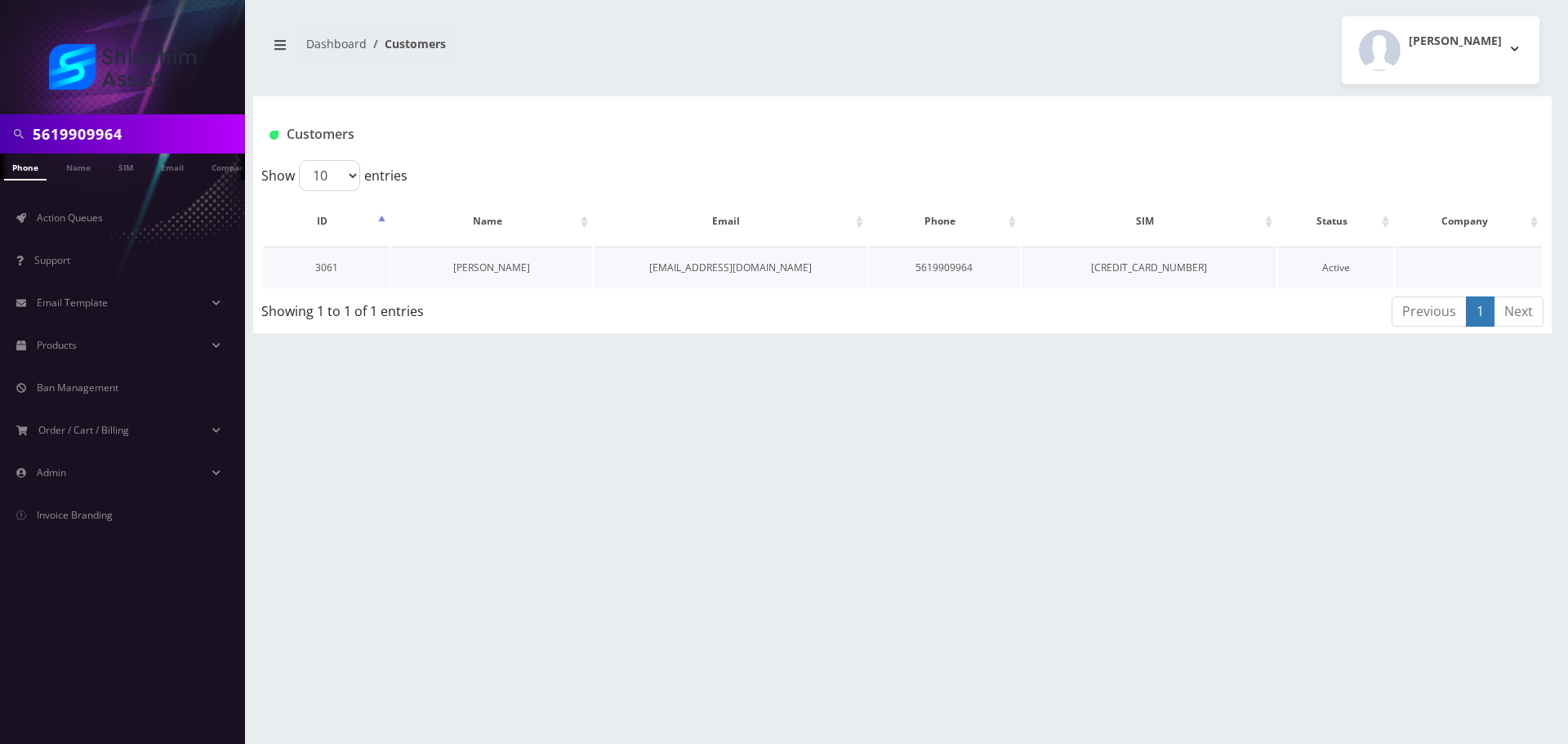
click at [510, 262] on link "[PERSON_NAME]" at bounding box center [491, 267] width 77 height 14
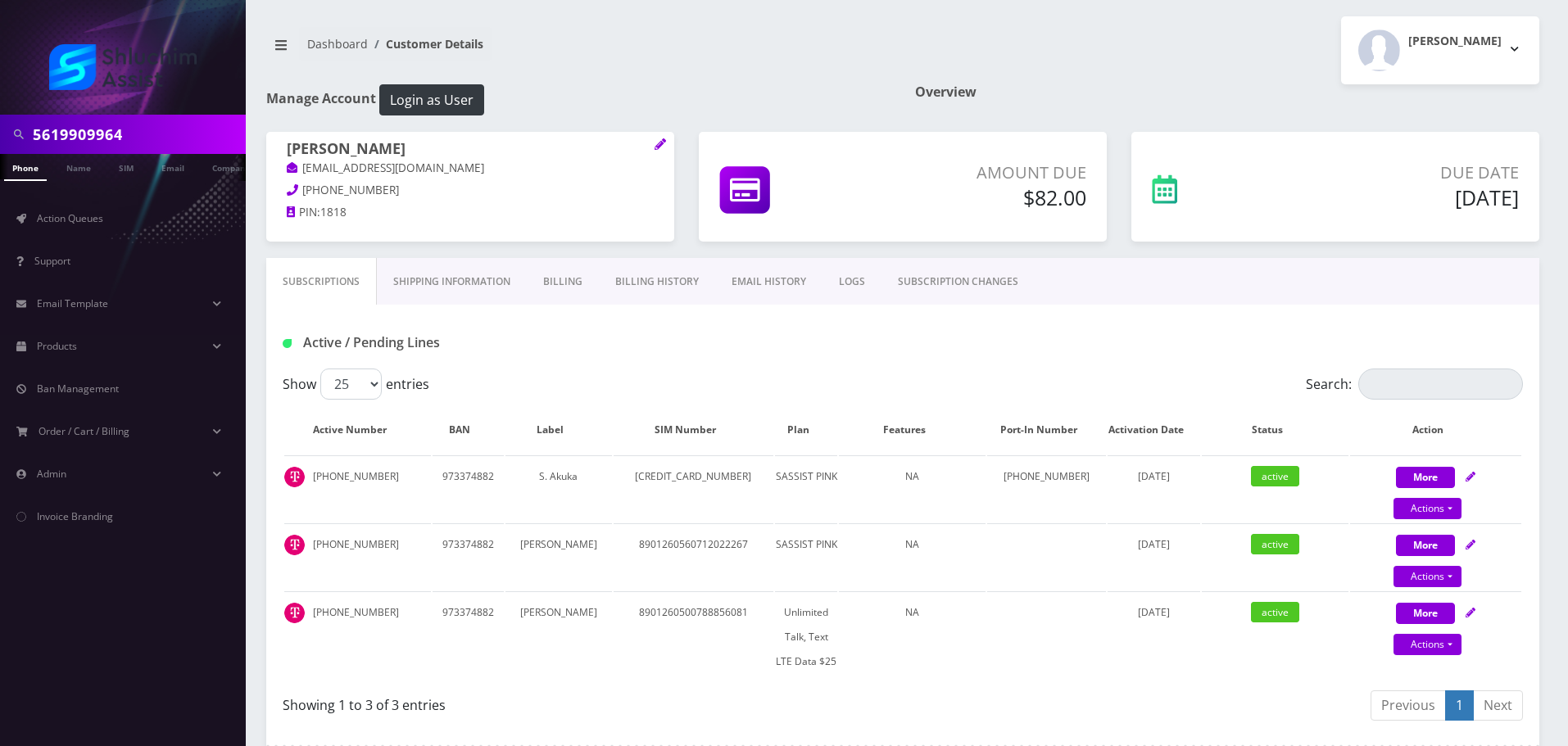
click at [633, 275] on link "Billing History" at bounding box center [657, 281] width 116 height 47
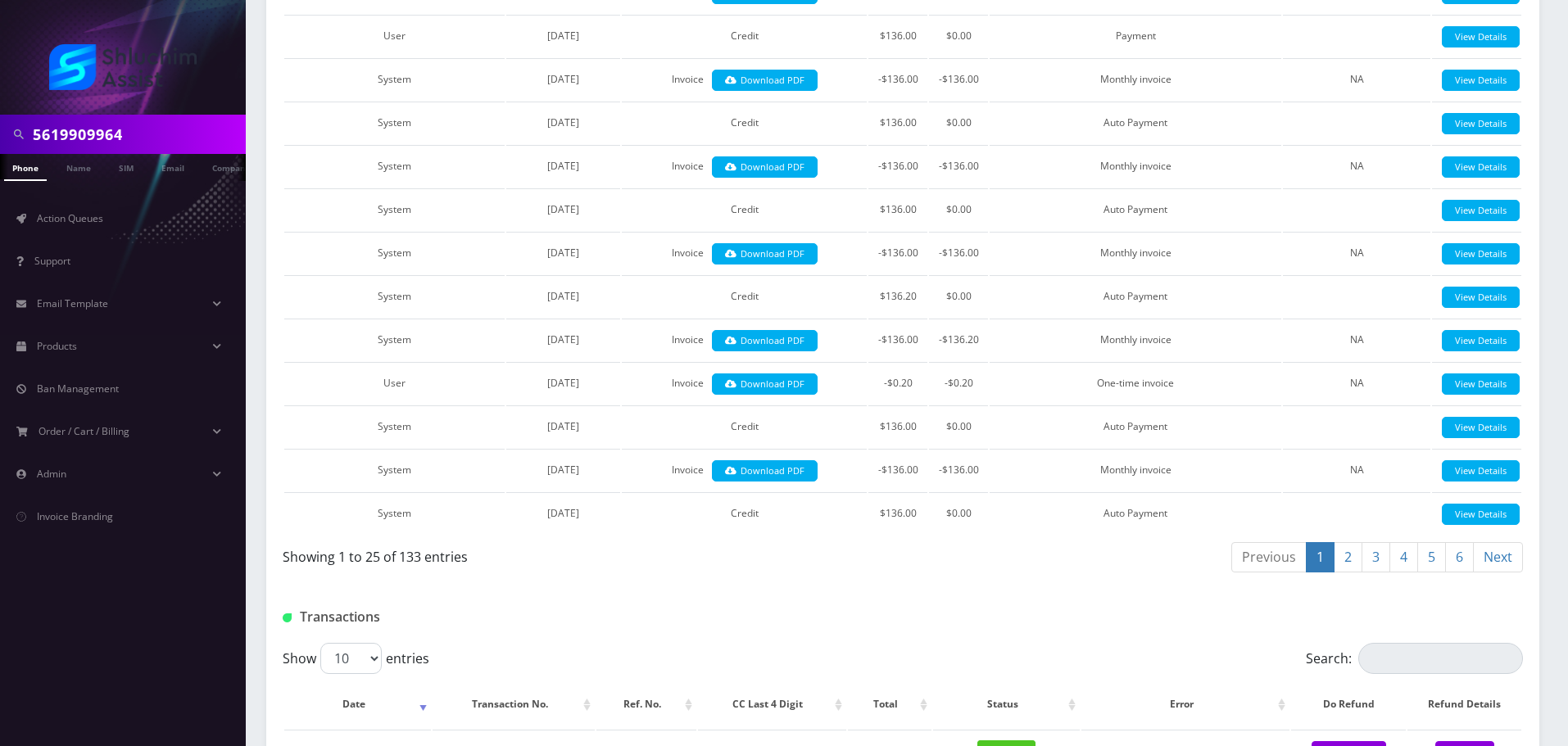
scroll to position [743, 0]
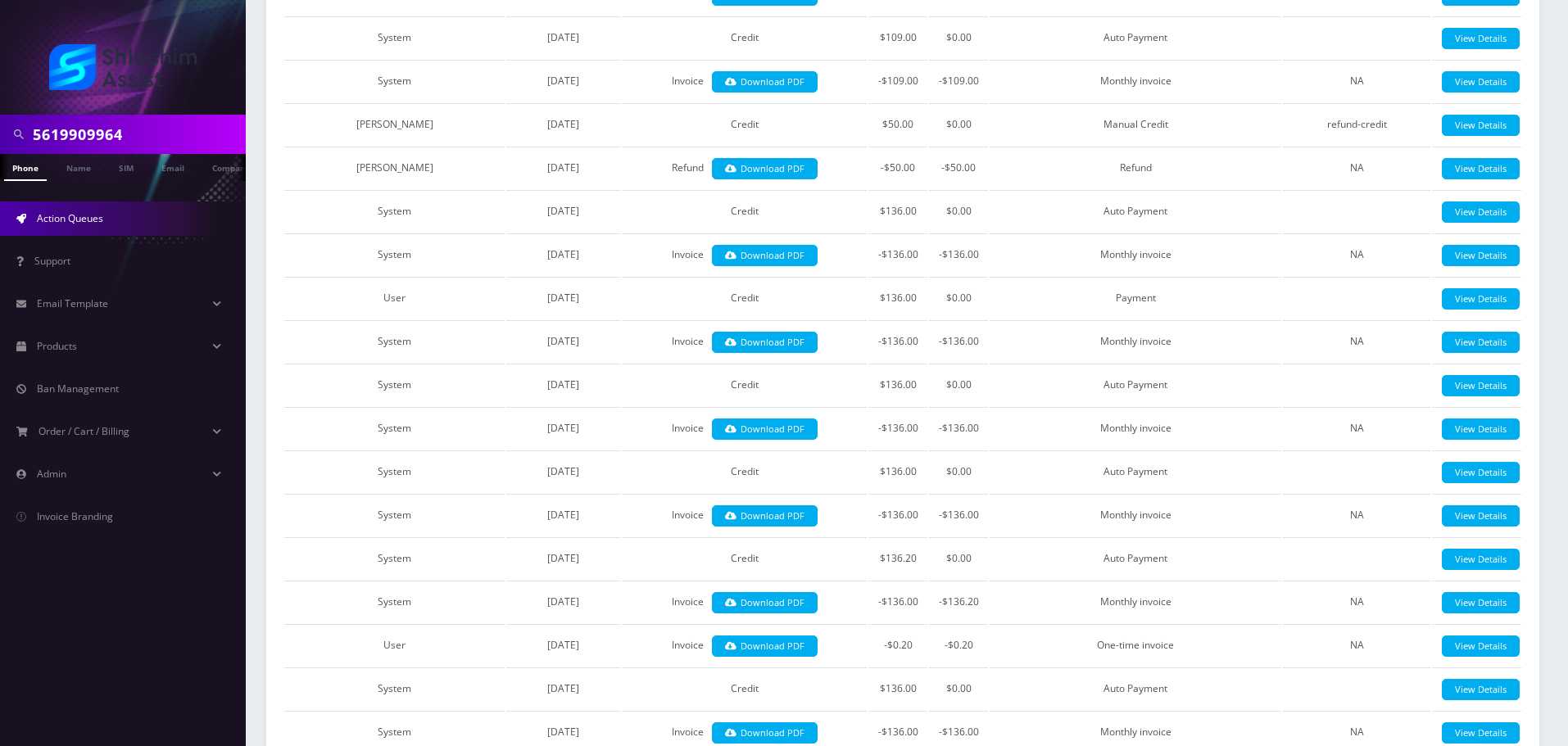
click at [103, 212] on span "Action Queues" at bounding box center [70, 218] width 66 height 14
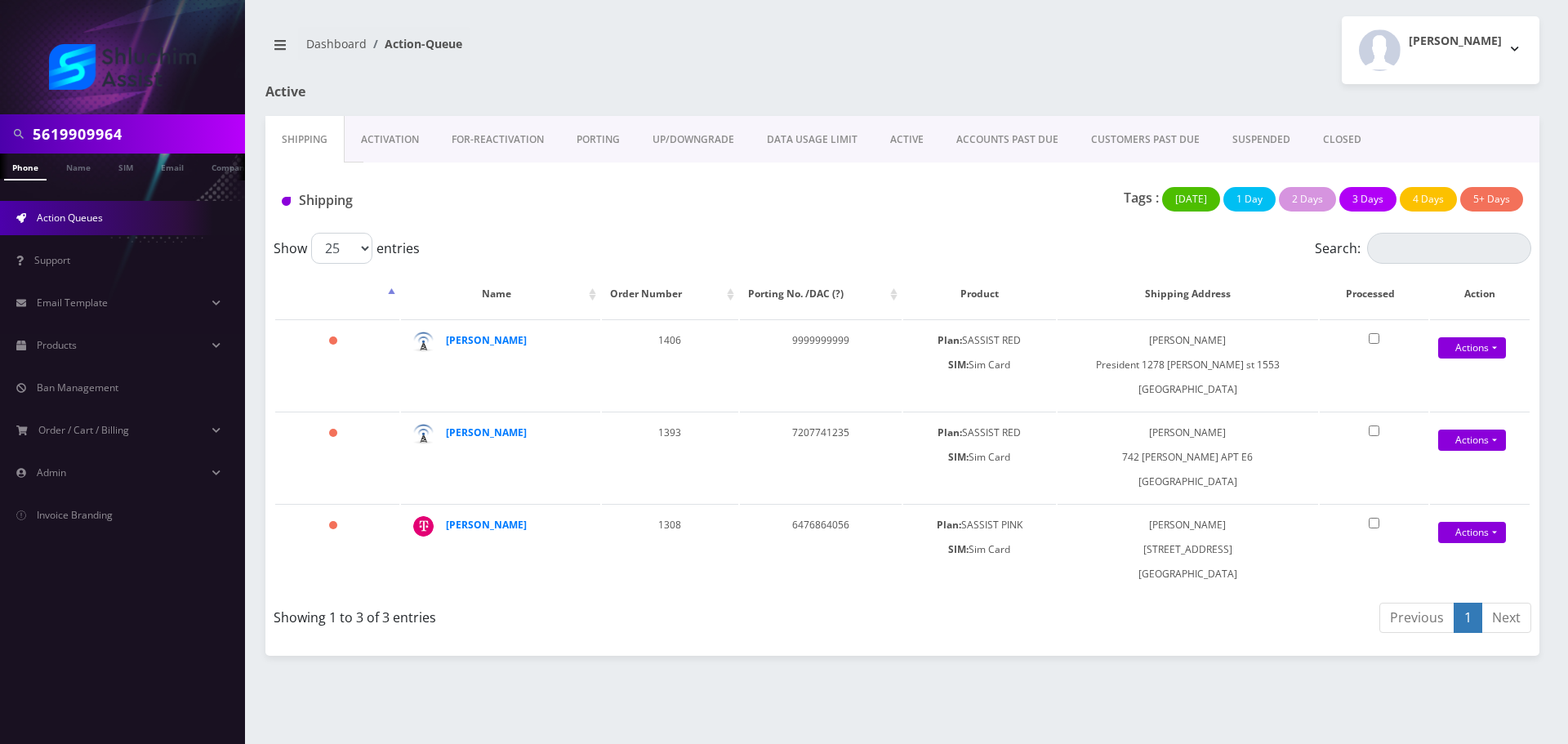
click at [1010, 146] on link "ACCOUNTS PAST DUE" at bounding box center [1007, 139] width 135 height 47
click at [0, 0] on div at bounding box center [0, 0] width 0 height 0
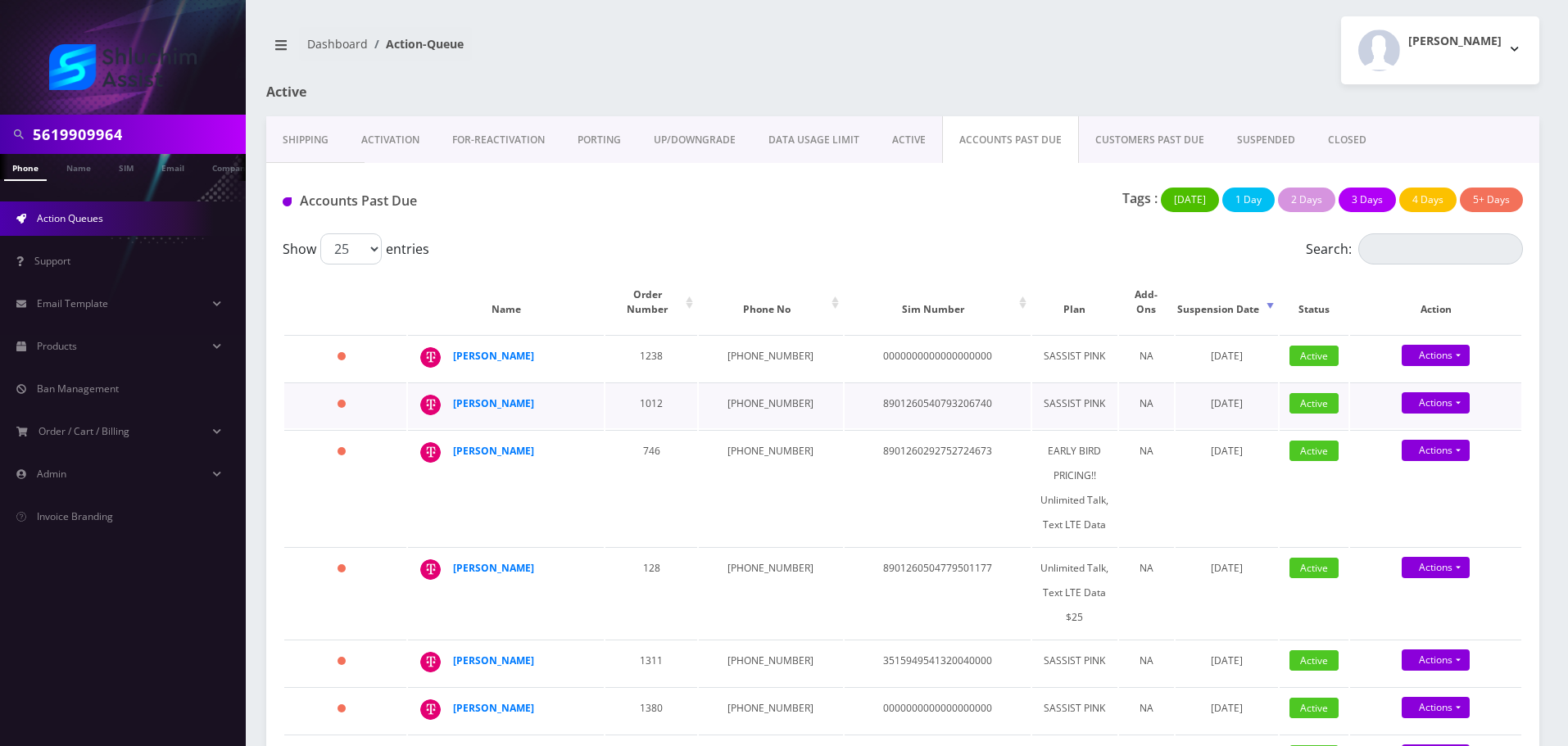
drag, startPoint x: 578, startPoint y: 396, endPoint x: 648, endPoint y: 393, distance: 70.1
click at [463, 394] on div "[PERSON_NAME]" at bounding box center [515, 404] width 125 height 25
click at [697, 389] on td "1012" at bounding box center [651, 405] width 92 height 46
click at [760, 392] on td "929-598-0501" at bounding box center [770, 405] width 144 height 46
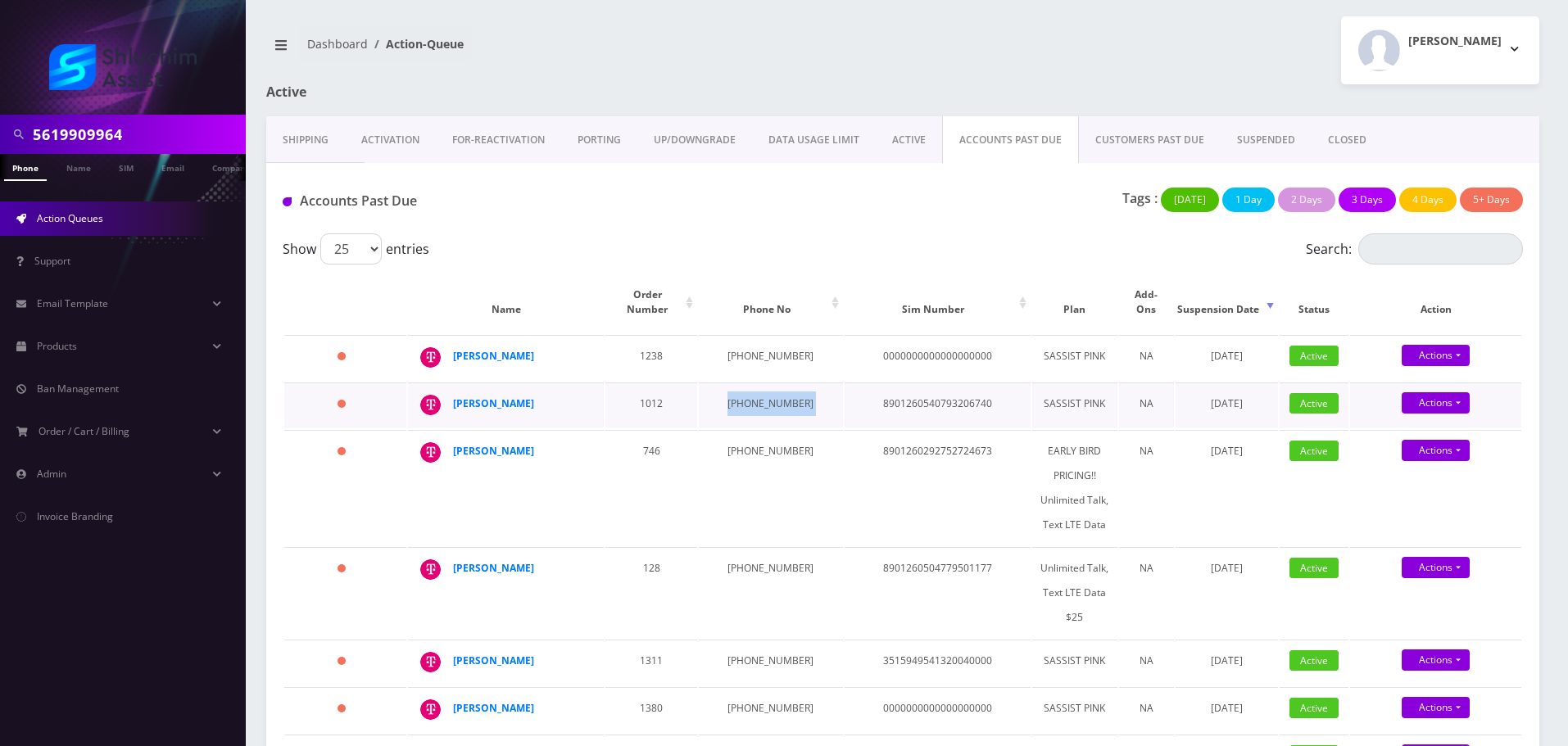
click at [760, 392] on td "929-598-0501" at bounding box center [770, 405] width 144 height 46
copy td "929-598-0501"
click at [130, 129] on input "5619909964" at bounding box center [137, 134] width 209 height 31
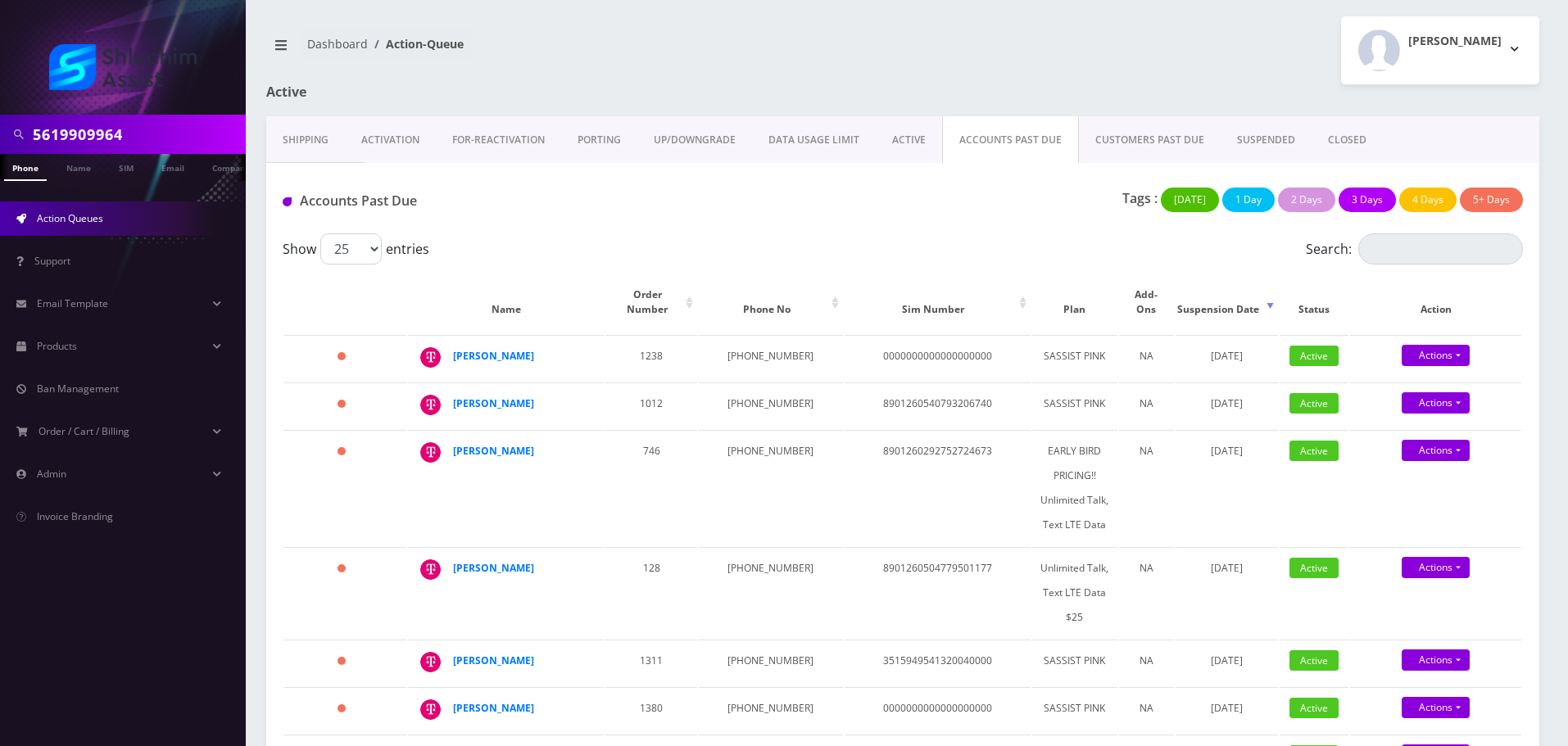
paste input "[PHONE_NUMBER]"
click at [105, 140] on input "[PHONE_NUMBER]" at bounding box center [137, 134] width 209 height 31
type input "9295980501"
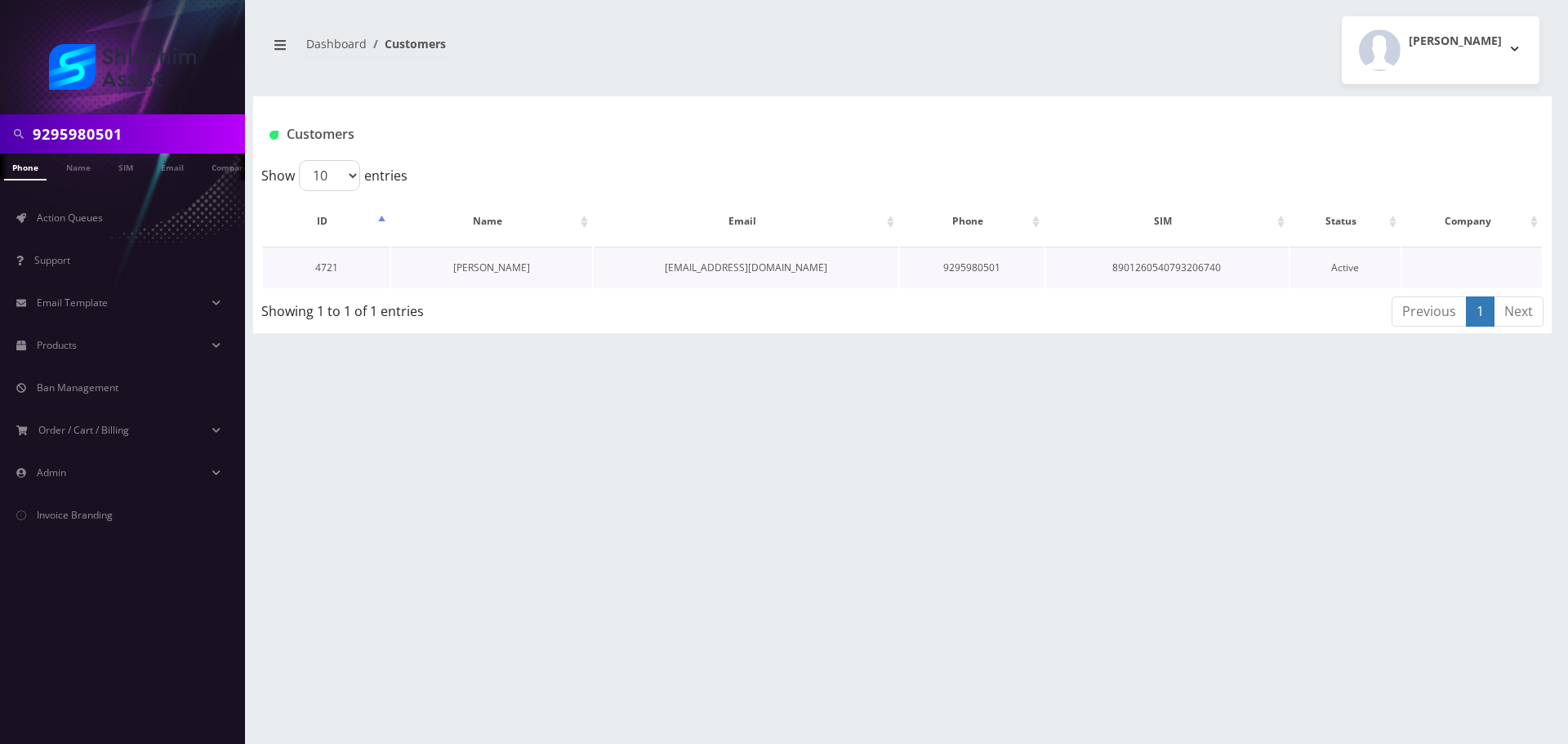
click at [514, 271] on link "[PERSON_NAME]" at bounding box center [491, 267] width 77 height 14
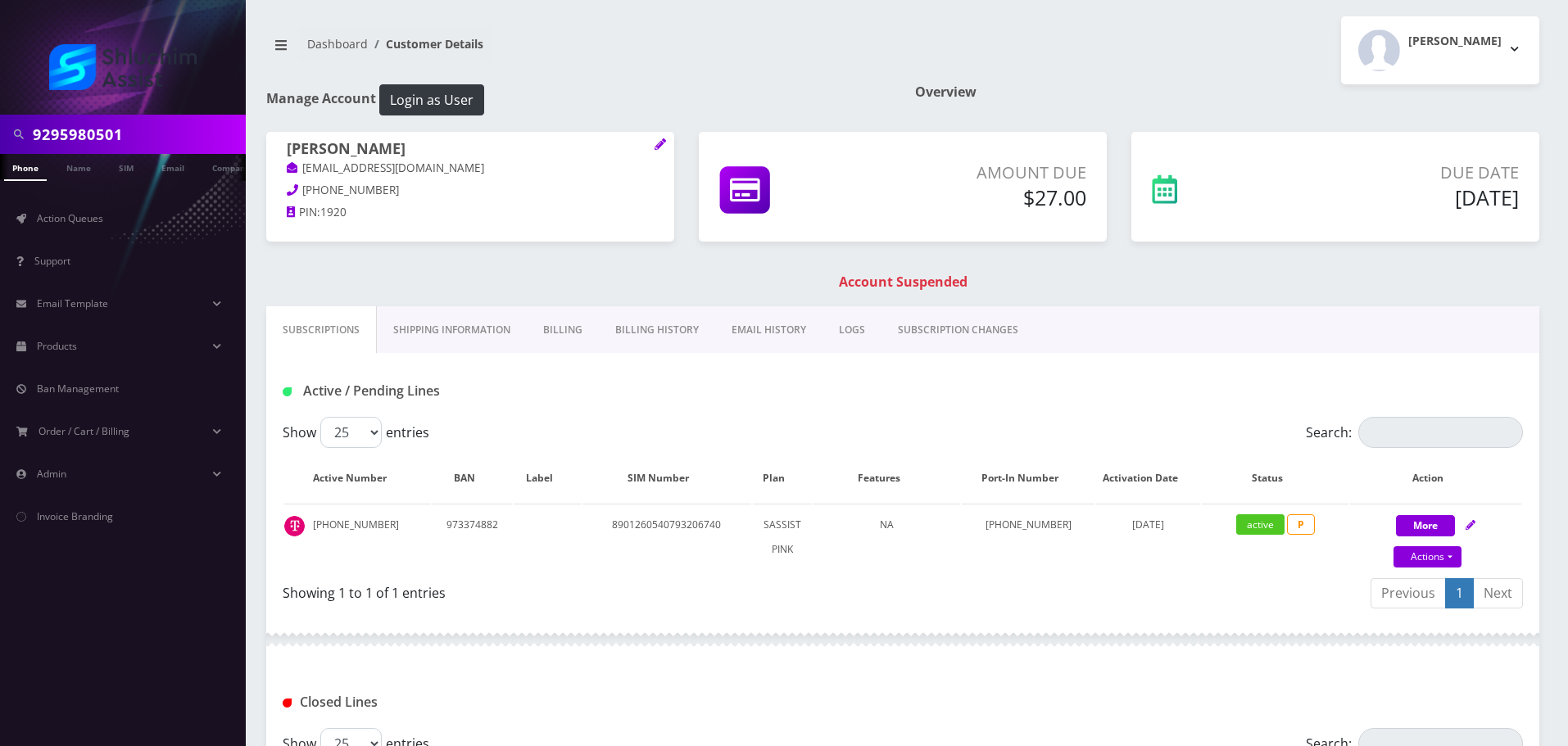
click at [787, 328] on link "EMAIL HISTORY" at bounding box center [768, 329] width 107 height 47
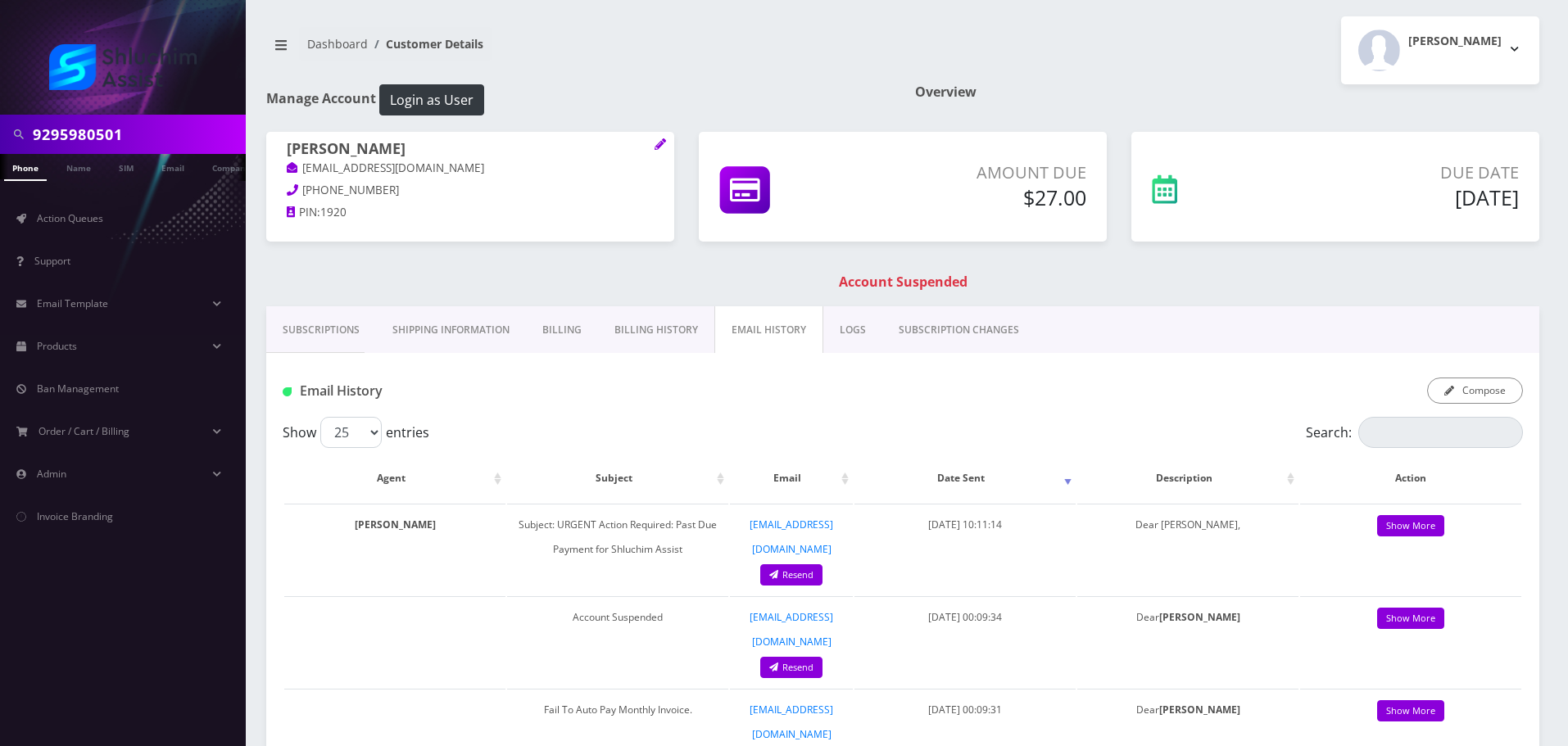
click at [647, 325] on link "Billing History" at bounding box center [656, 329] width 116 height 47
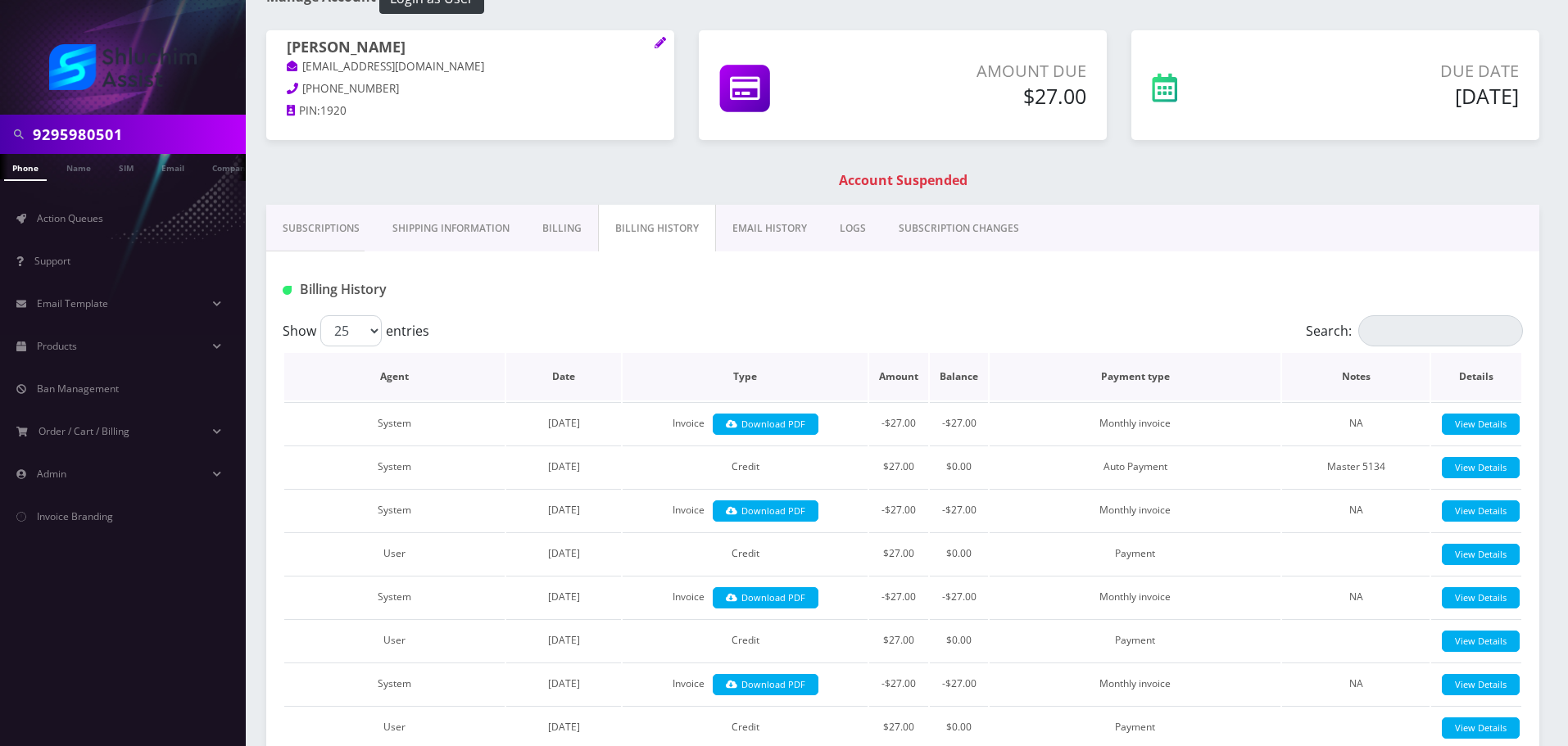
scroll to position [82, 0]
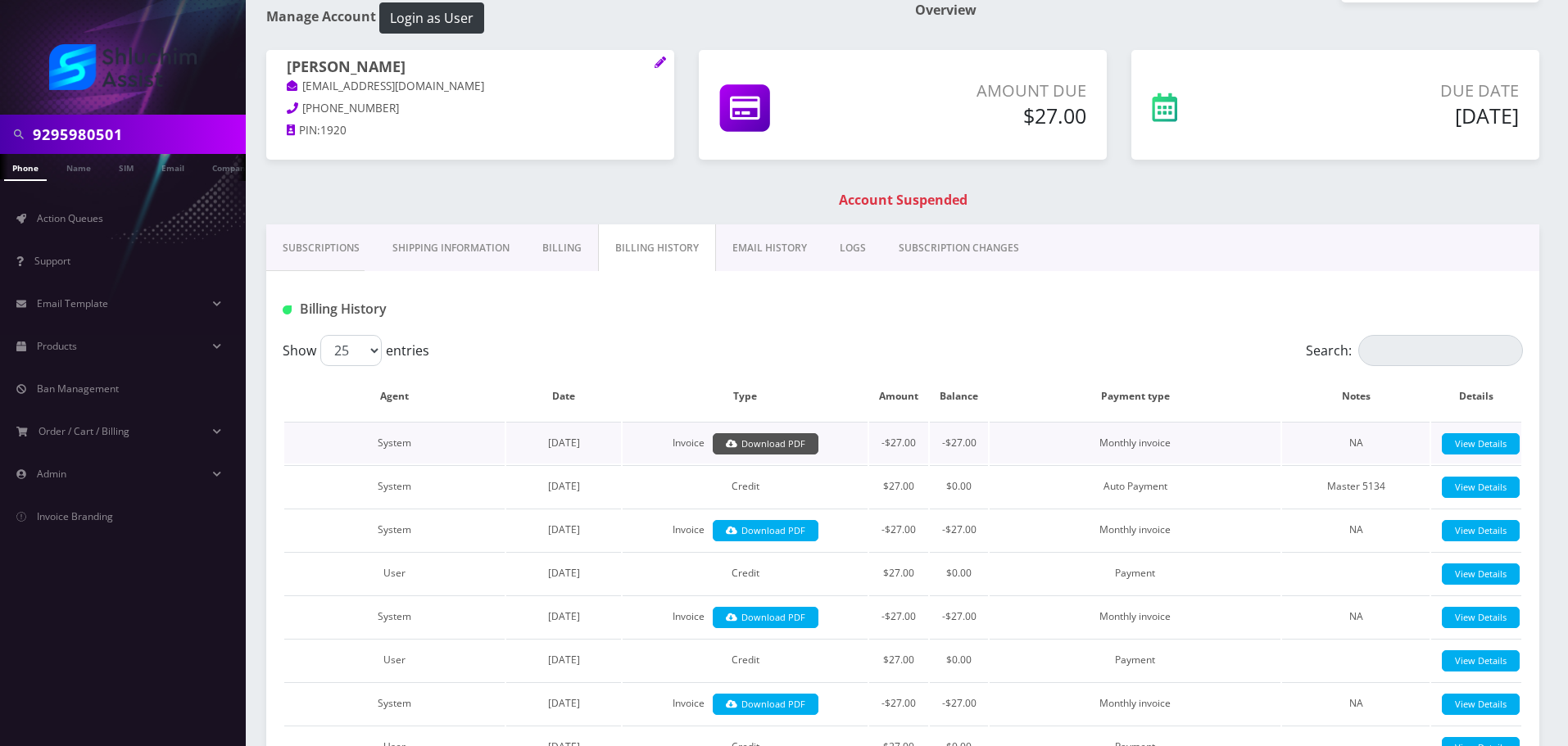
click at [785, 438] on link "Download PDF" at bounding box center [764, 444] width 105 height 22
click at [340, 257] on link "Subscriptions" at bounding box center [321, 247] width 110 height 47
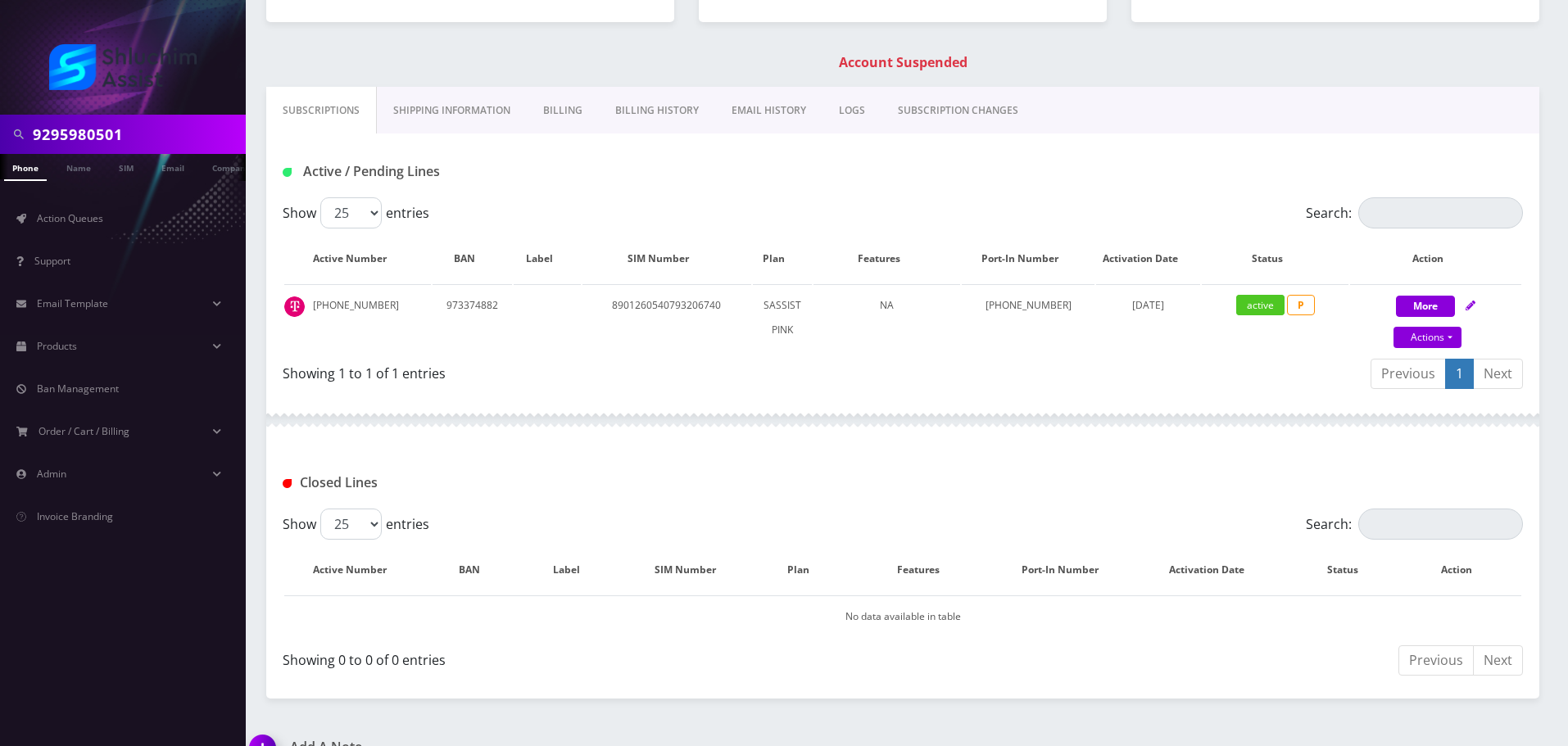
scroll to position [251, 0]
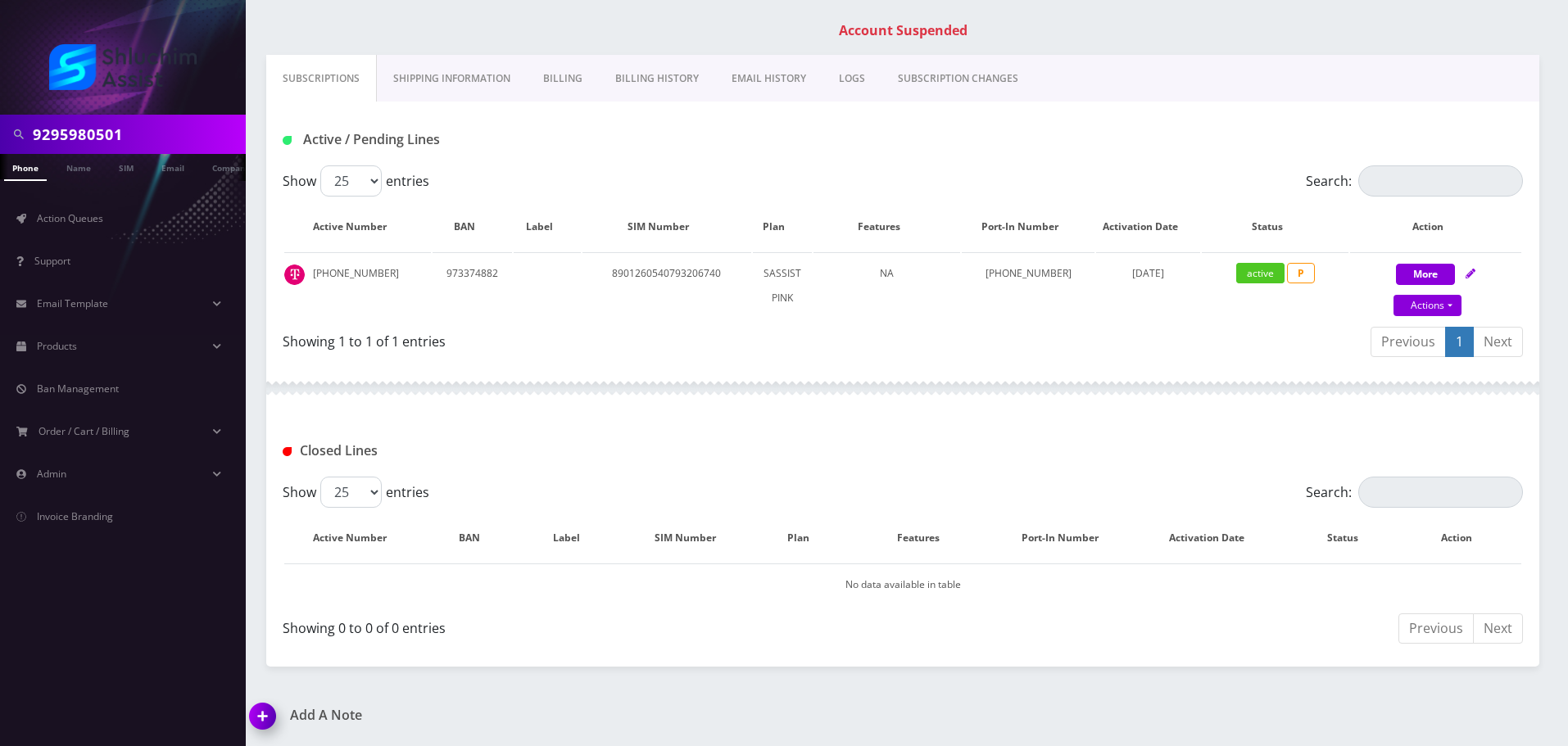
click at [628, 76] on link "Billing History" at bounding box center [657, 78] width 116 height 47
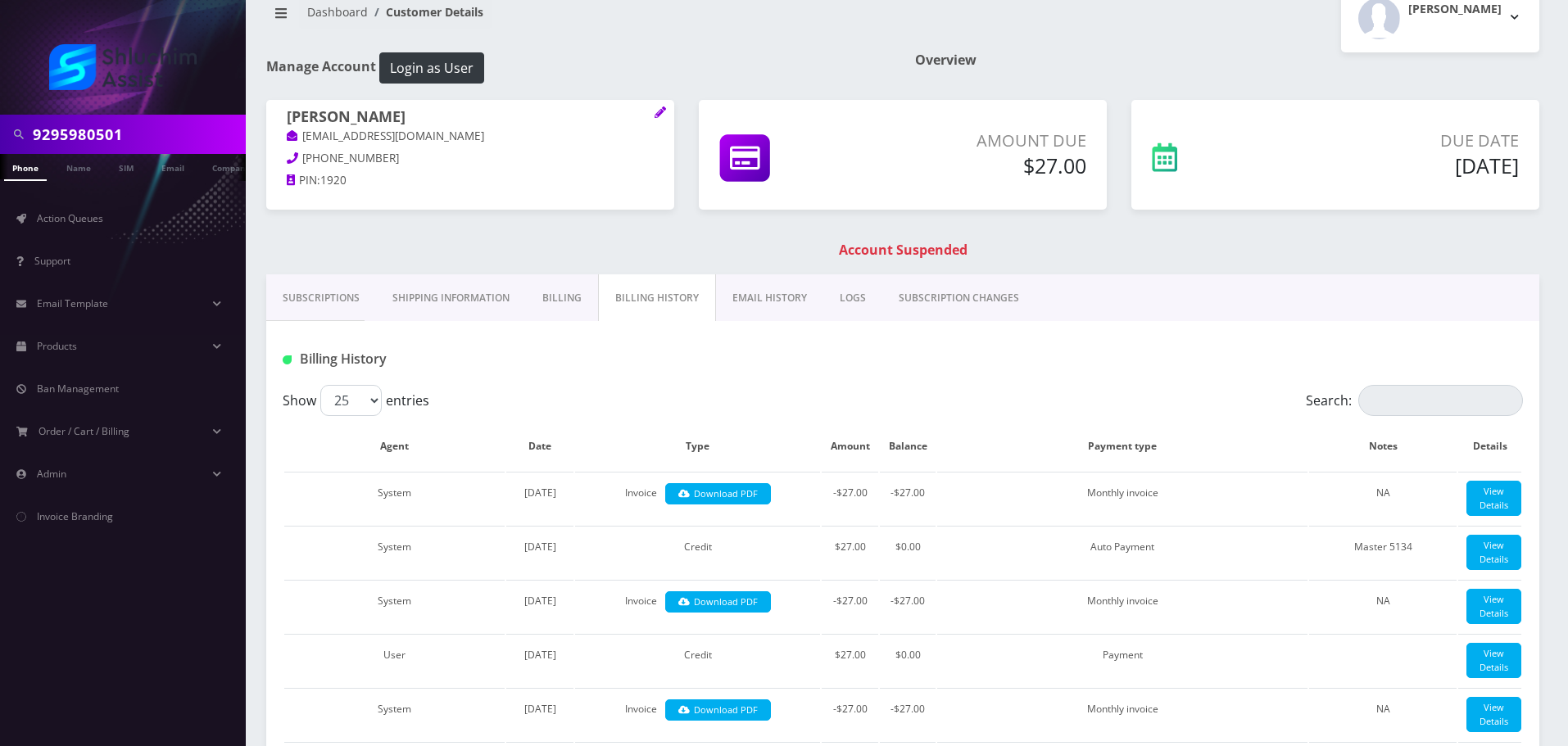
scroll to position [13, 0]
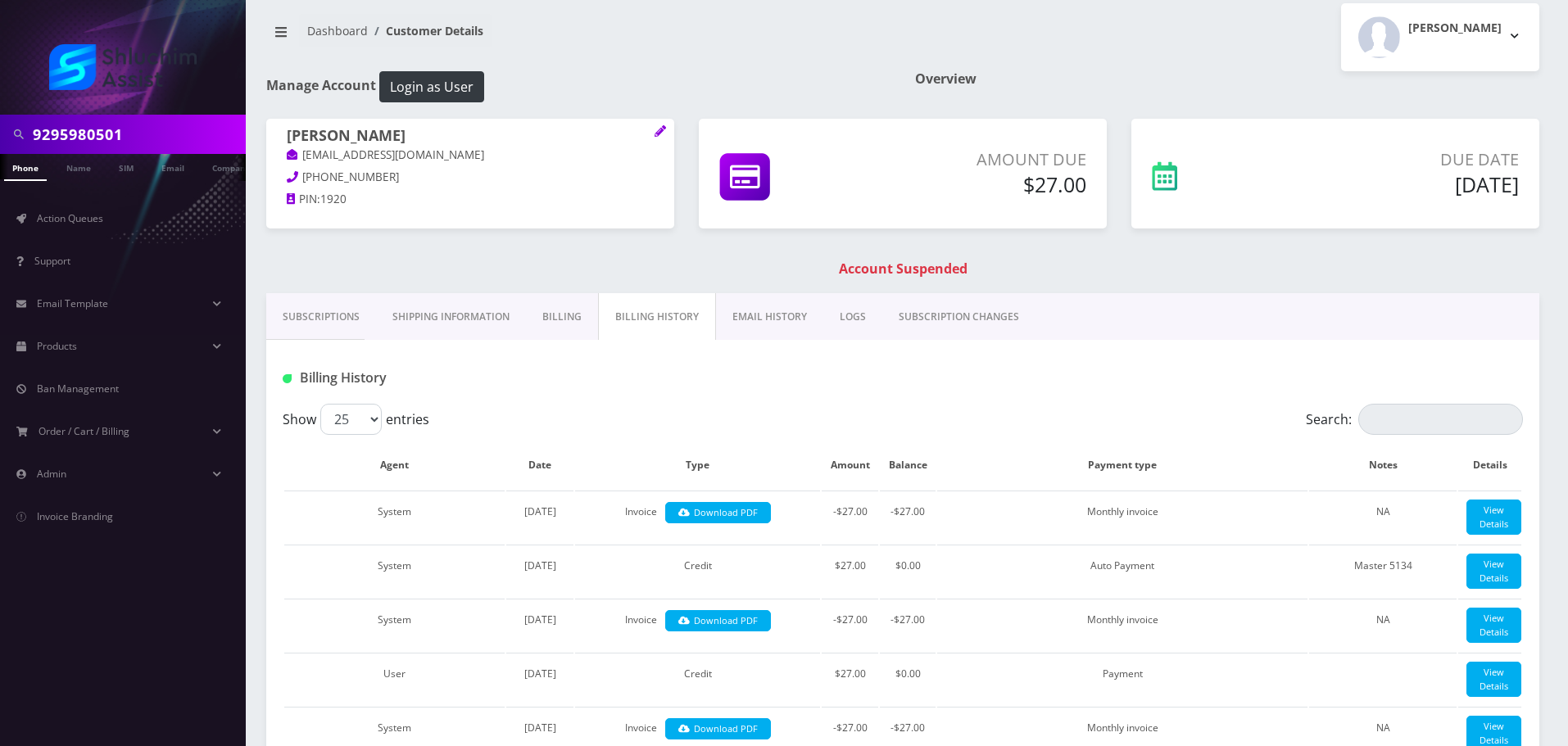
click at [299, 328] on link "Subscriptions" at bounding box center [321, 316] width 110 height 47
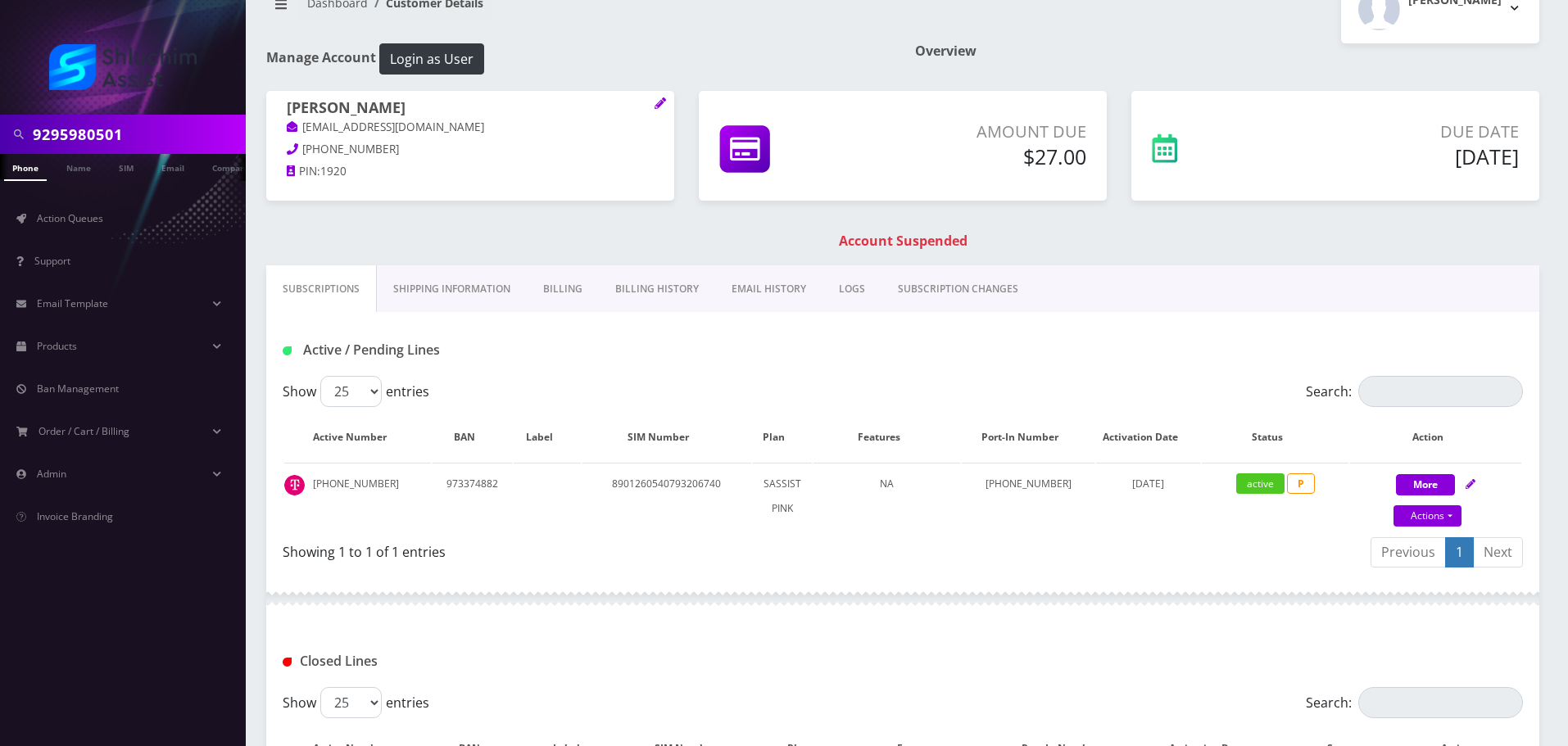
scroll to position [6, 0]
